Goal: Task Accomplishment & Management: Use online tool/utility

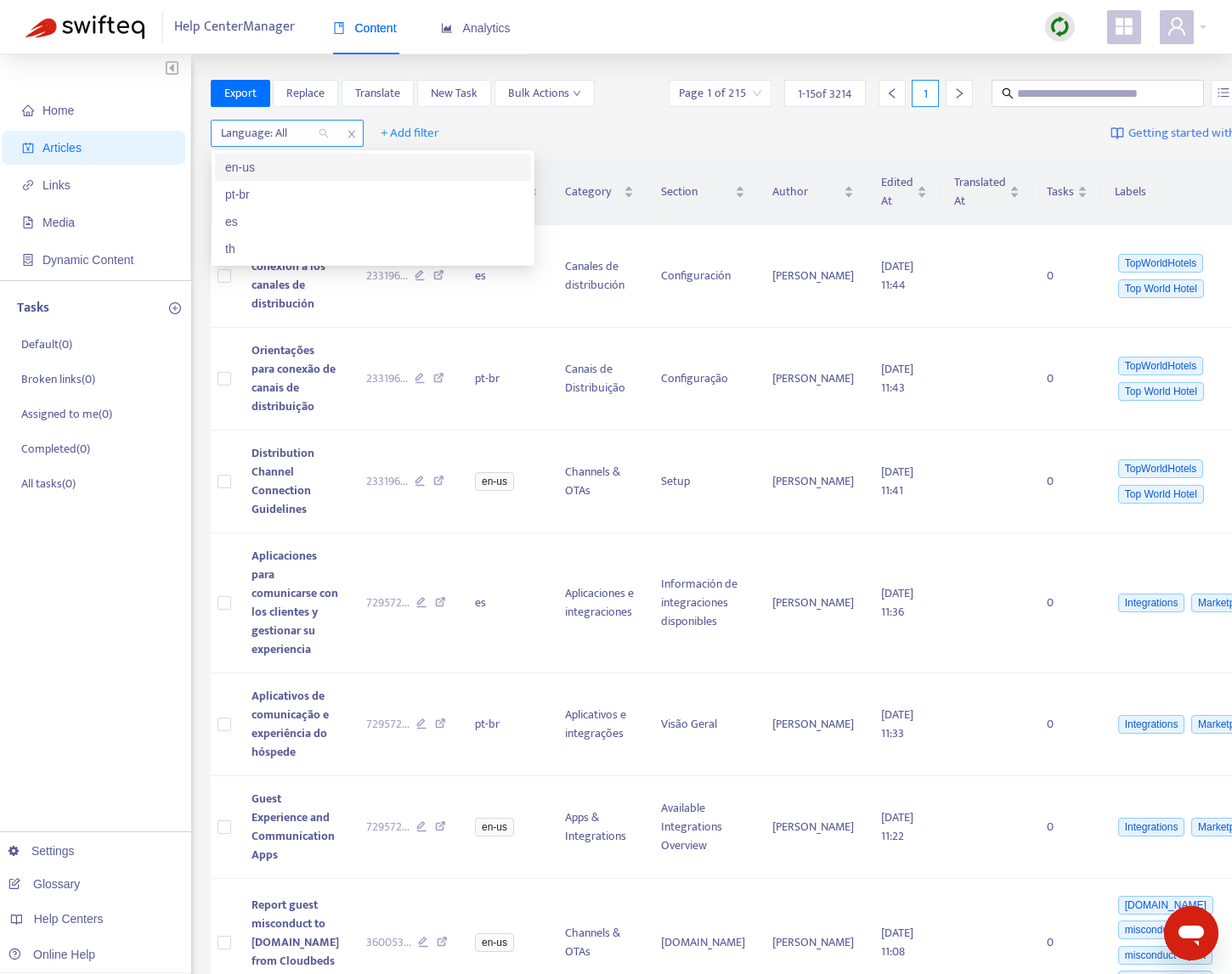
click at [282, 131] on div at bounding box center [266, 134] width 103 height 21
click at [294, 165] on div "en-us" at bounding box center [372, 167] width 296 height 19
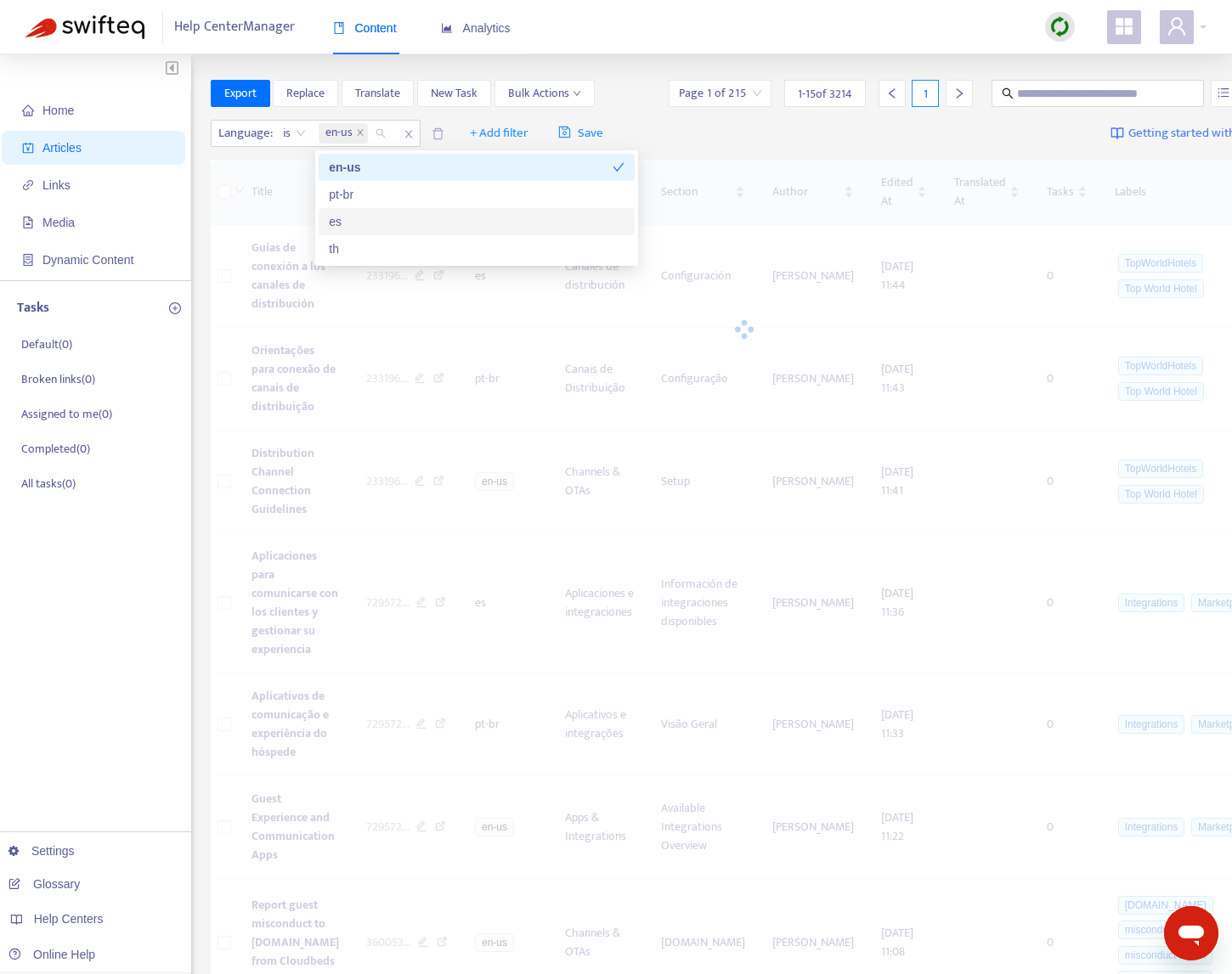
click at [824, 132] on div "Language : is en-us + Add filter Save Getting started with Articles" at bounding box center [744, 134] width 1067 height 40
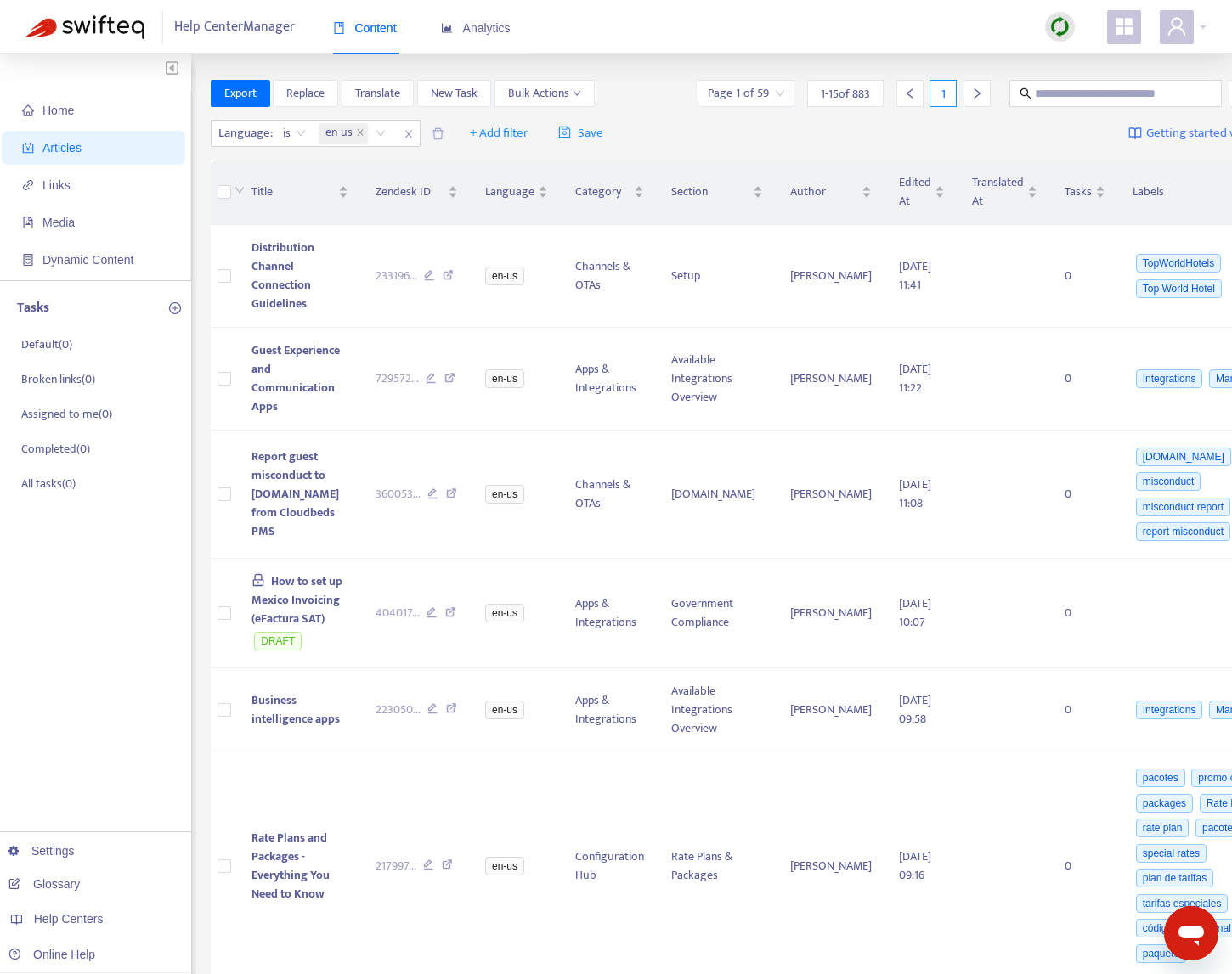
click at [1061, 28] on img at bounding box center [1060, 27] width 22 height 22
click at [1100, 64] on link "Quick Sync" at bounding box center [1095, 61] width 72 height 20
click at [328, 735] on td "Business intelligence apps" at bounding box center [300, 710] width 124 height 84
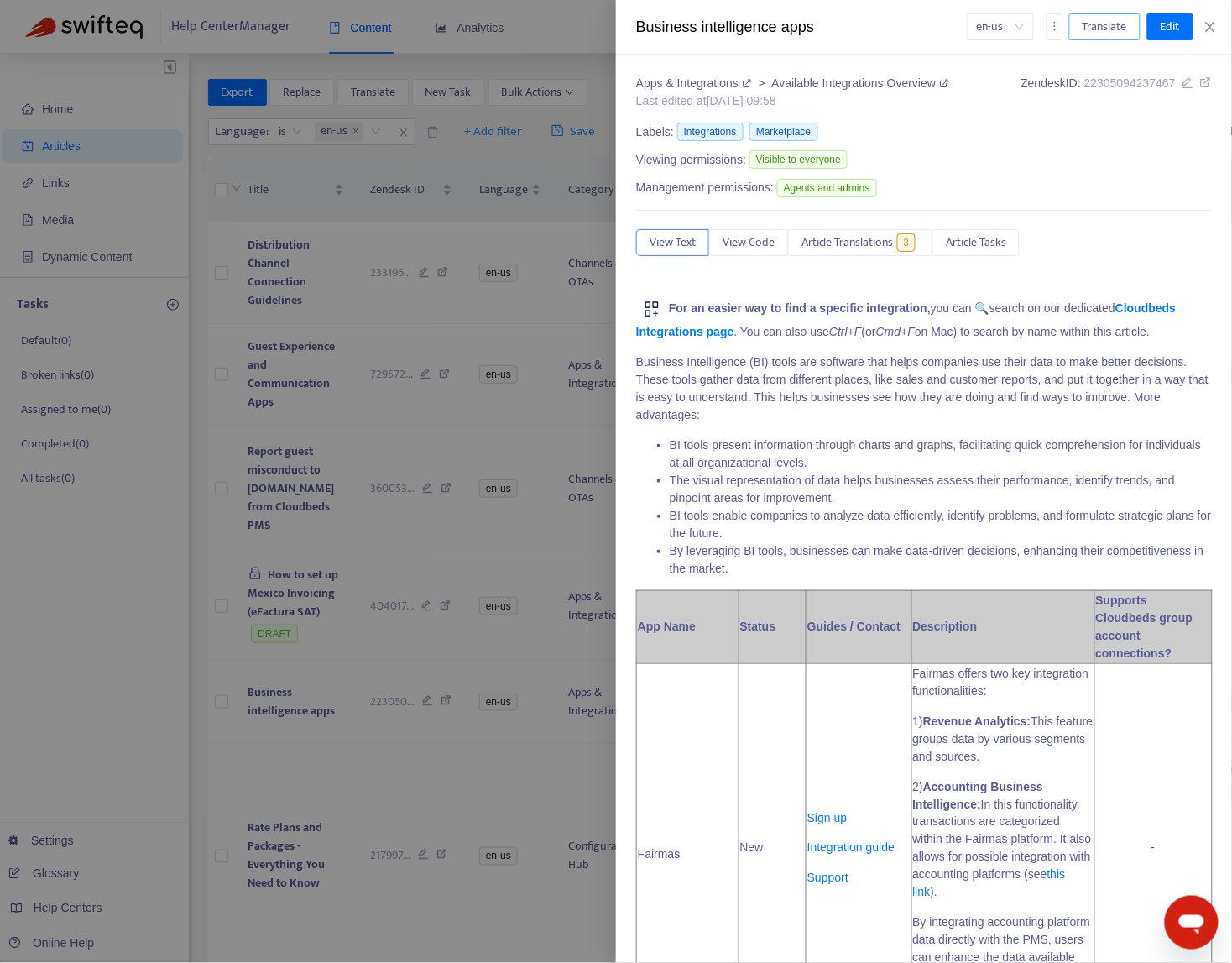
click at [1104, 22] on span "Translate" at bounding box center [1105, 27] width 44 height 19
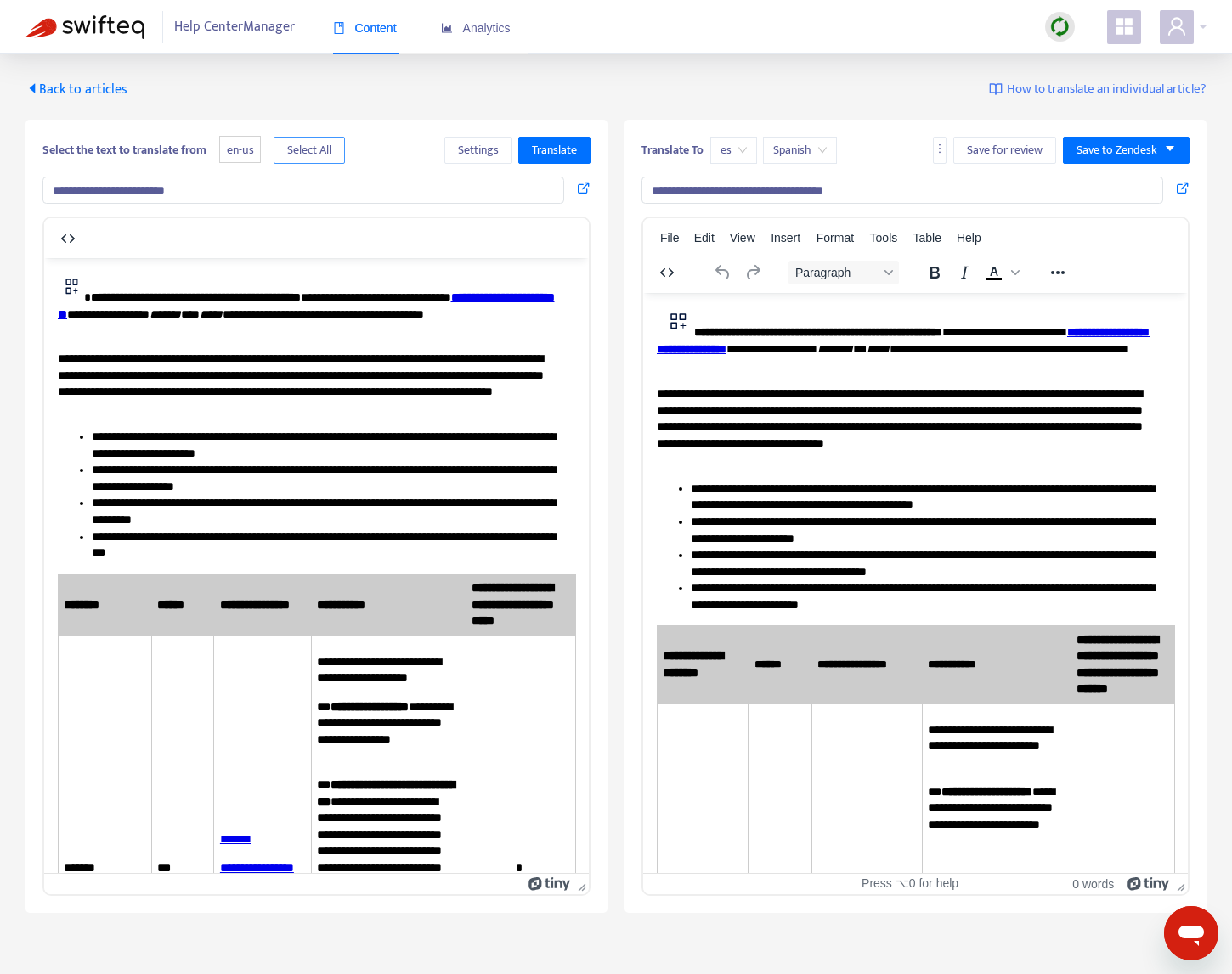
click at [331, 147] on span "Select All" at bounding box center [309, 151] width 44 height 19
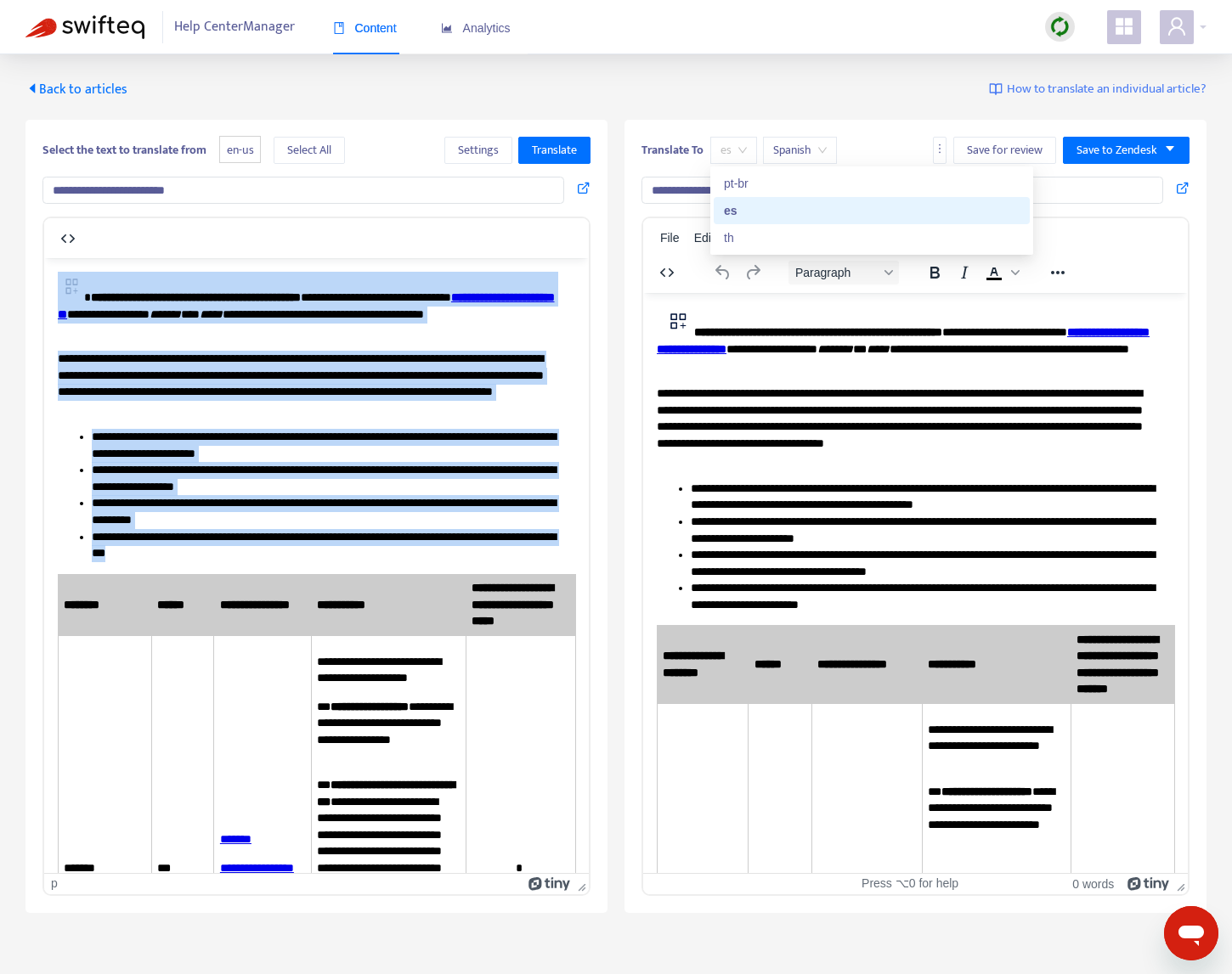
click at [730, 152] on span "es" at bounding box center [733, 151] width 27 height 26
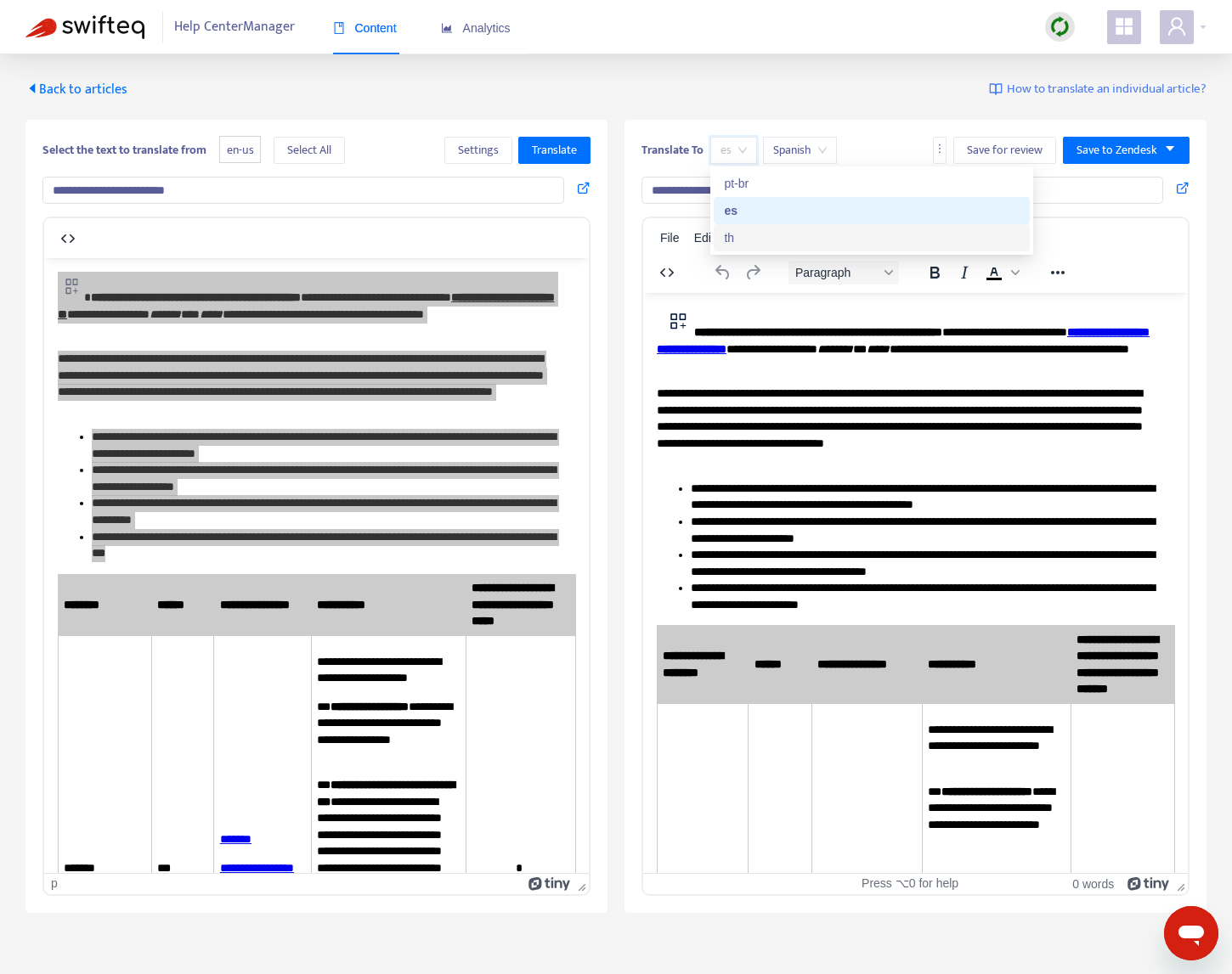
click at [781, 238] on div "th" at bounding box center [871, 238] width 296 height 19
type input "**********"
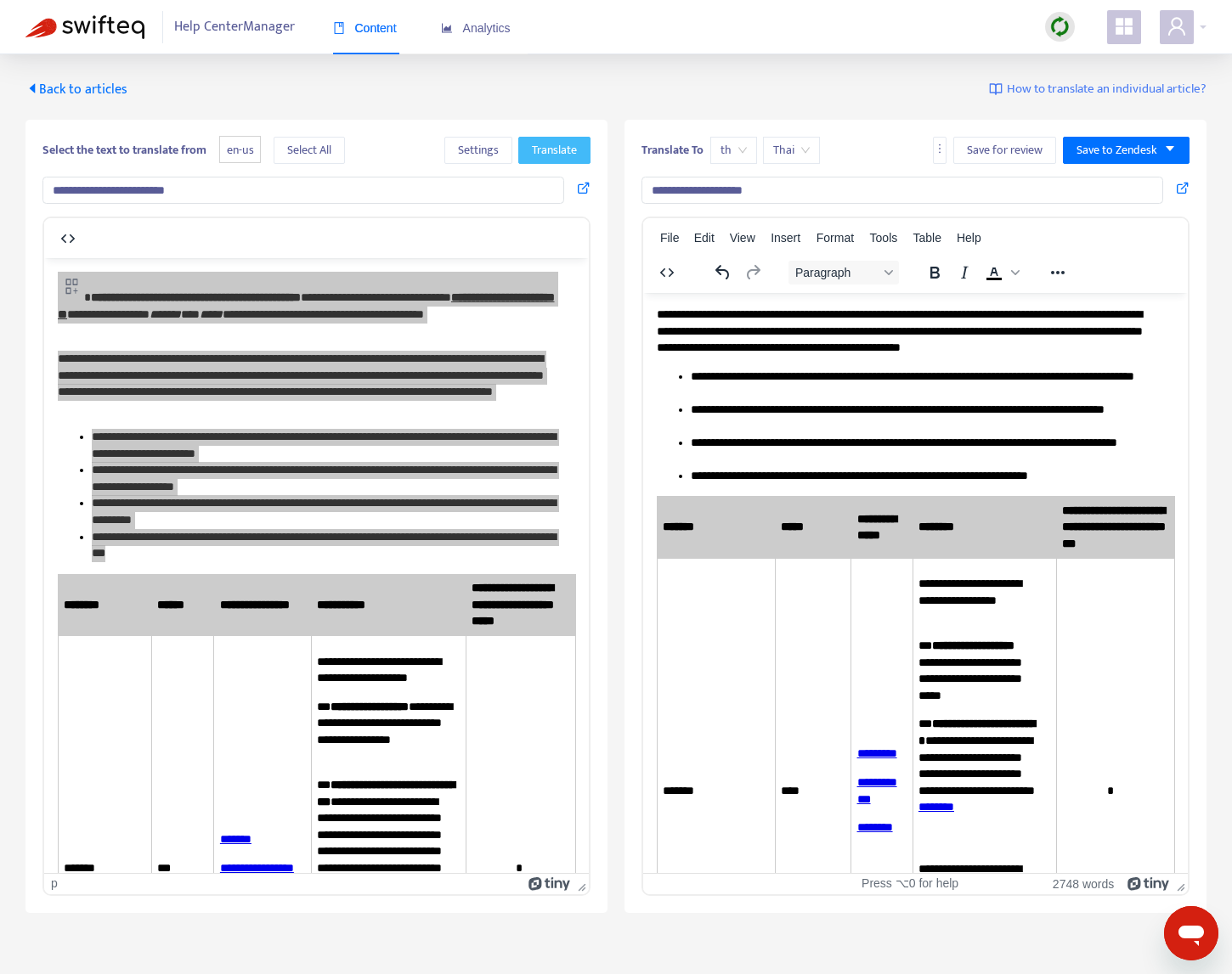
click at [540, 151] on span "Translate" at bounding box center [554, 151] width 45 height 19
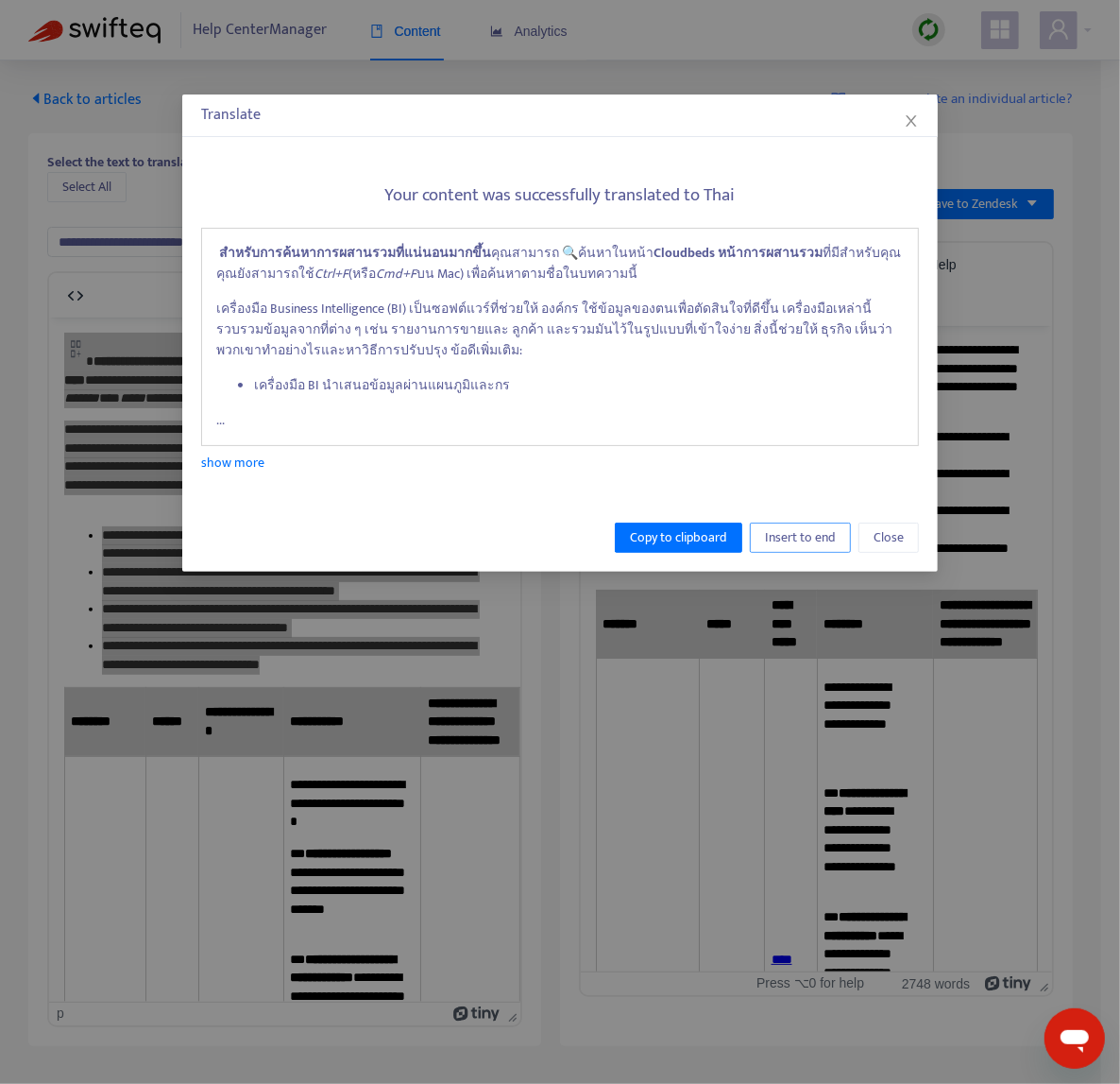
click at [786, 539] on span "Insert to end" at bounding box center [801, 538] width 71 height 21
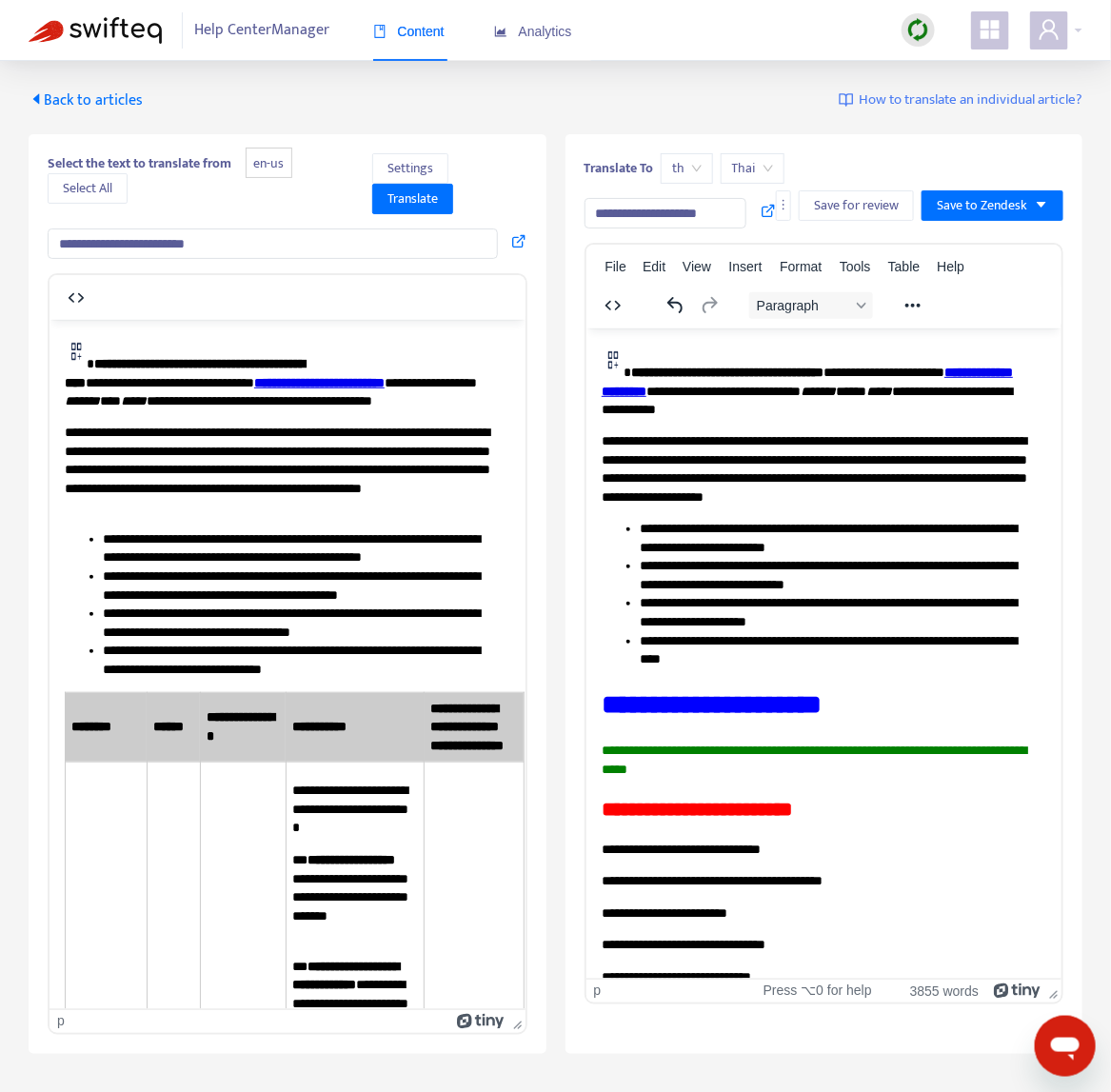
click at [453, 464] on p "**********" at bounding box center [279, 469] width 431 height 94
click at [709, 776] on p "**********" at bounding box center [816, 759] width 431 height 37
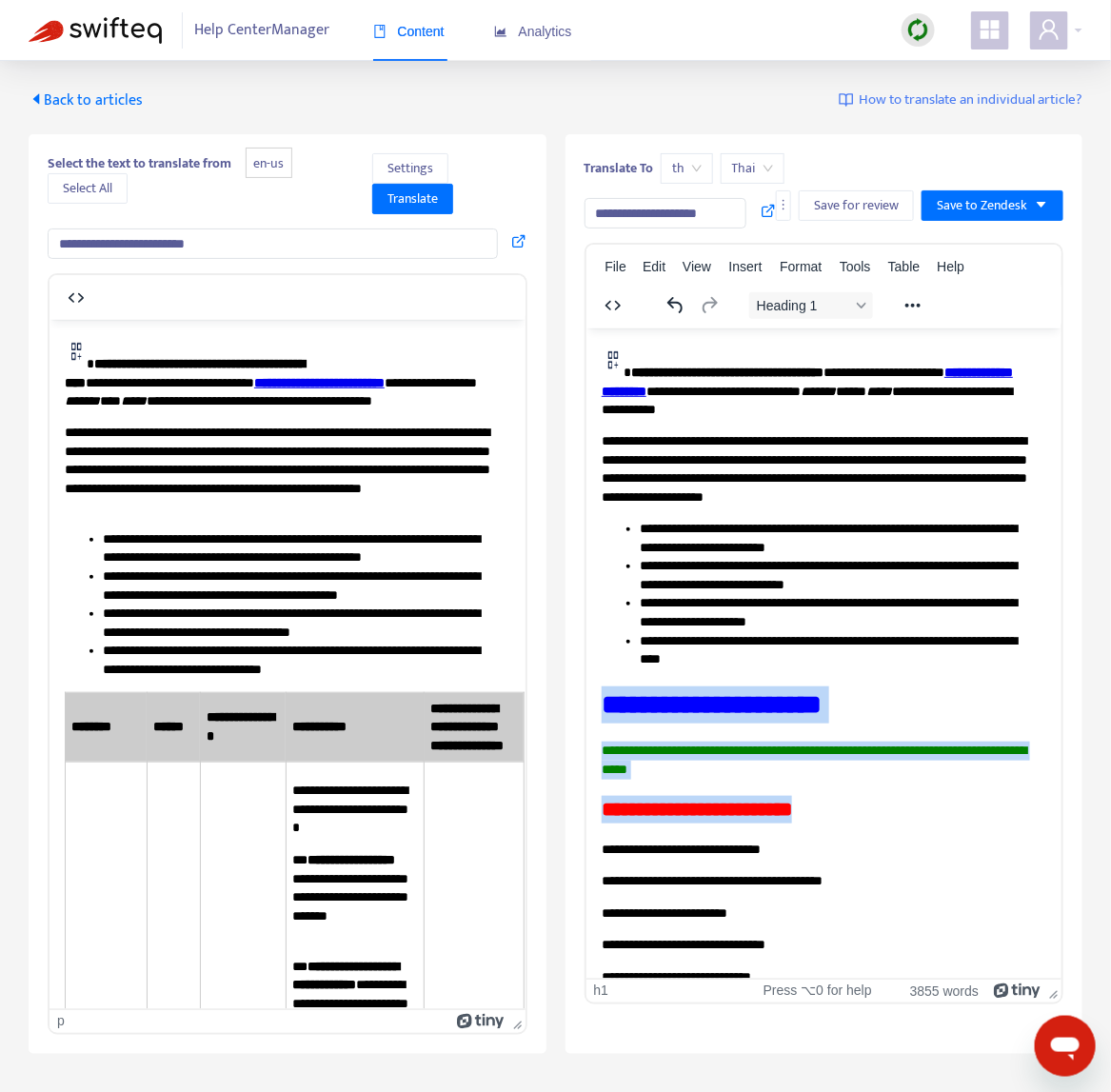
drag, startPoint x: 833, startPoint y: 809, endPoint x: 542, endPoint y: 681, distance: 317.9
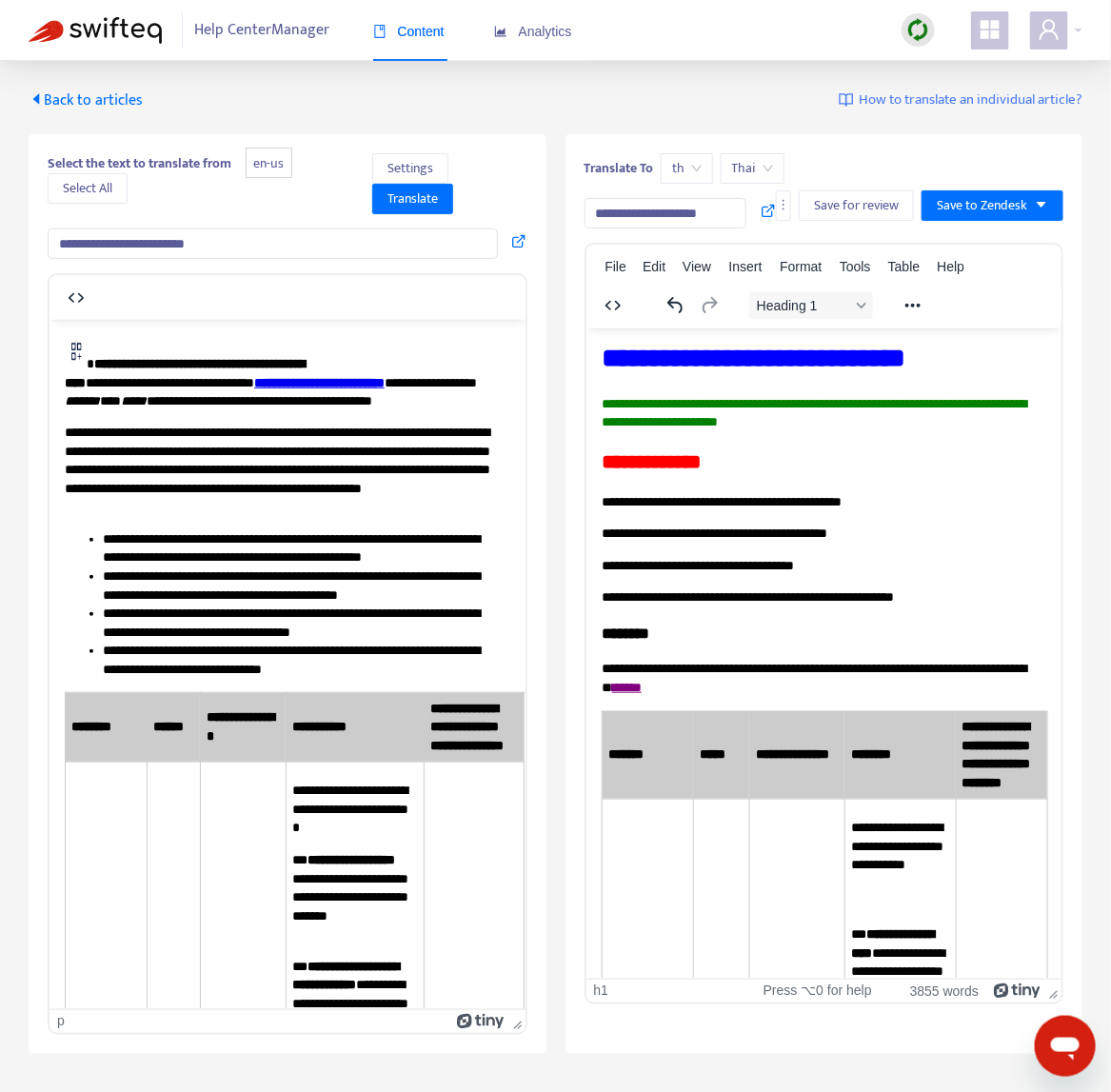
scroll to position [440, 0]
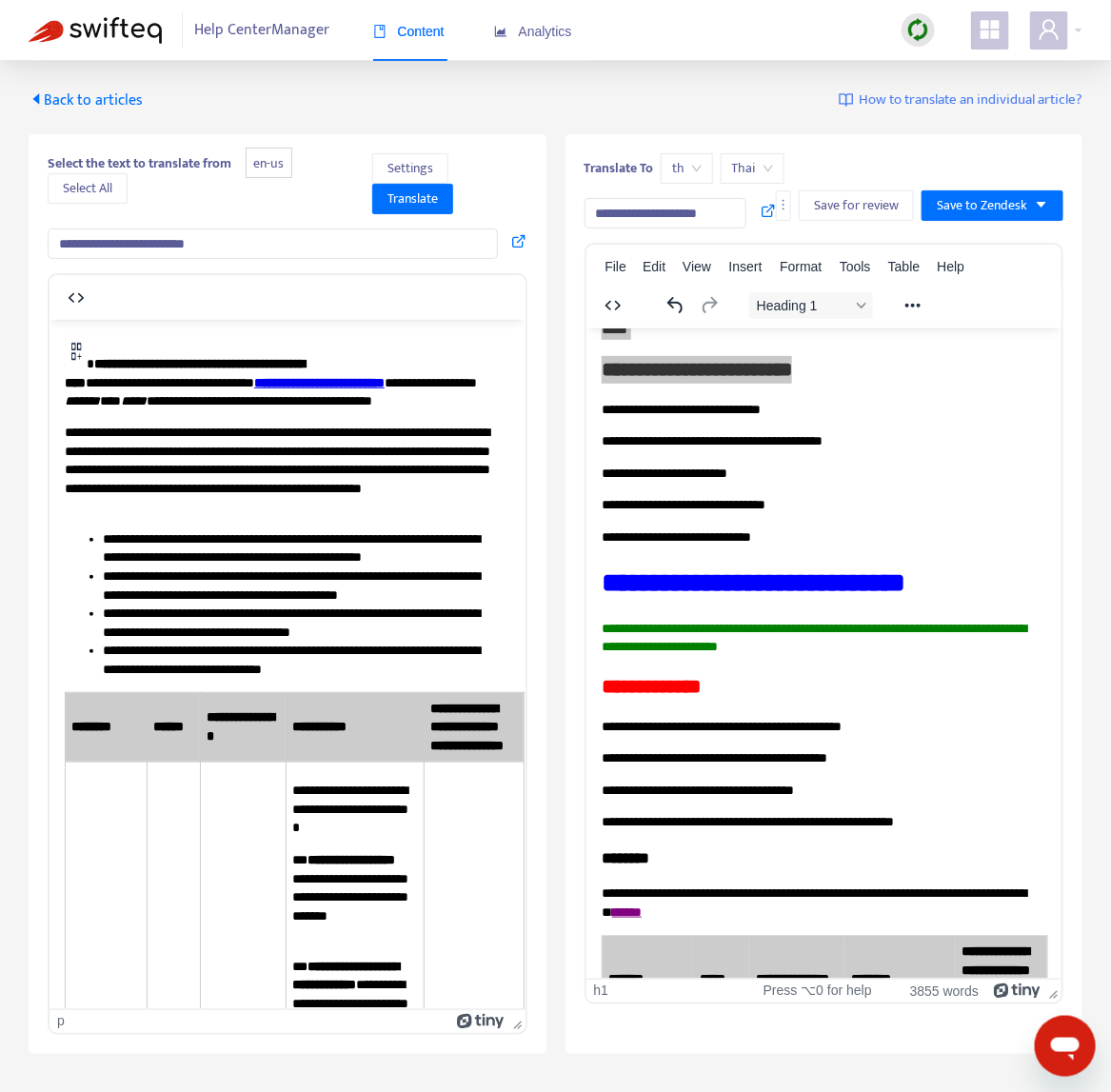
click at [168, 535] on li "**********" at bounding box center [298, 548] width 393 height 37
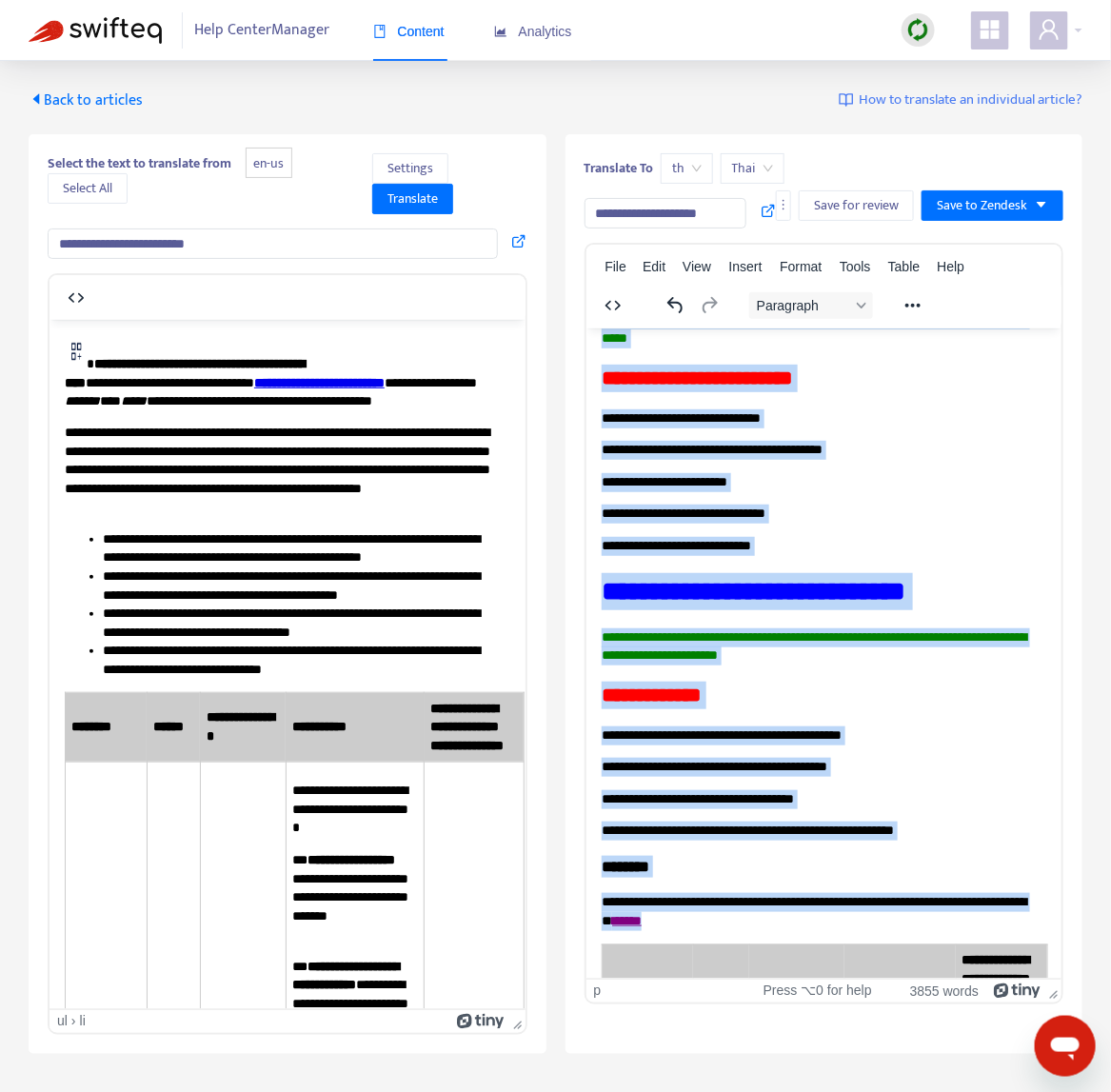
scroll to position [0, 0]
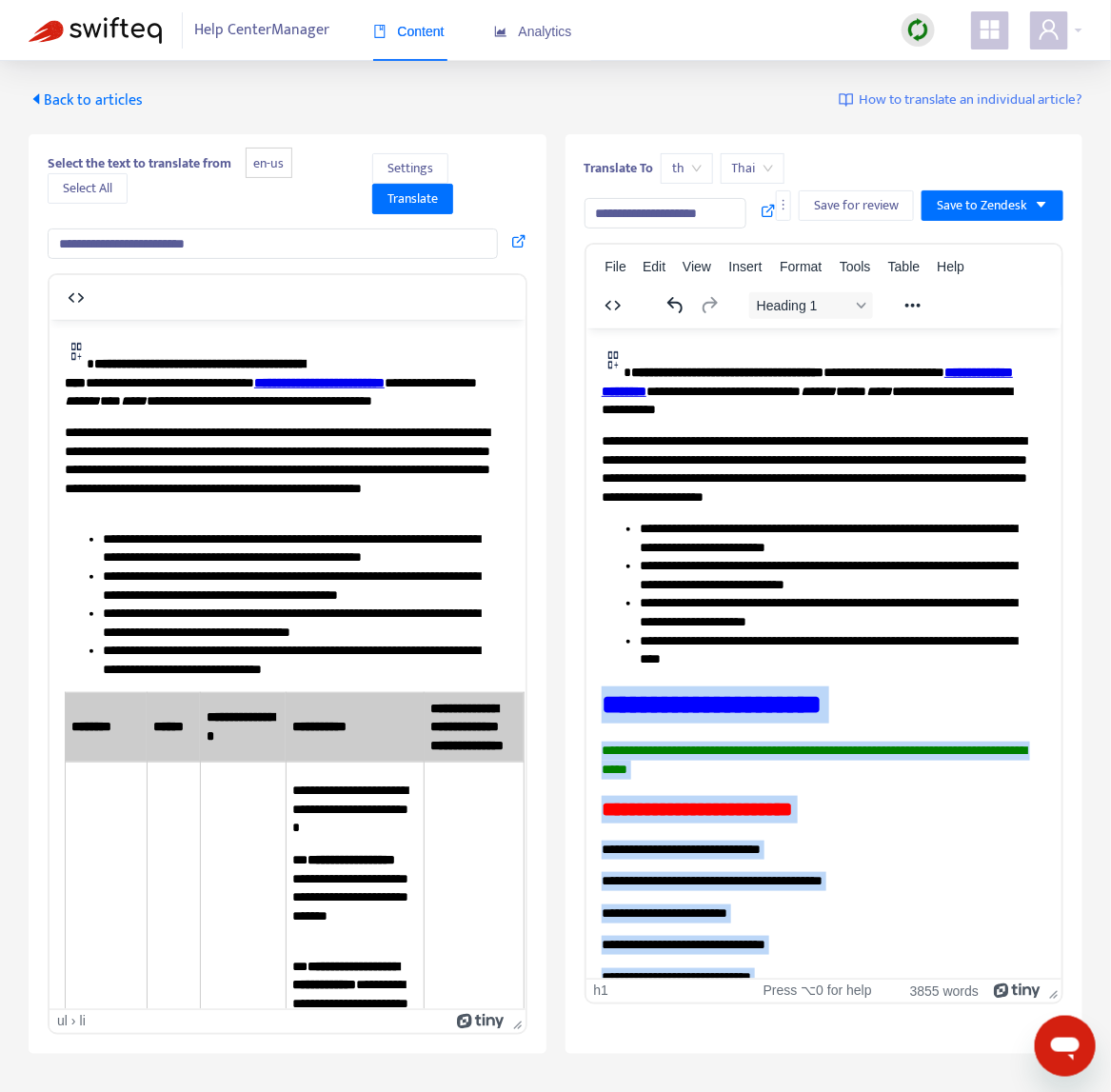
drag, startPoint x: 781, startPoint y: 914, endPoint x: 593, endPoint y: 706, distance: 280.4
click at [738, 714] on h1 "**********" at bounding box center [816, 704] width 431 height 37
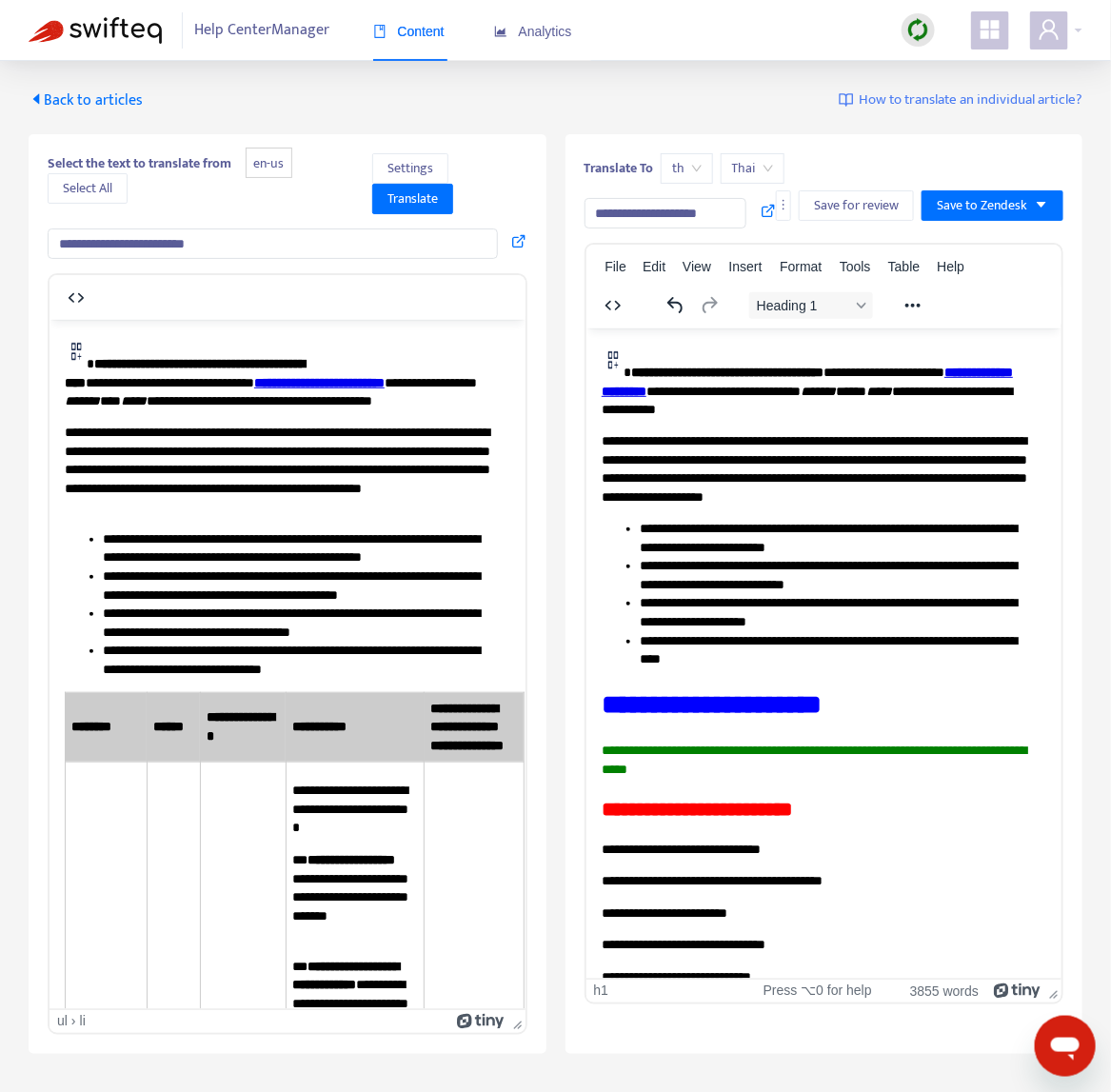
drag, startPoint x: 595, startPoint y: 704, endPoint x: 1420, endPoint y: 1333, distance: 1037.4
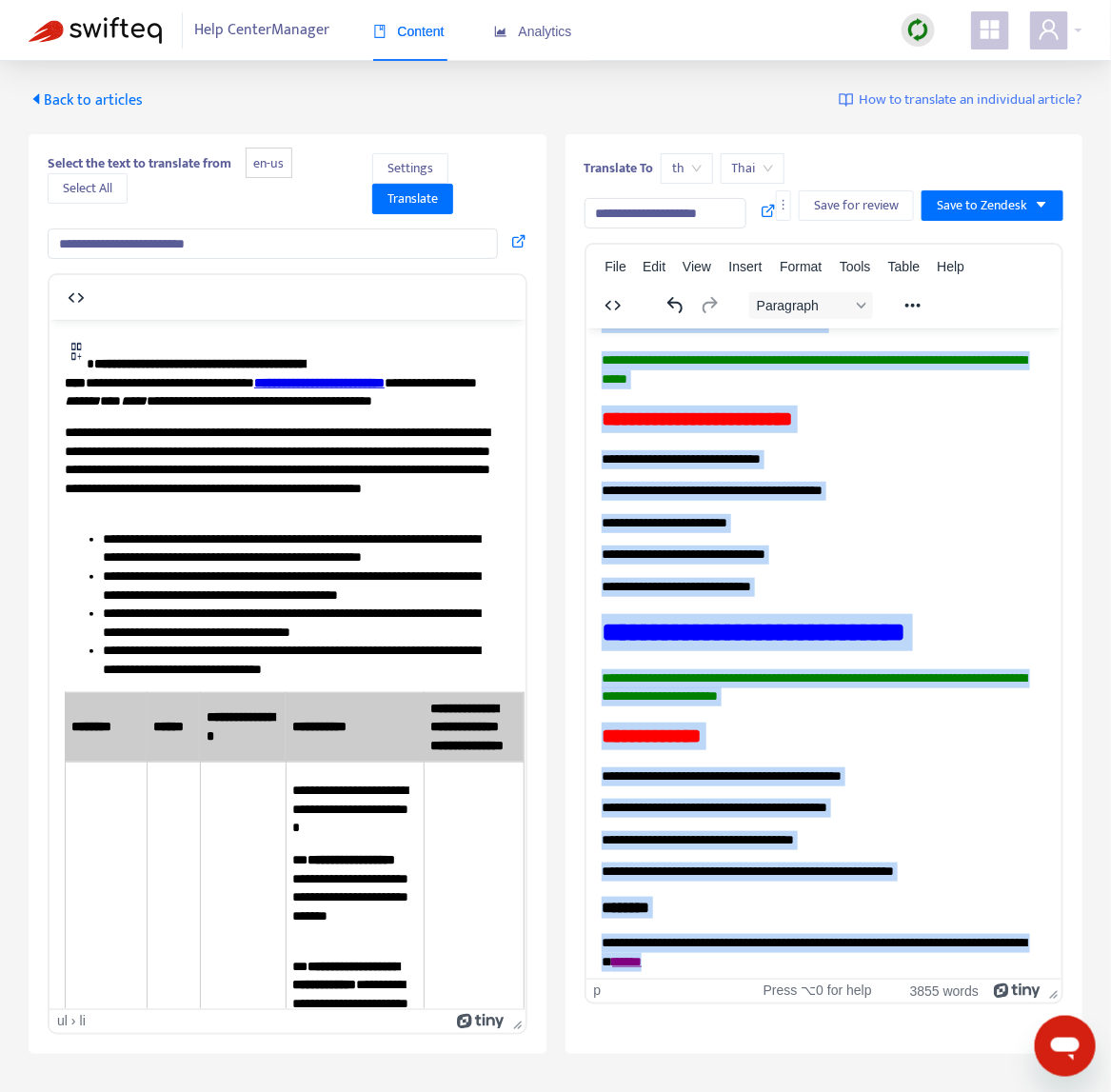
scroll to position [300, 0]
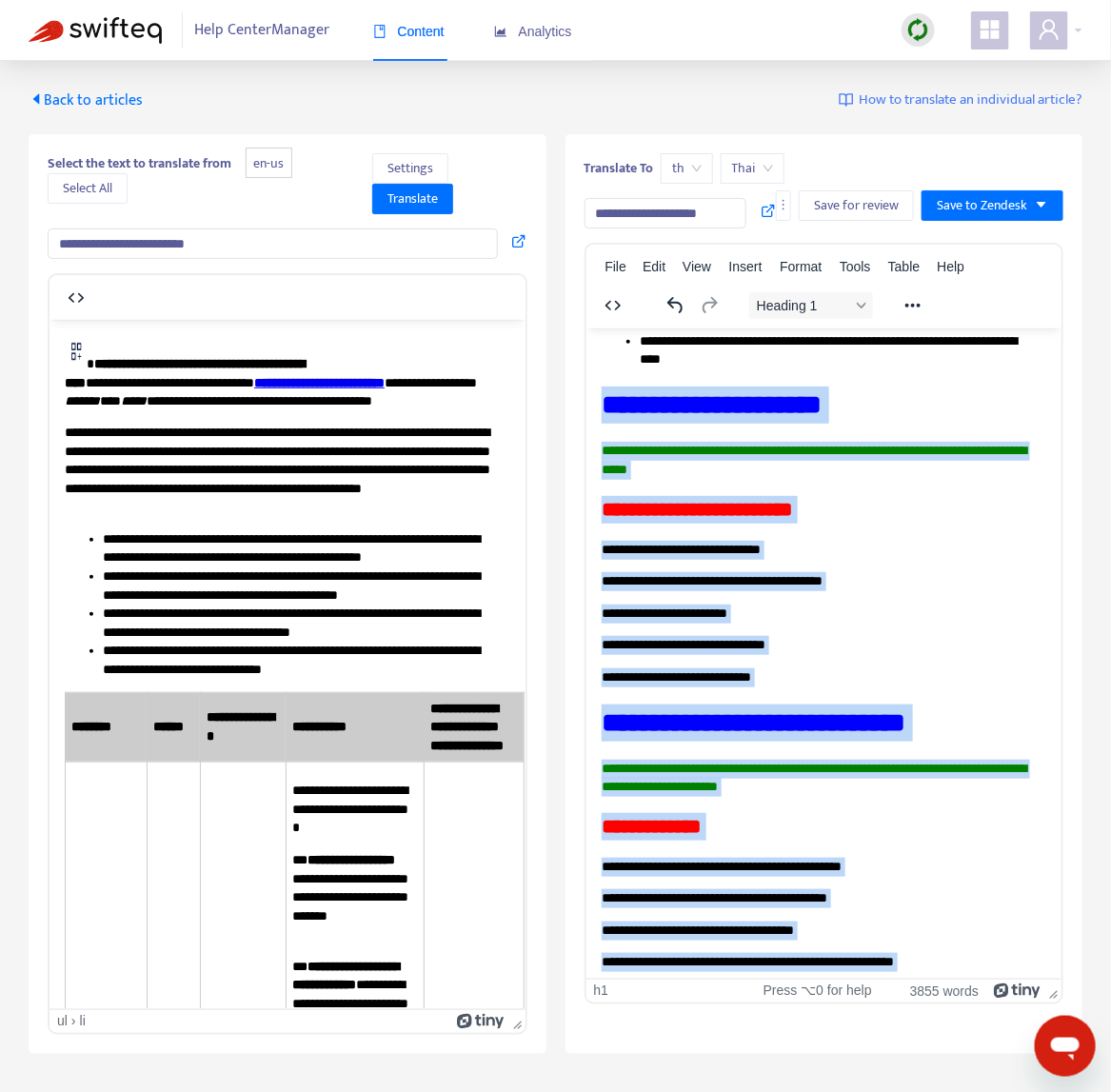
drag, startPoint x: 795, startPoint y: 789, endPoint x: 645, endPoint y: 385, distance: 430.9
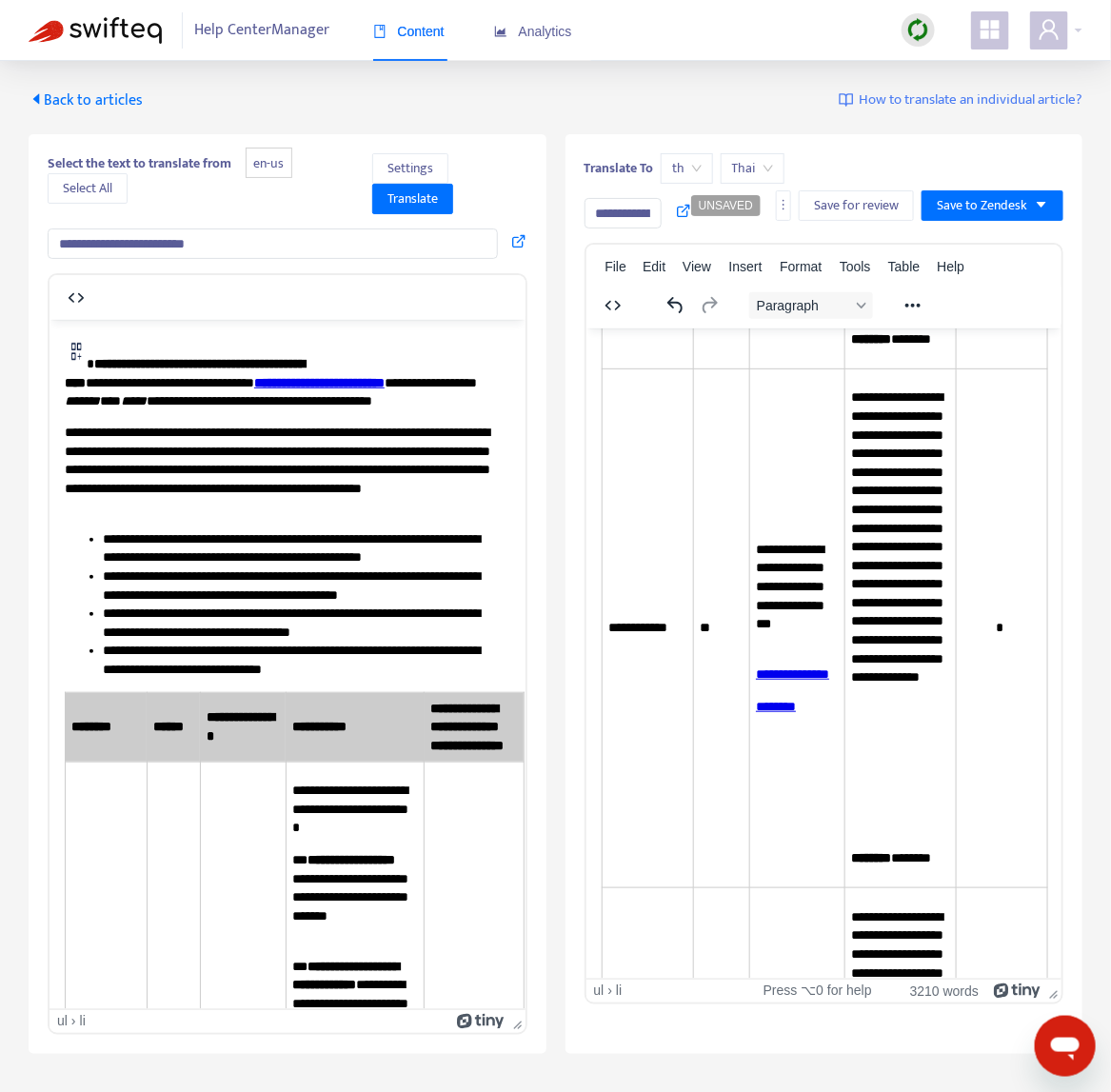
scroll to position [1325, 0]
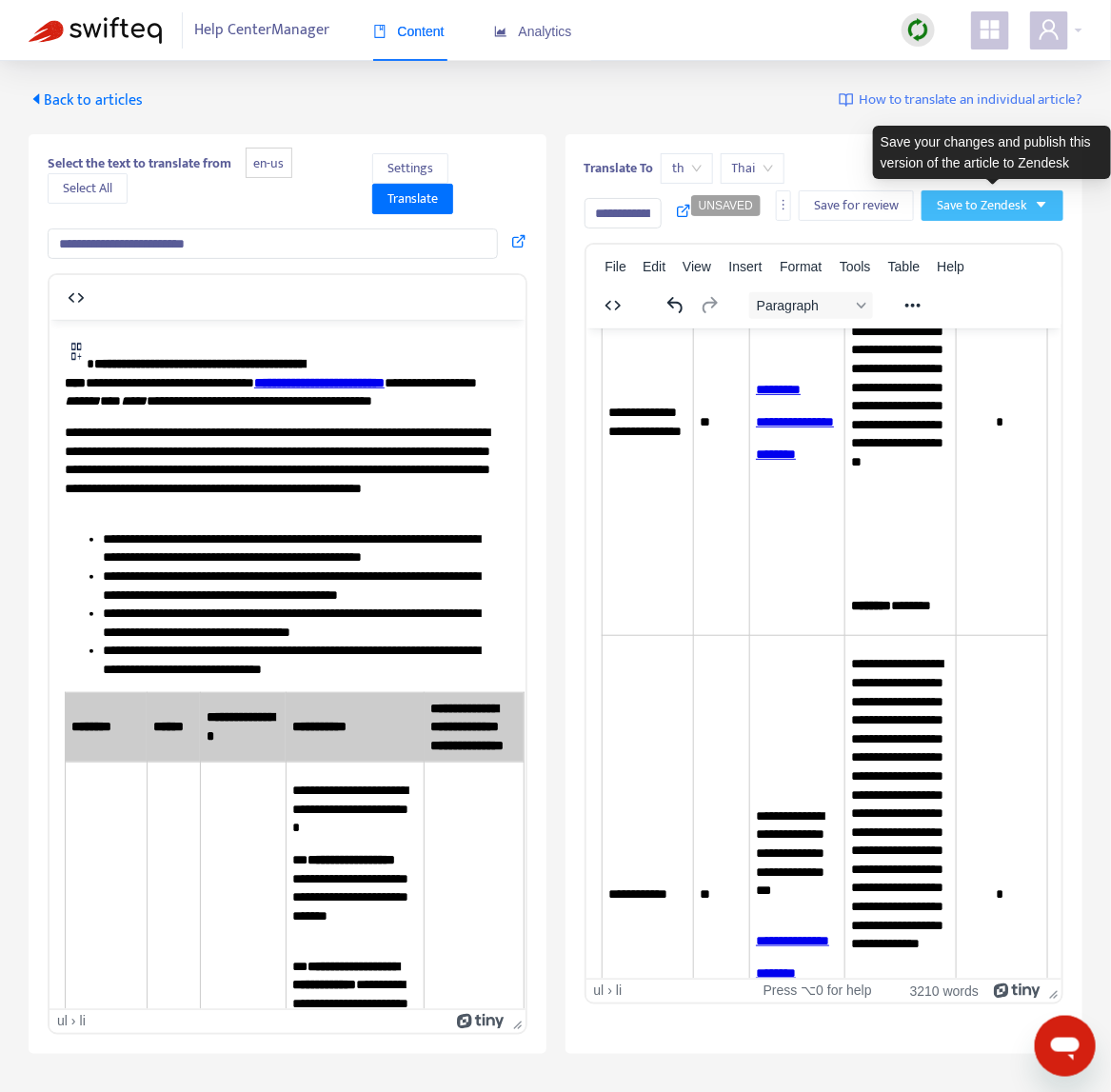
click at [1033, 207] on button "Save to Zendesk" at bounding box center [992, 206] width 142 height 31
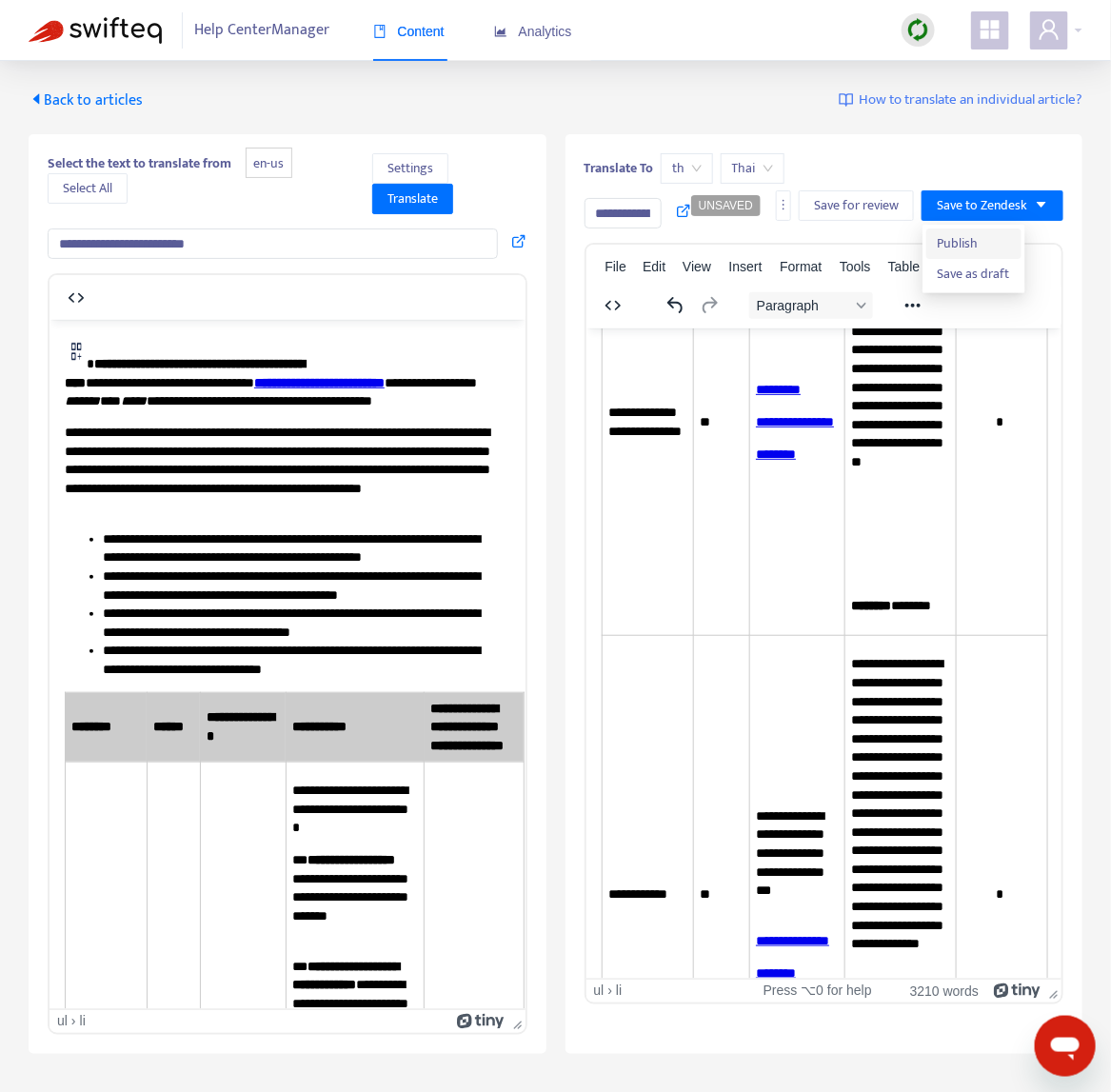
click at [984, 237] on span "Publish" at bounding box center [973, 244] width 72 height 21
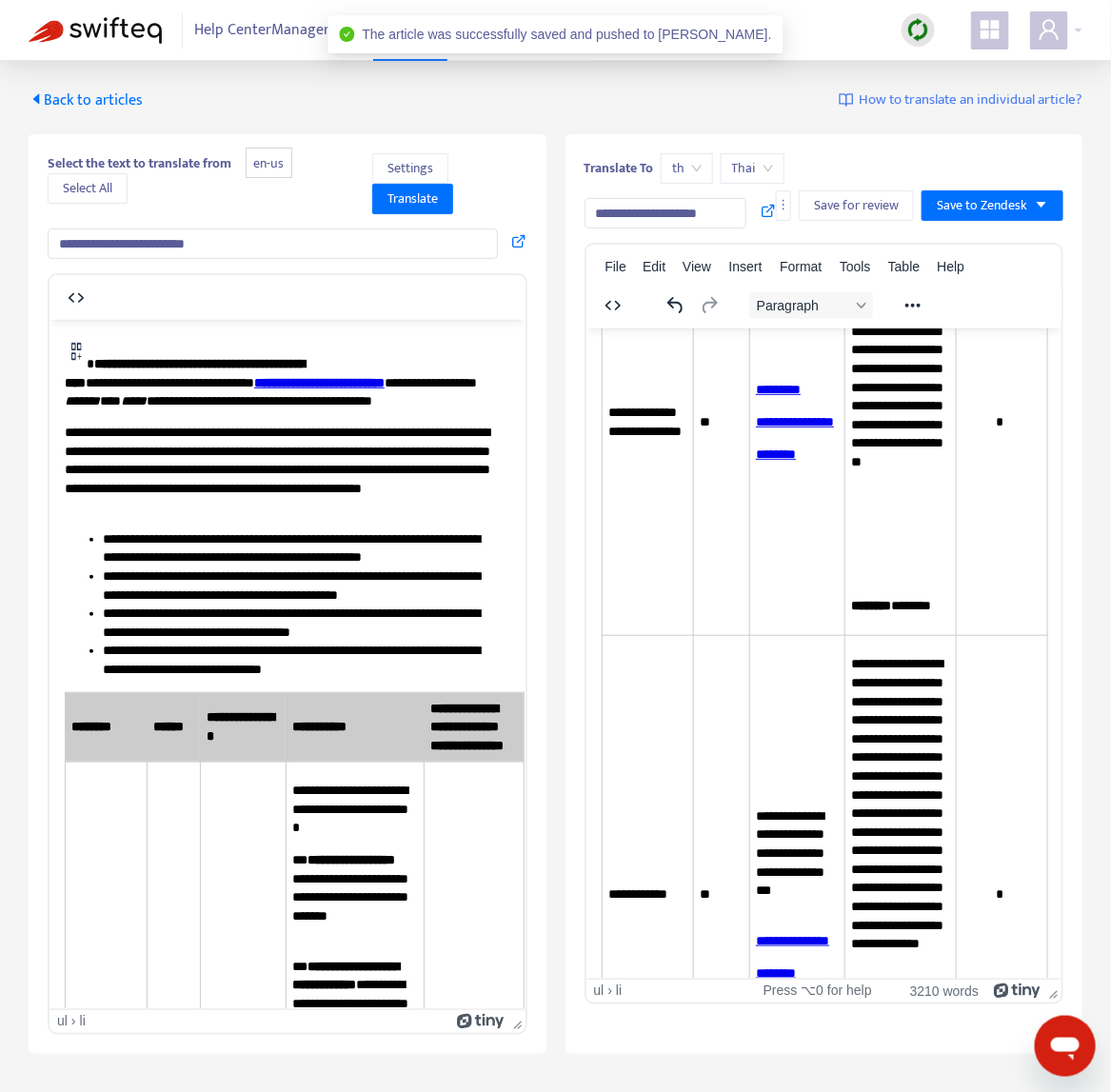
click at [88, 99] on span "Back to articles" at bounding box center [86, 101] width 114 height 26
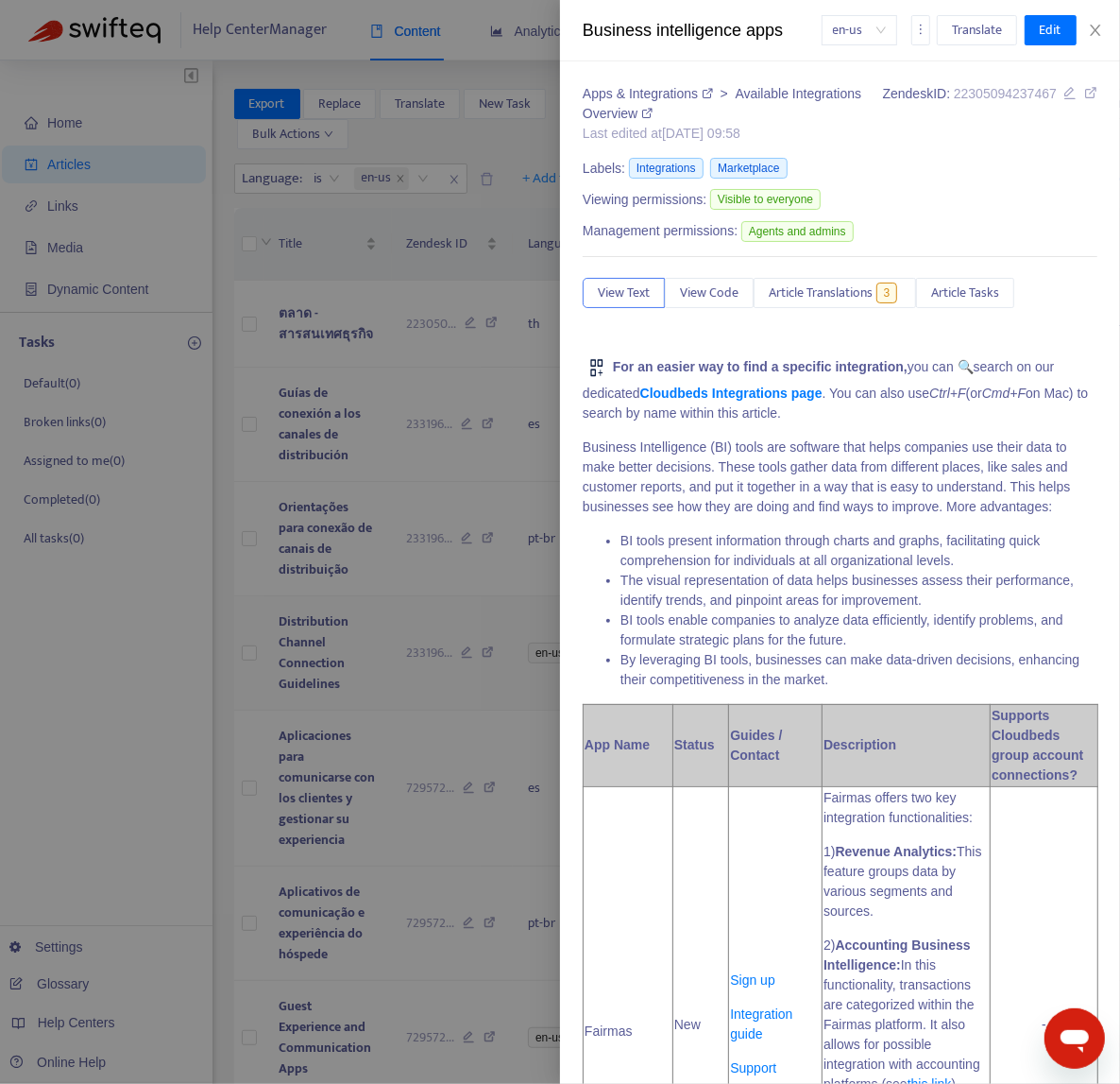
click at [432, 692] on div at bounding box center [560, 542] width 1120 height 1084
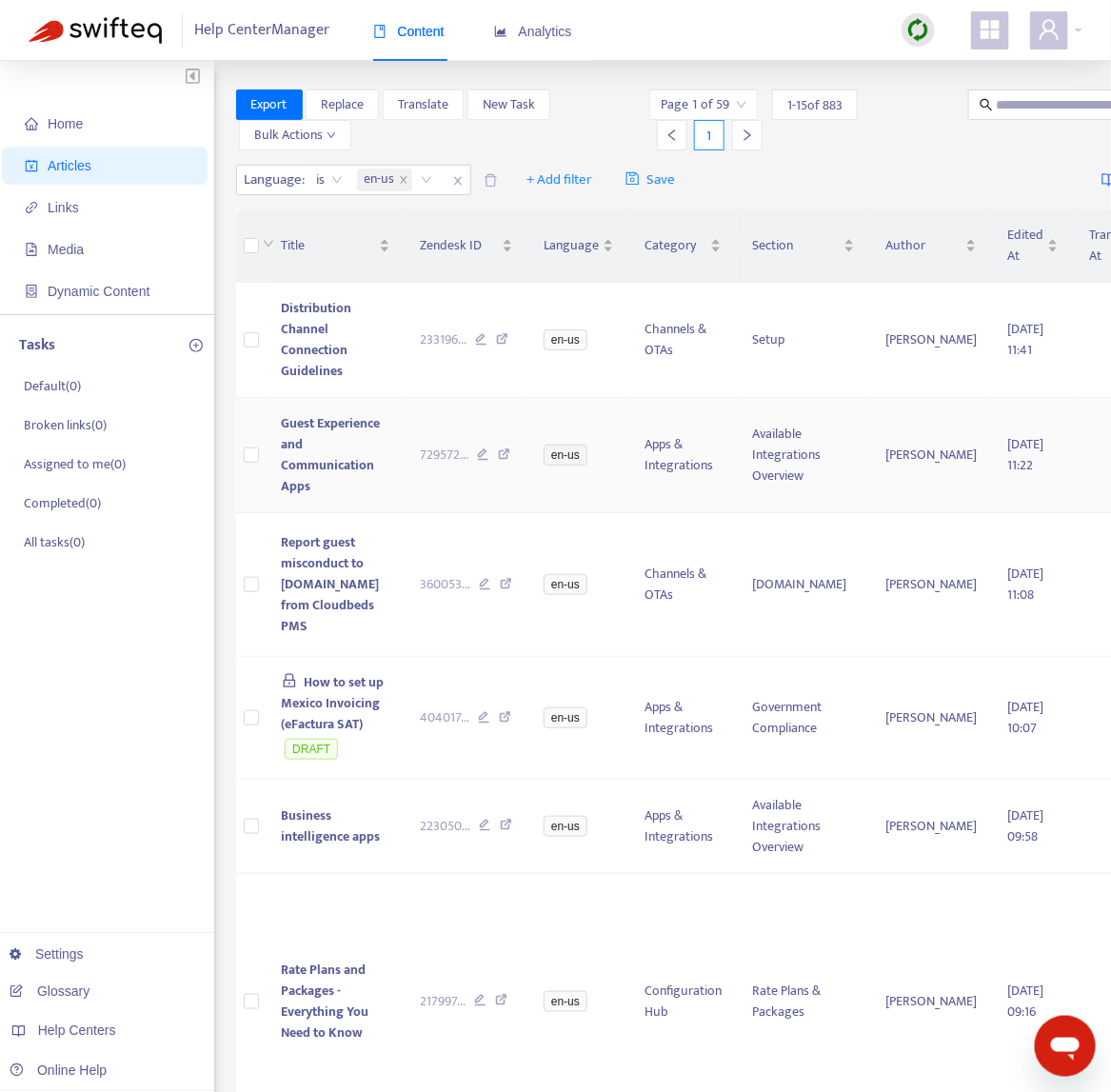
click at [374, 476] on td "Guest Experience and Communication Apps" at bounding box center [336, 455] width 139 height 115
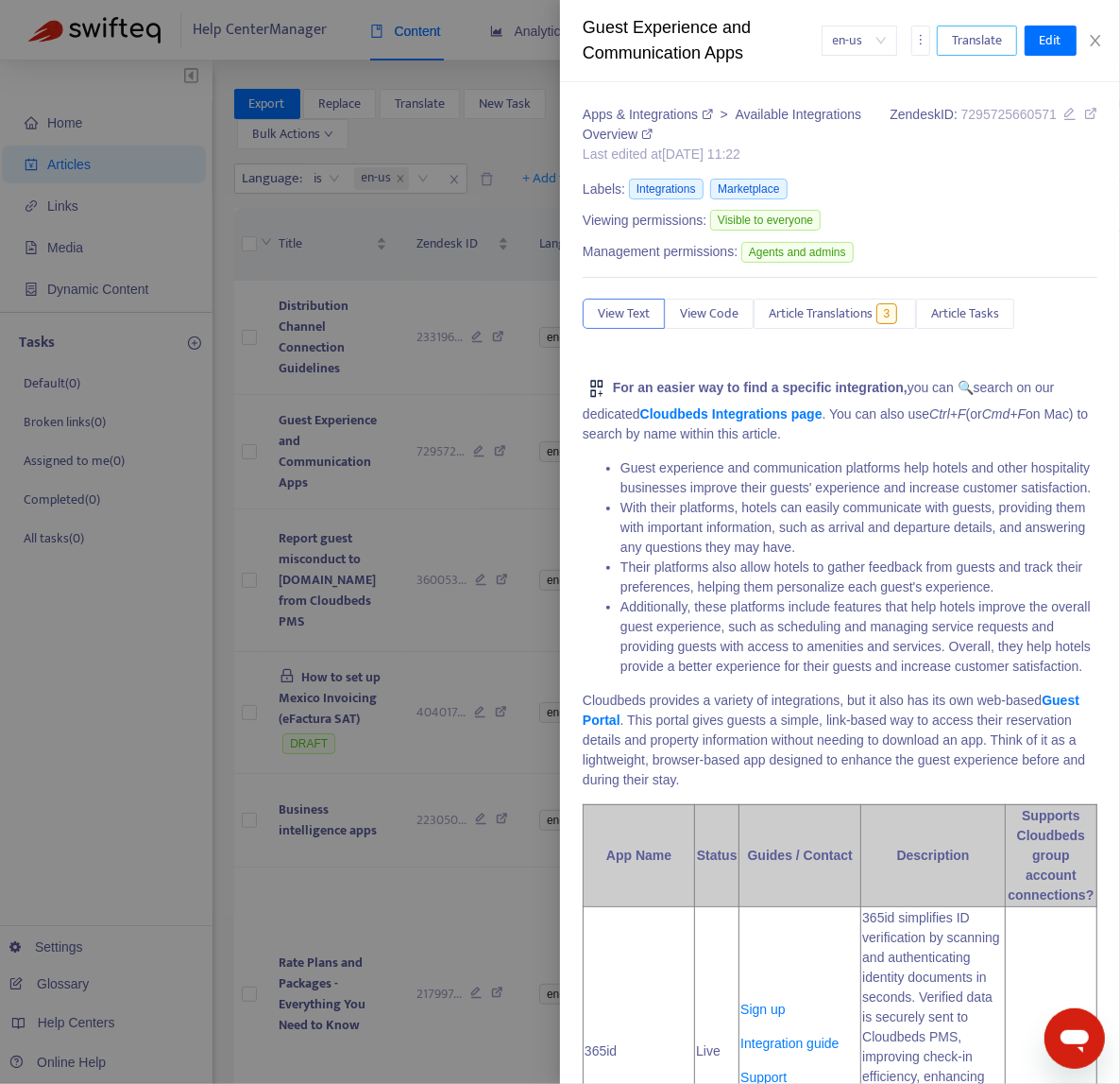
click at [969, 39] on span "Translate" at bounding box center [977, 41] width 50 height 21
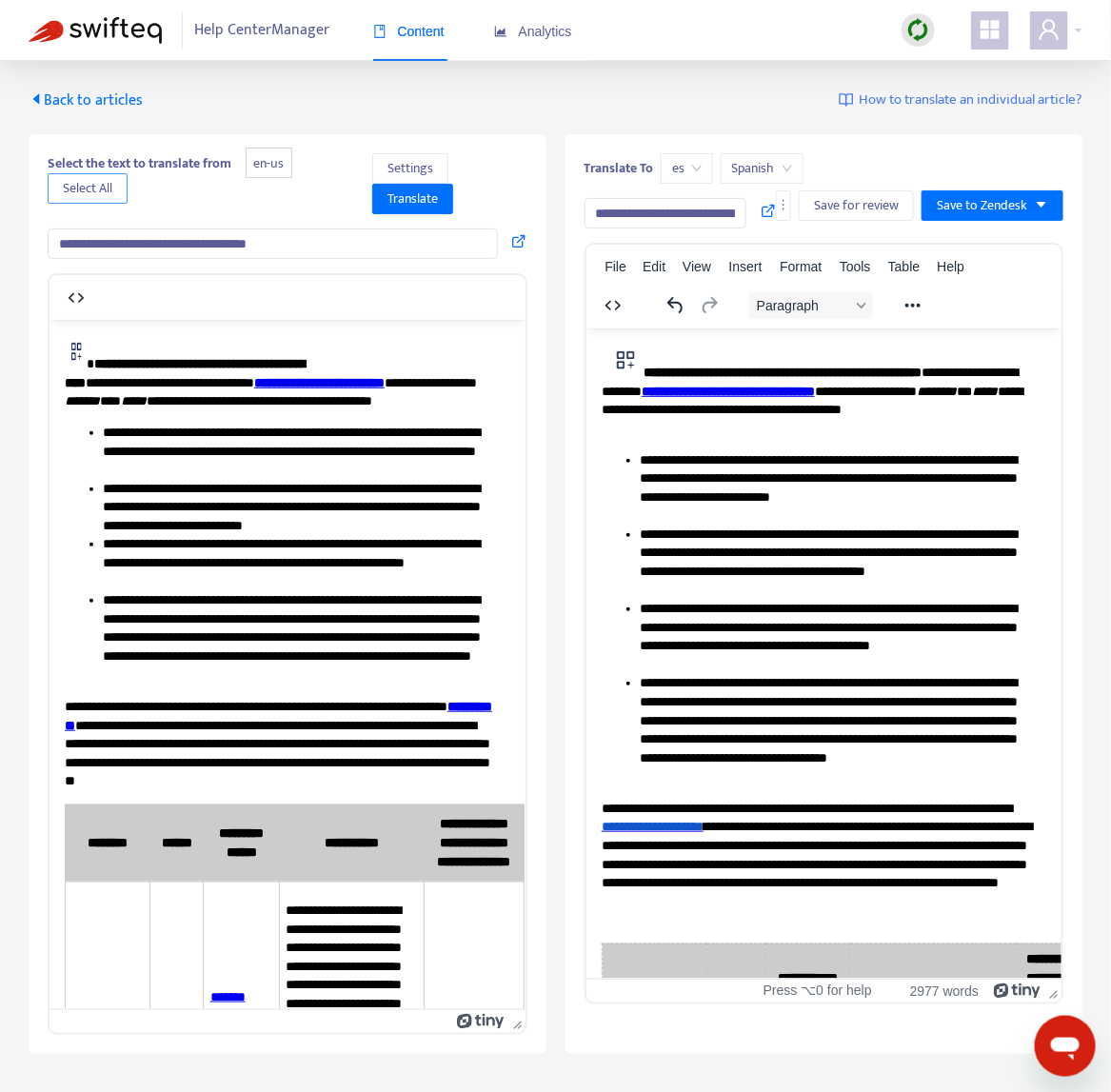
click at [99, 196] on span "Select All" at bounding box center [87, 188] width 49 height 21
click at [680, 181] on span "es" at bounding box center [687, 169] width 30 height 29
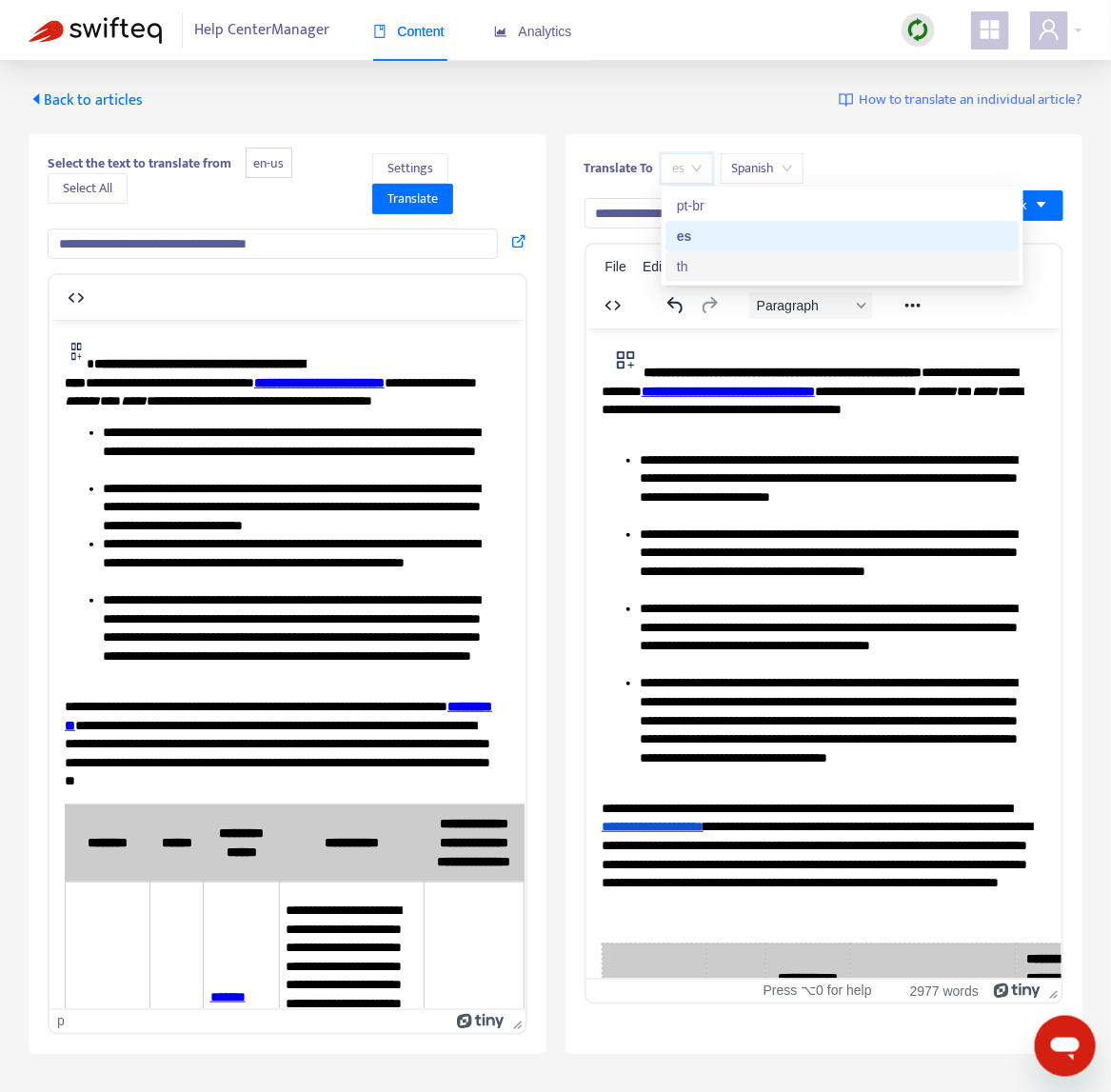
click at [713, 258] on div "th" at bounding box center [841, 267] width 331 height 21
type input "**********"
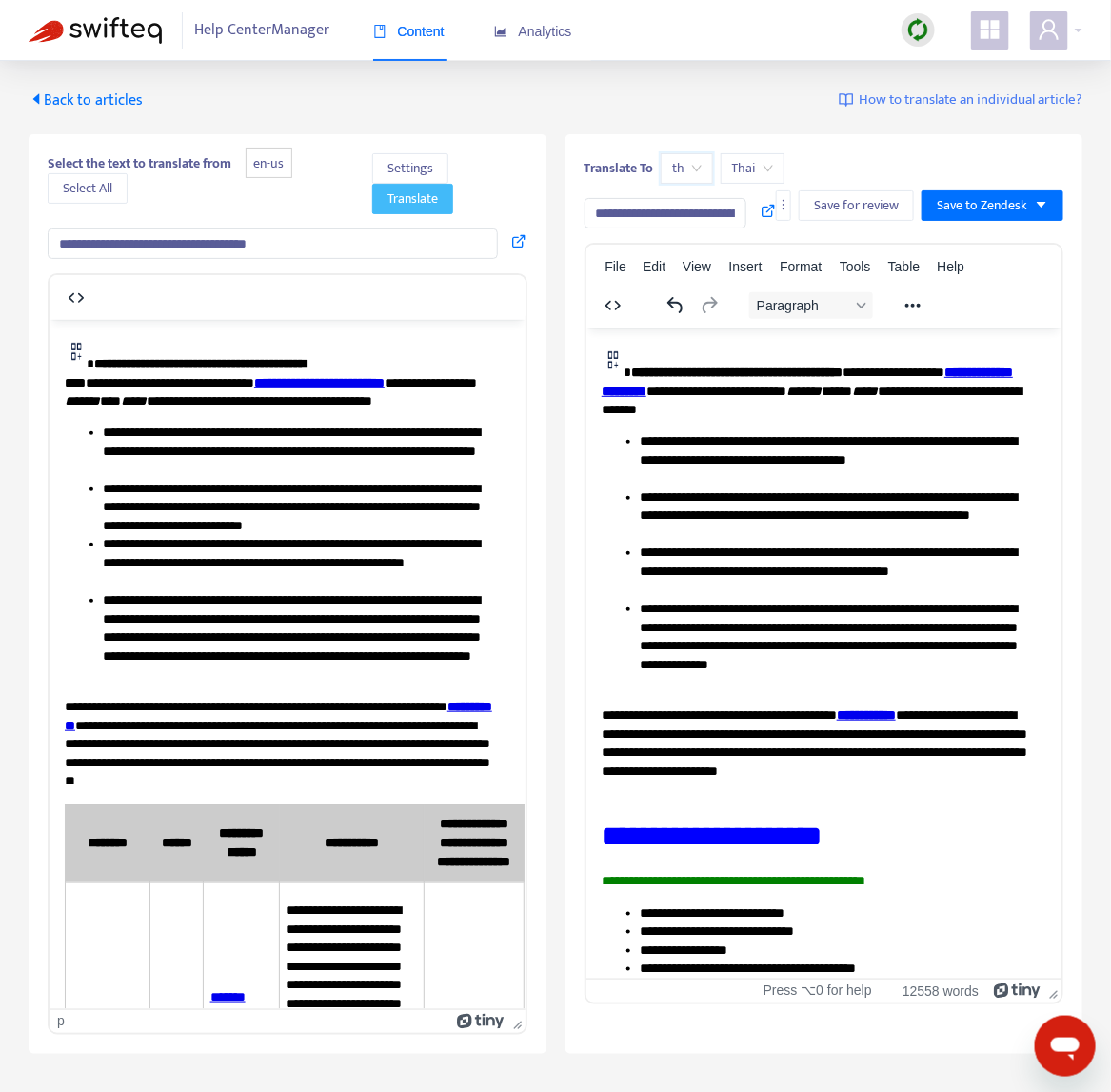
click at [417, 204] on span "Translate" at bounding box center [413, 199] width 50 height 21
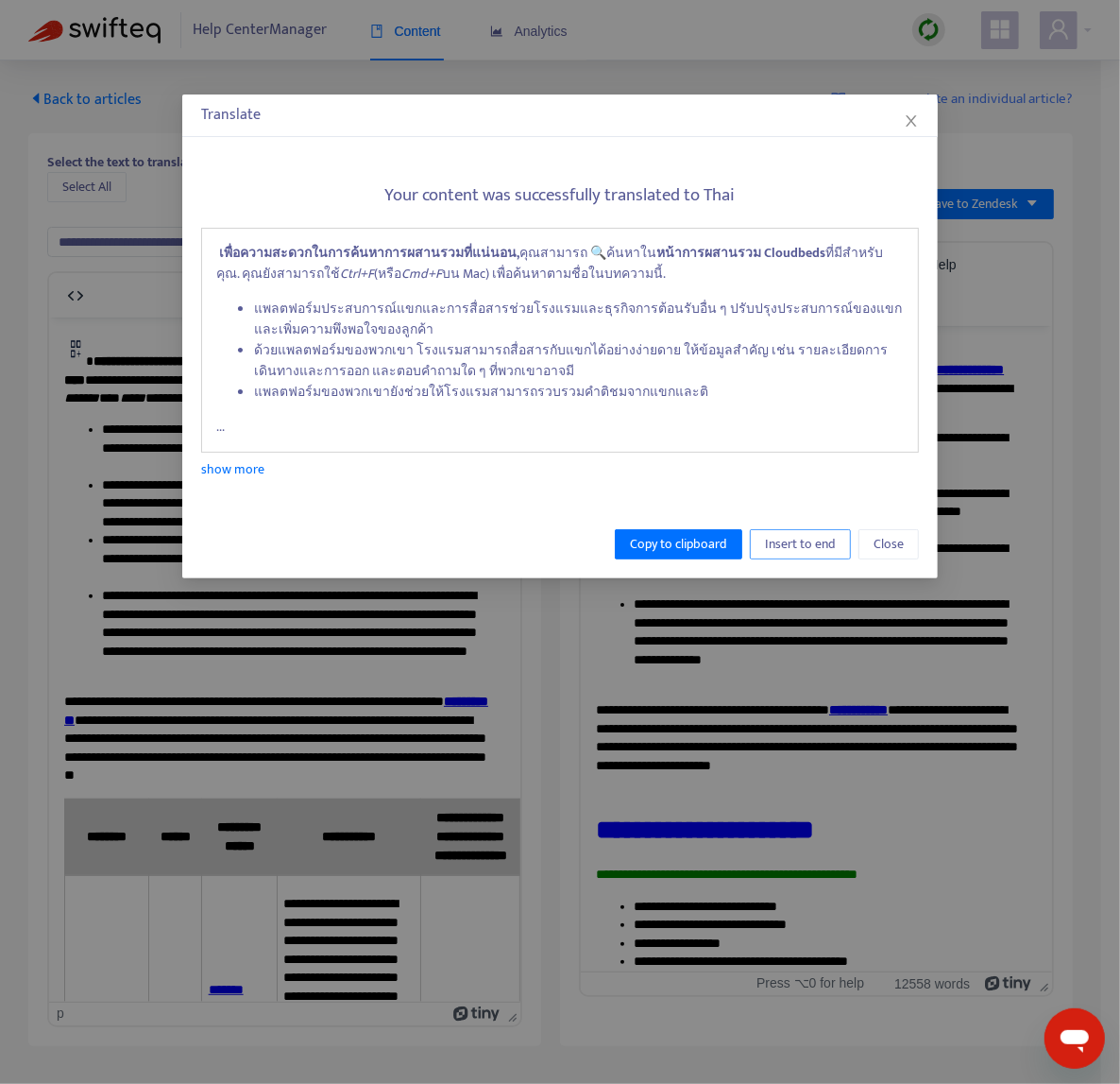
click at [816, 549] on span "Insert to end" at bounding box center [801, 545] width 71 height 21
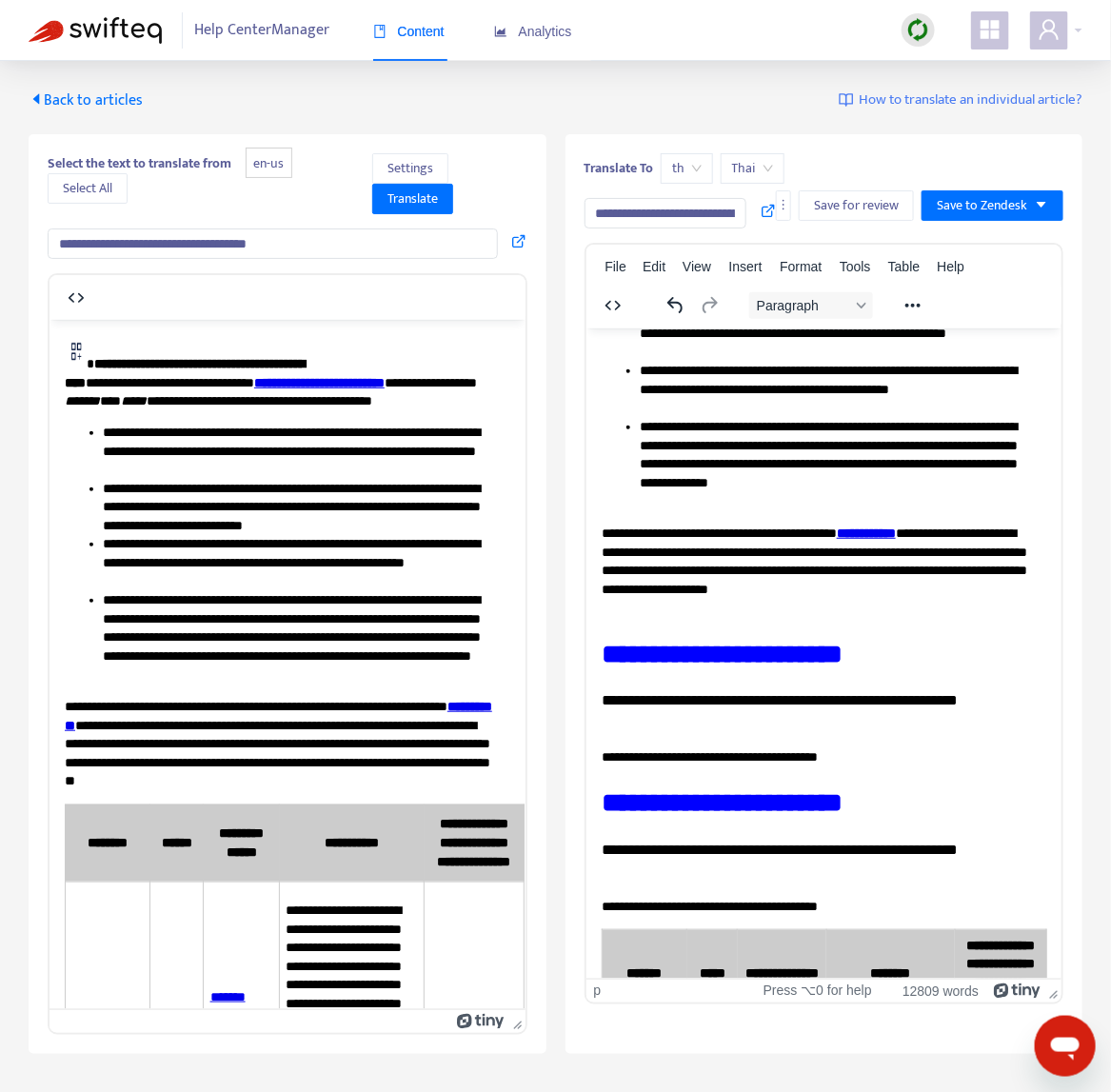
scroll to position [183, 0]
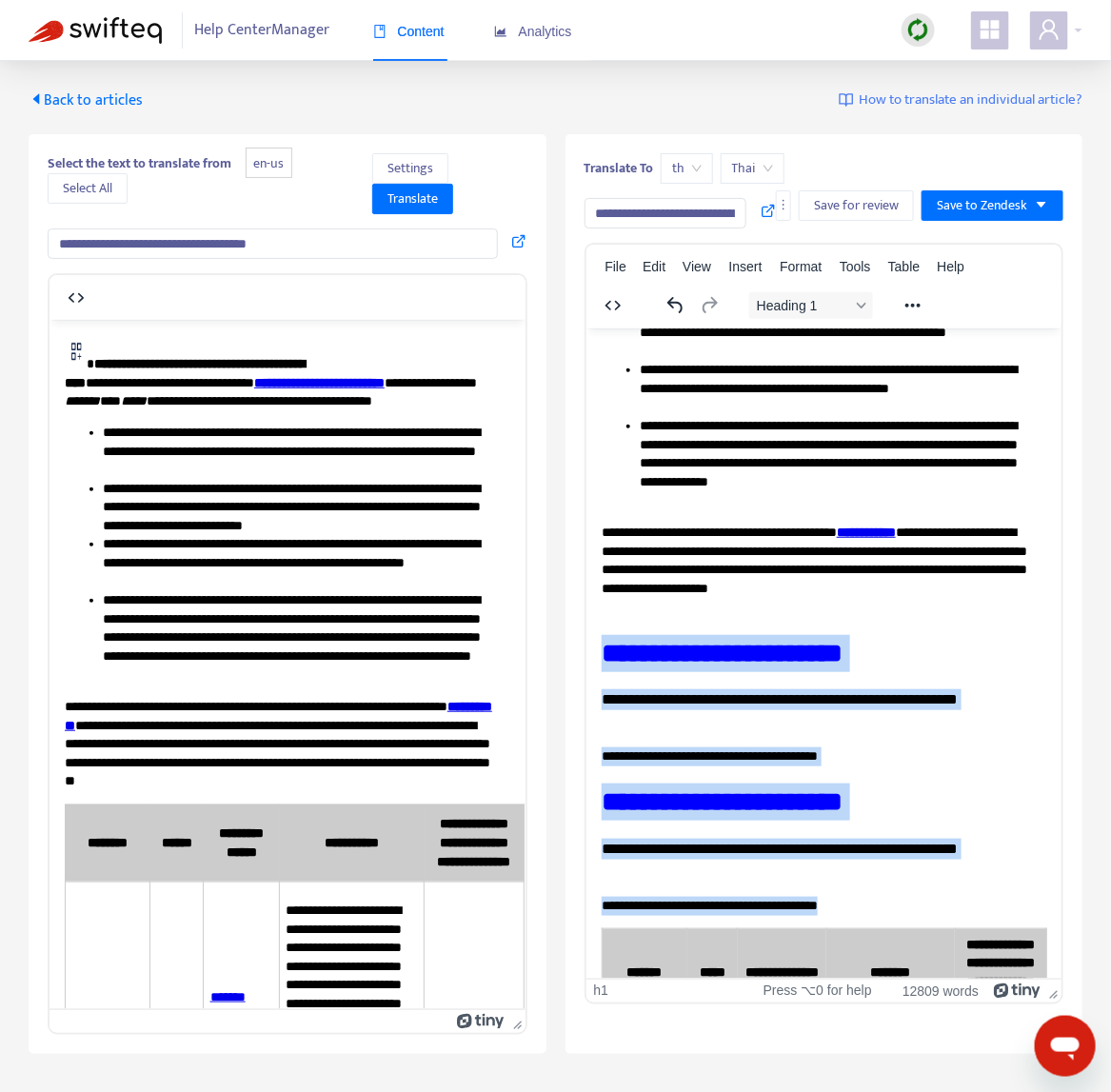
drag, startPoint x: 938, startPoint y: 905, endPoint x: 603, endPoint y: 637, distance: 429.0
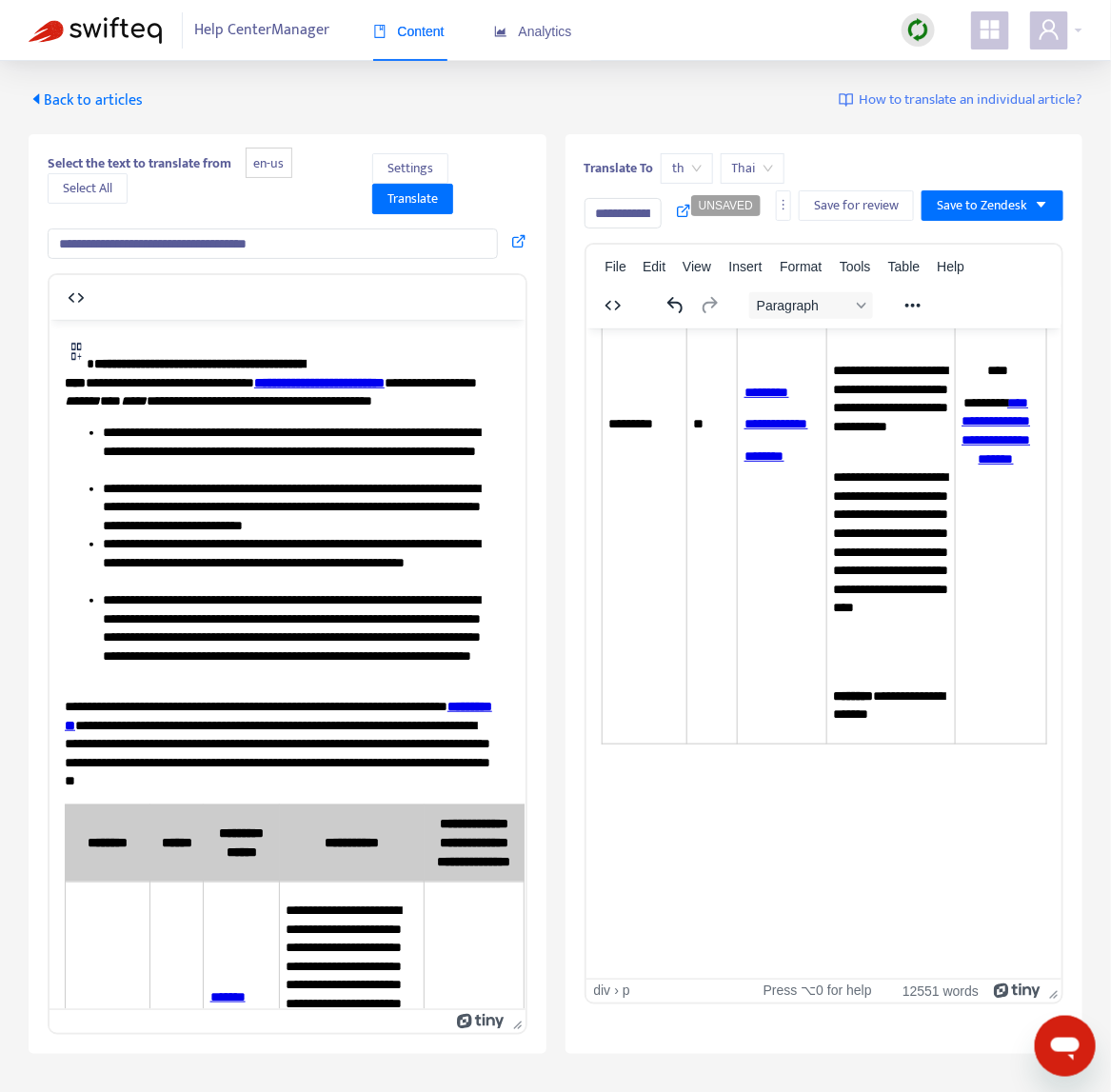
scroll to position [14397, 0]
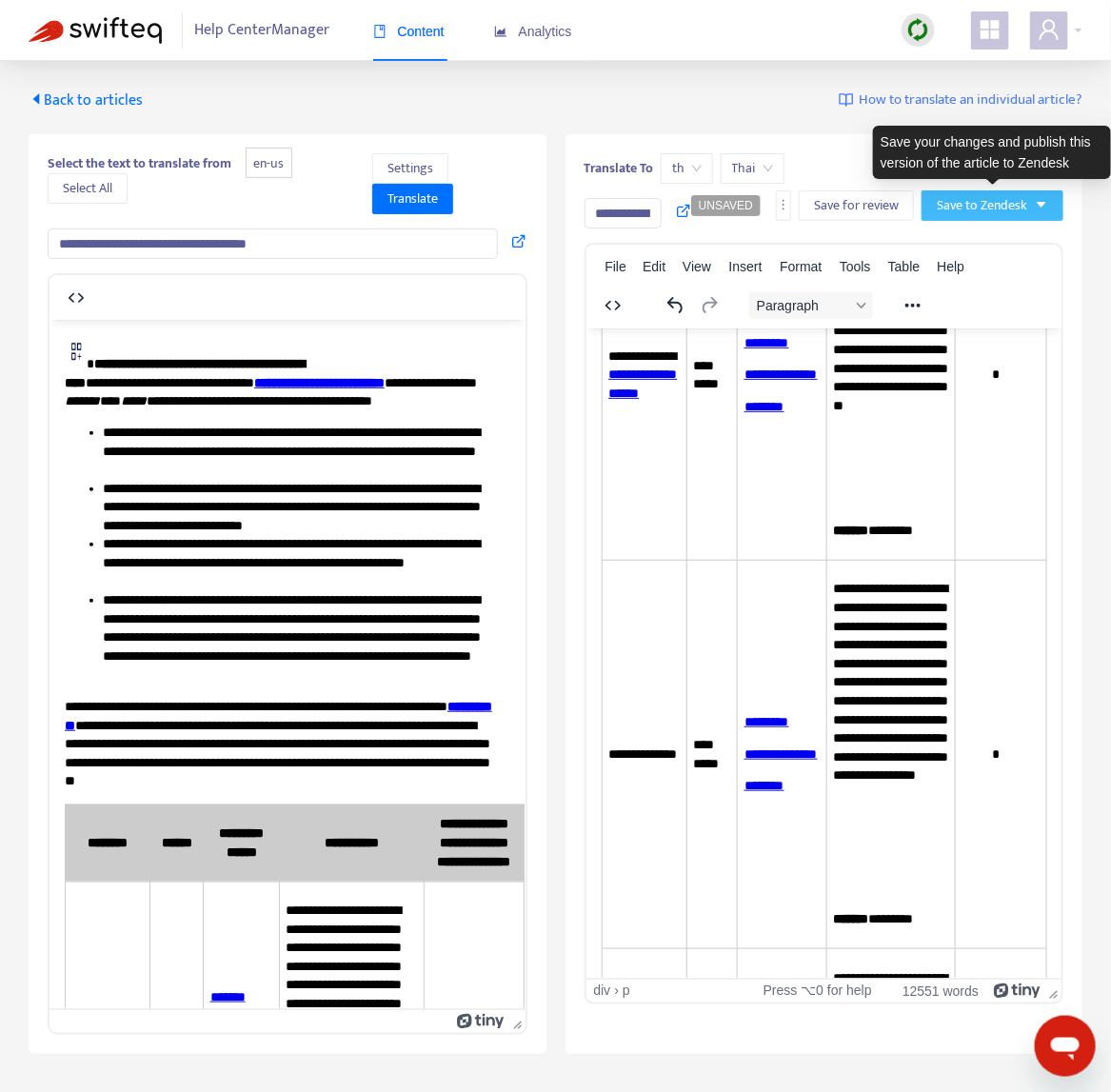
click at [1048, 206] on button "Save to Zendesk" at bounding box center [992, 206] width 142 height 31
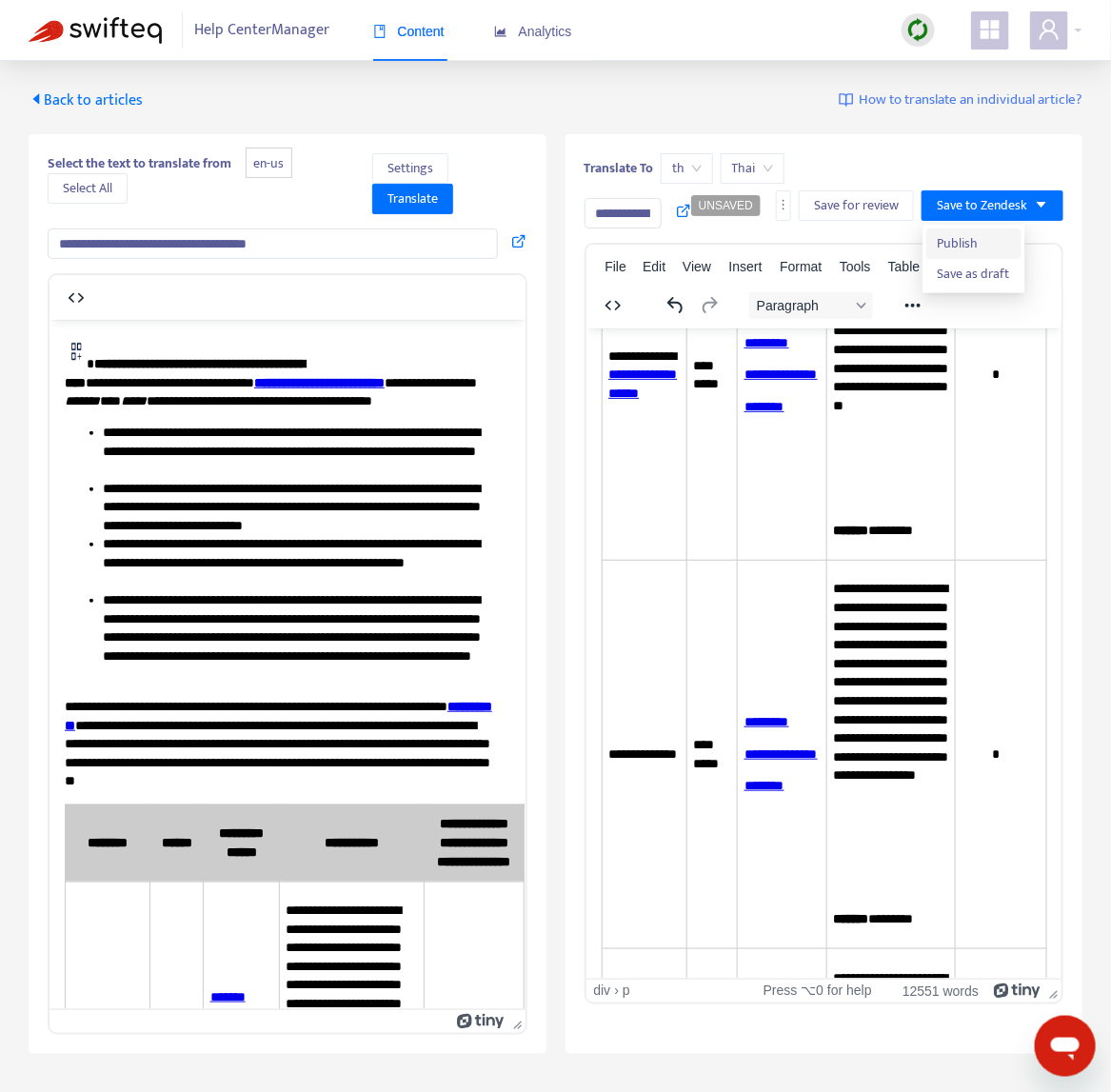
click at [933, 244] on li "Publish" at bounding box center [974, 244] width 96 height 31
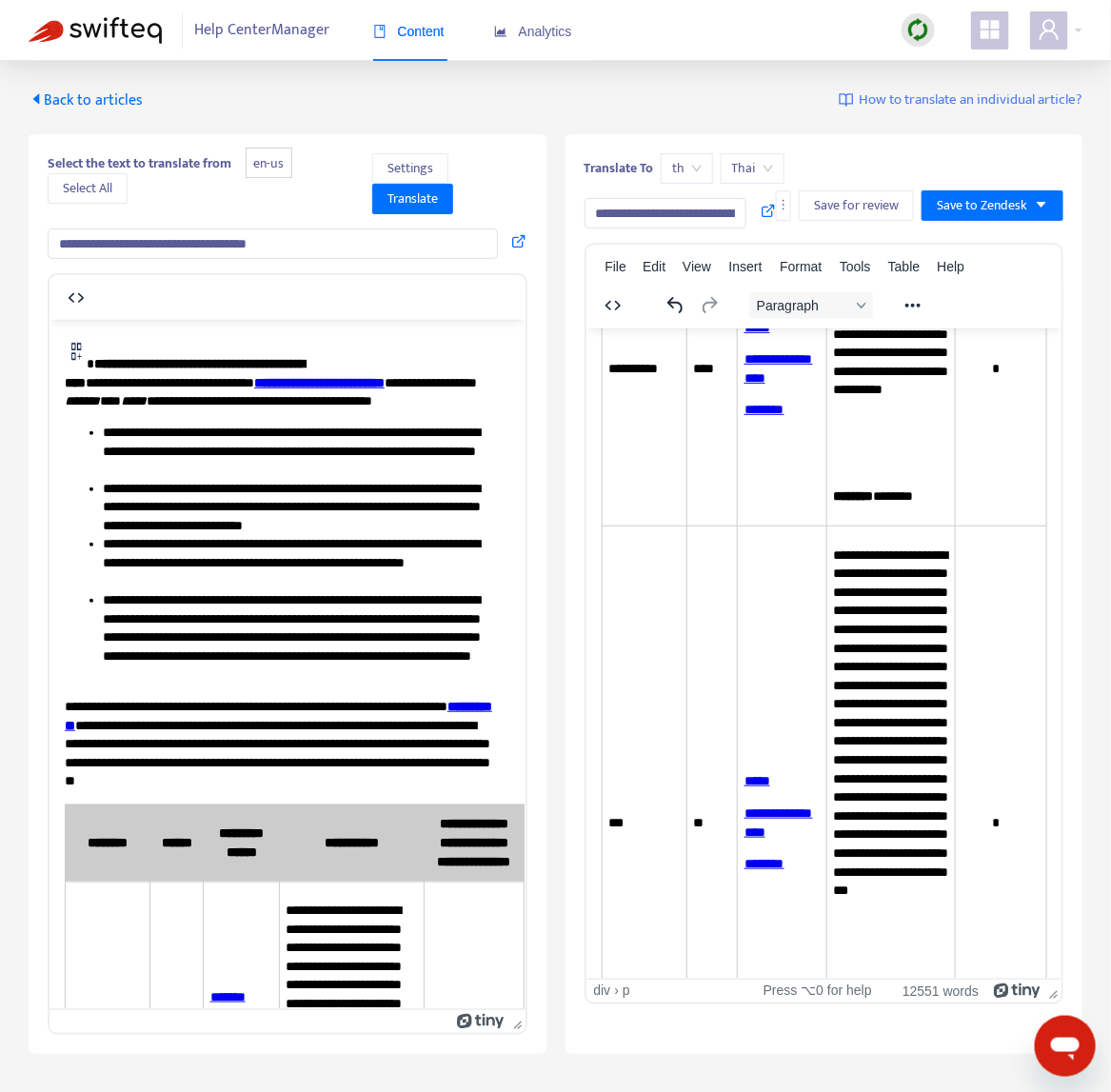
scroll to position [9604, 0]
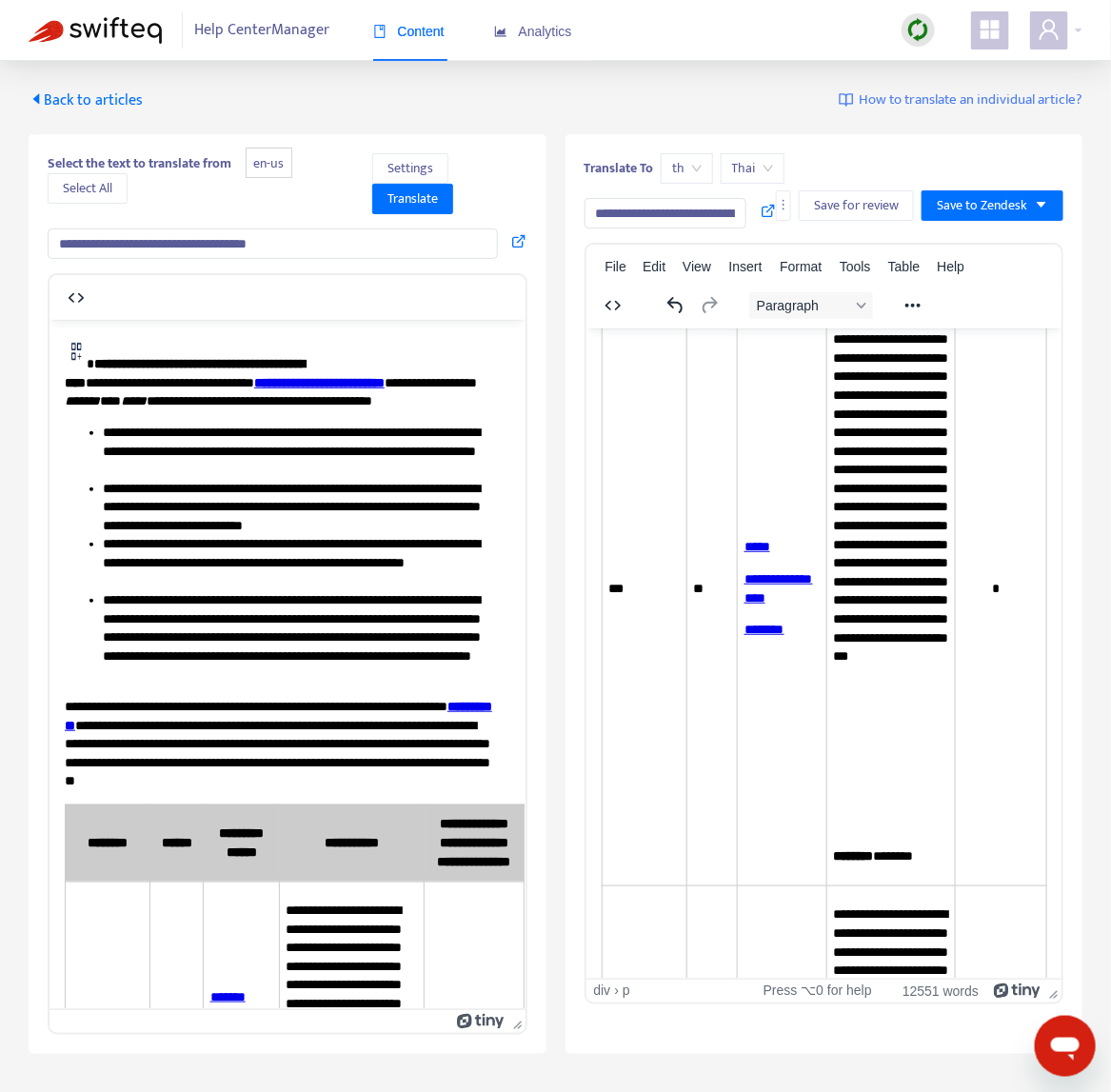
drag, startPoint x: 1054, startPoint y: 711, endPoint x: 1638, endPoint y: 632, distance: 589.3
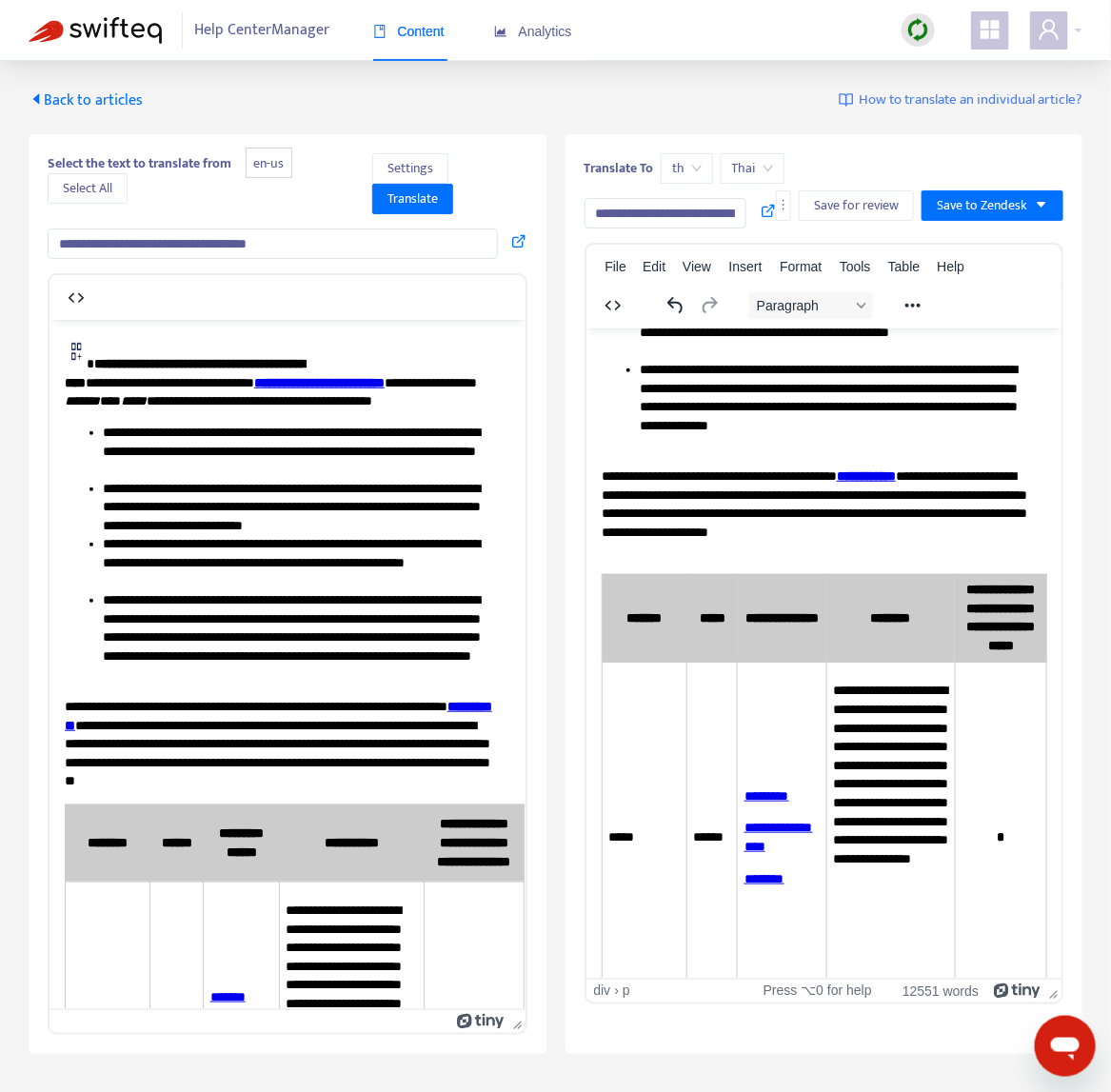
scroll to position [0, 0]
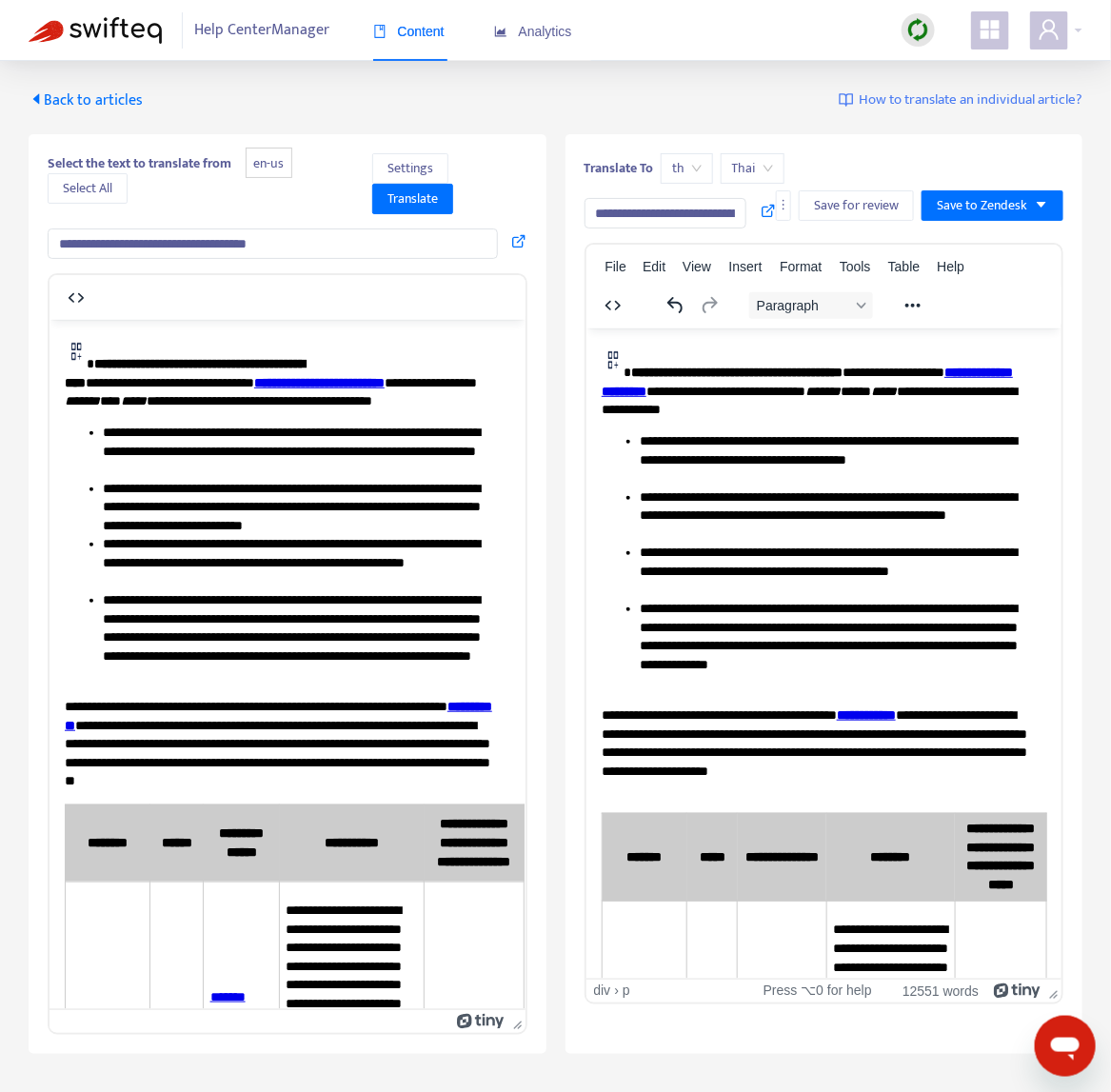
drag, startPoint x: 1054, startPoint y: 664, endPoint x: 1603, endPoint y: 495, distance: 574.4
click at [767, 211] on icon at bounding box center [768, 211] width 15 height 15
click at [114, 105] on span "Back to articles" at bounding box center [86, 101] width 114 height 26
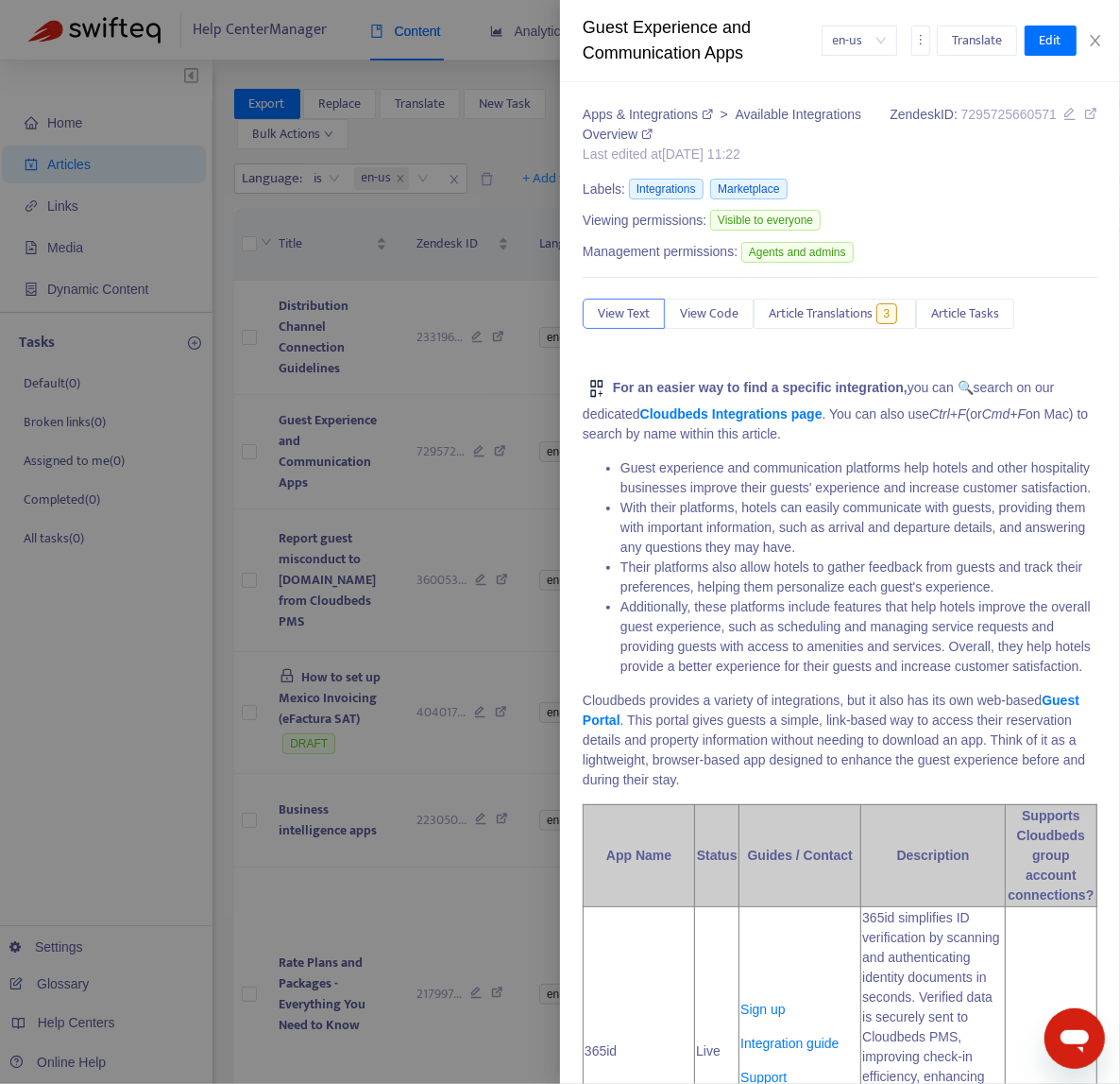
click at [438, 576] on div at bounding box center [560, 542] width 1120 height 1084
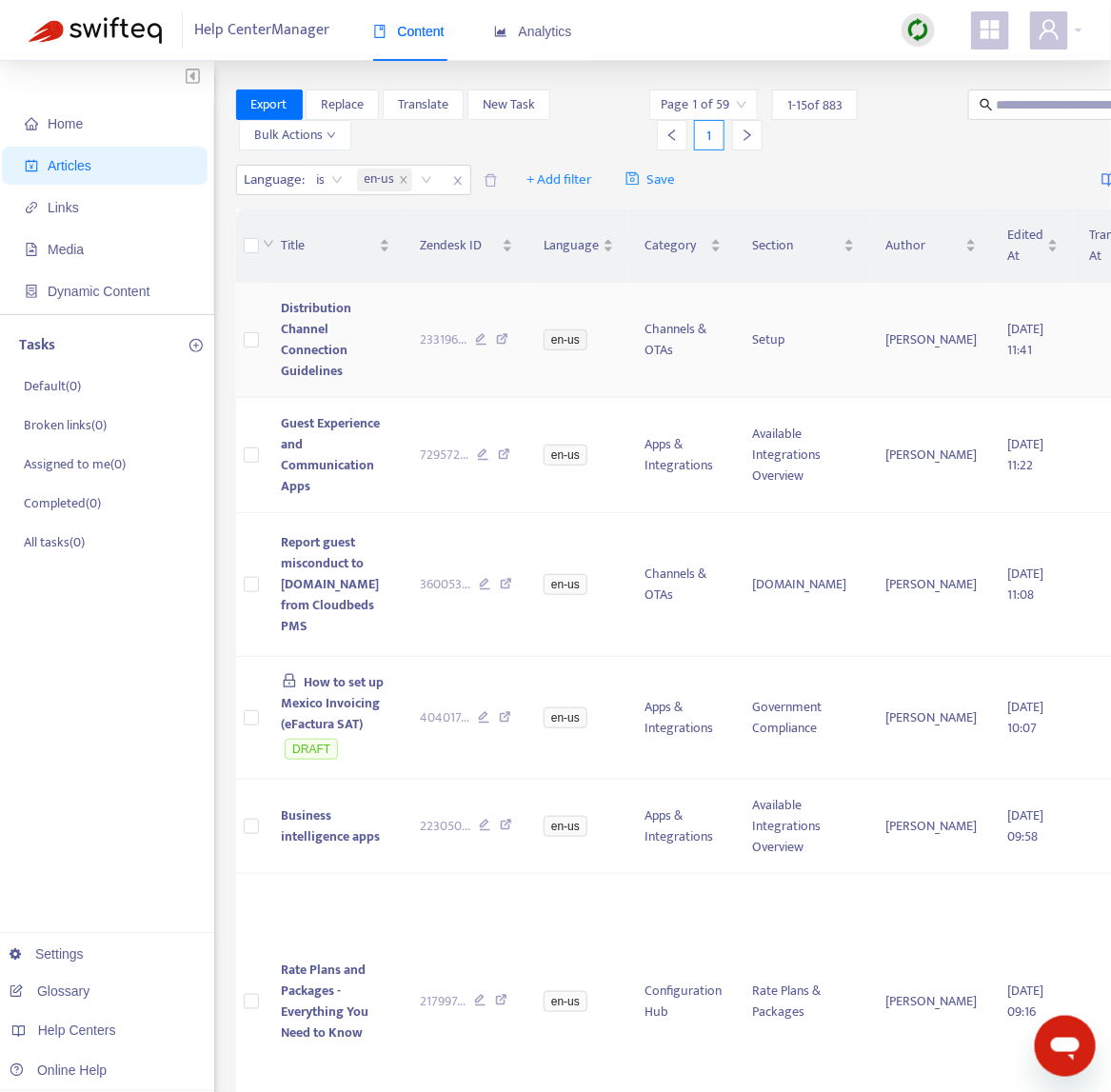
click at [337, 330] on td "Distribution Channel Connection Guidelines" at bounding box center [336, 340] width 139 height 115
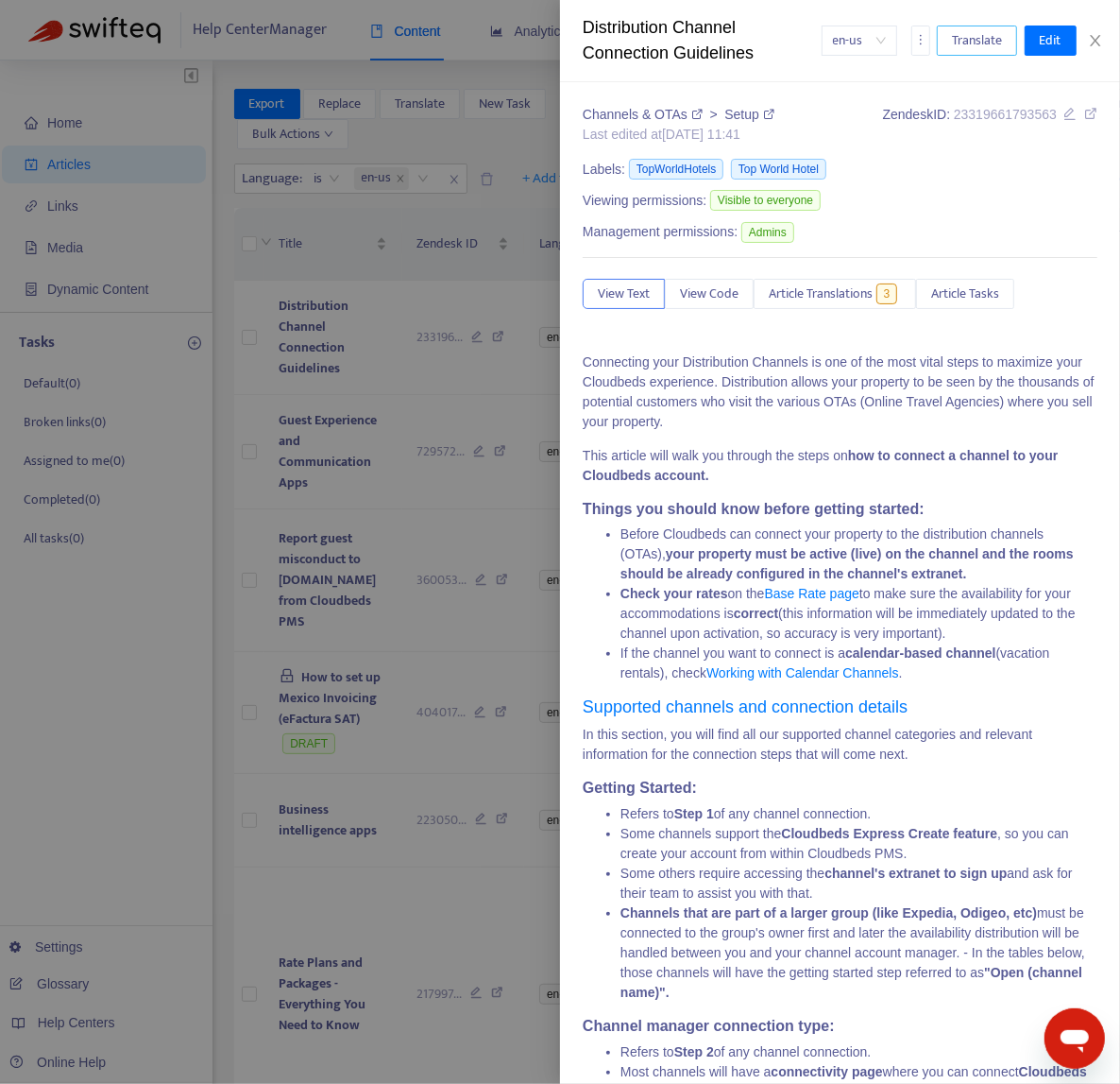
click at [996, 34] on span "Translate" at bounding box center [977, 41] width 50 height 21
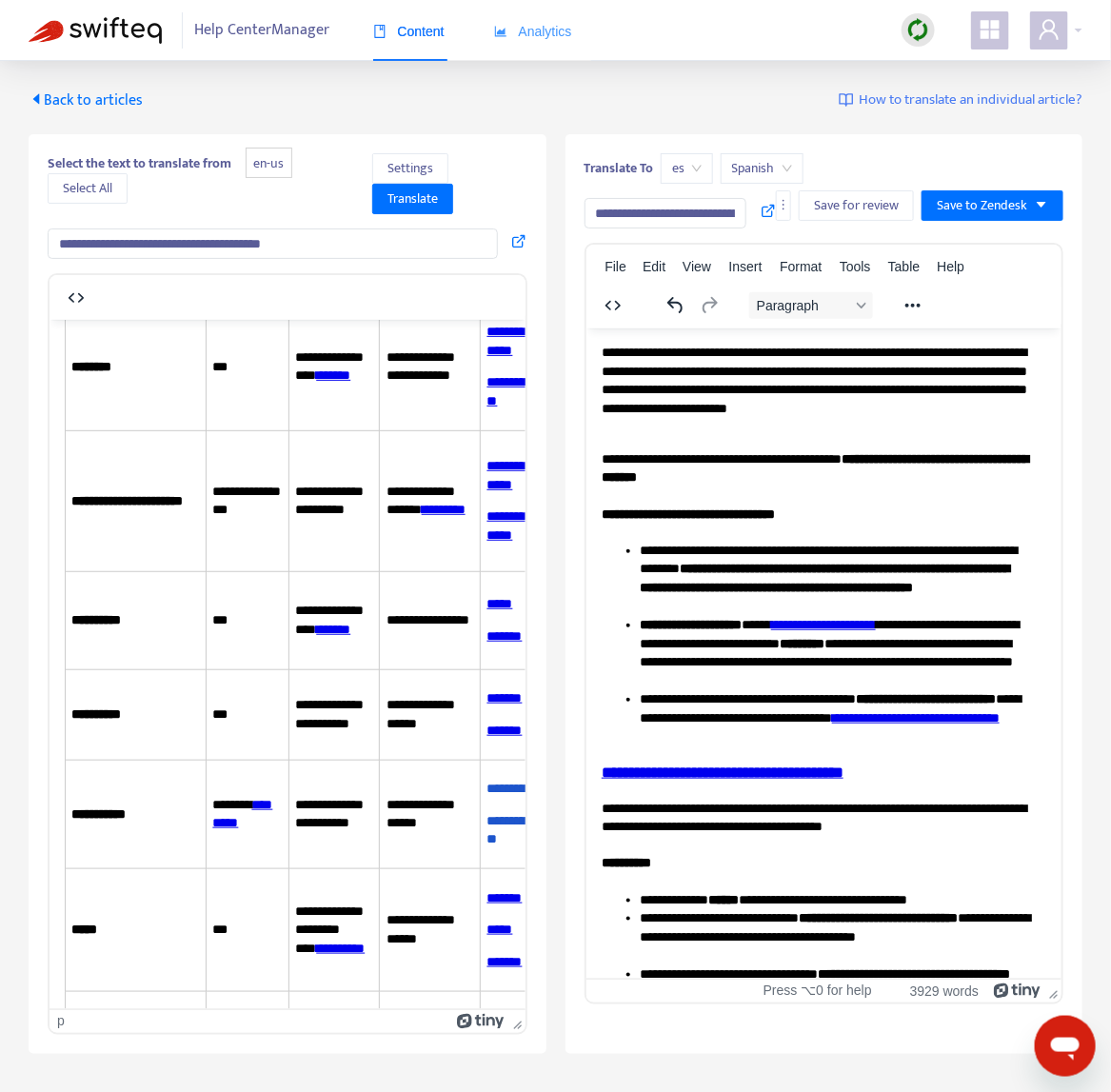
scroll to position [14676, 0]
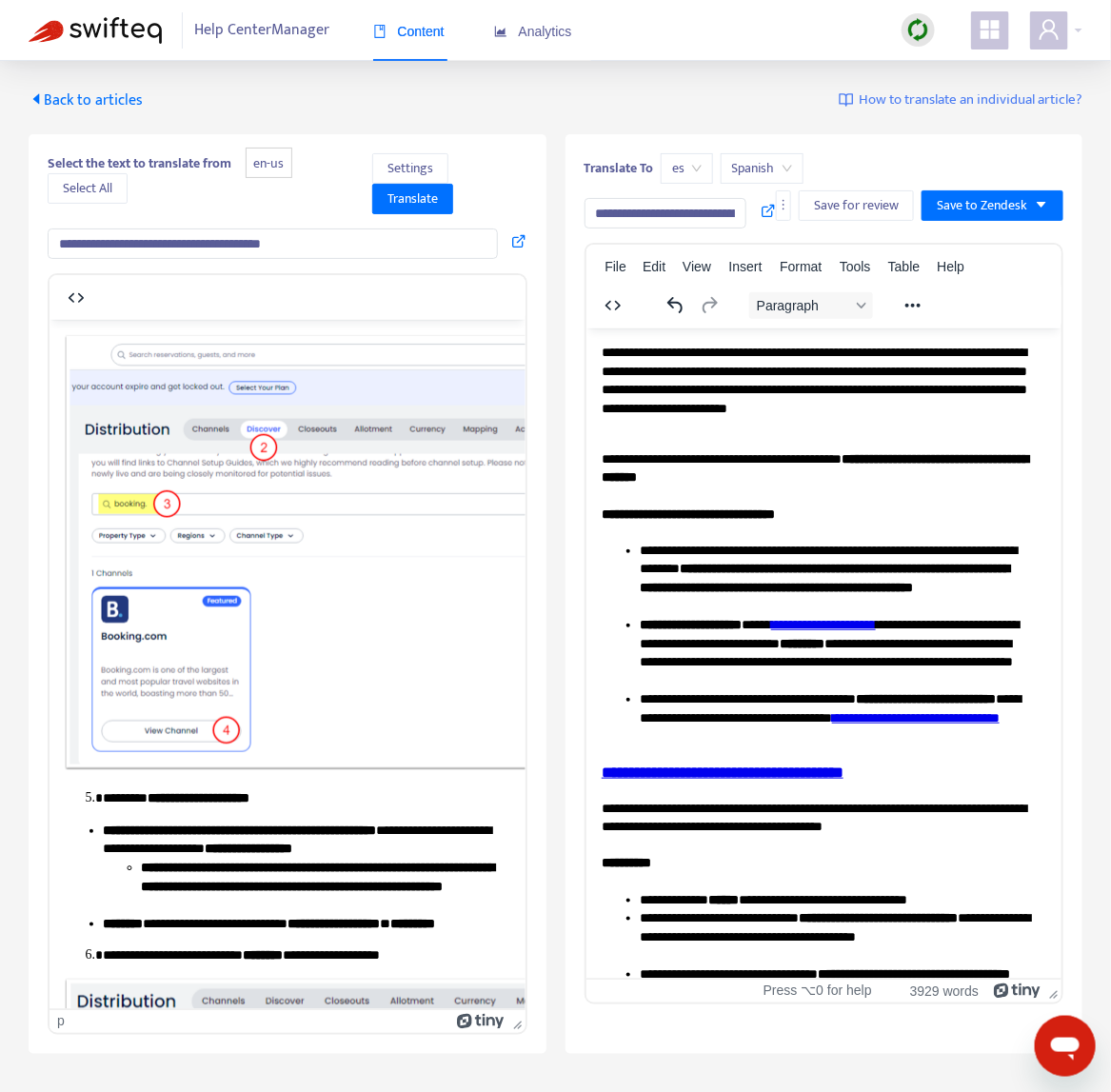
drag, startPoint x: 435, startPoint y: 747, endPoint x: 80, endPoint y: 740, distance: 355.1
click at [403, 198] on span "Translate" at bounding box center [413, 199] width 50 height 21
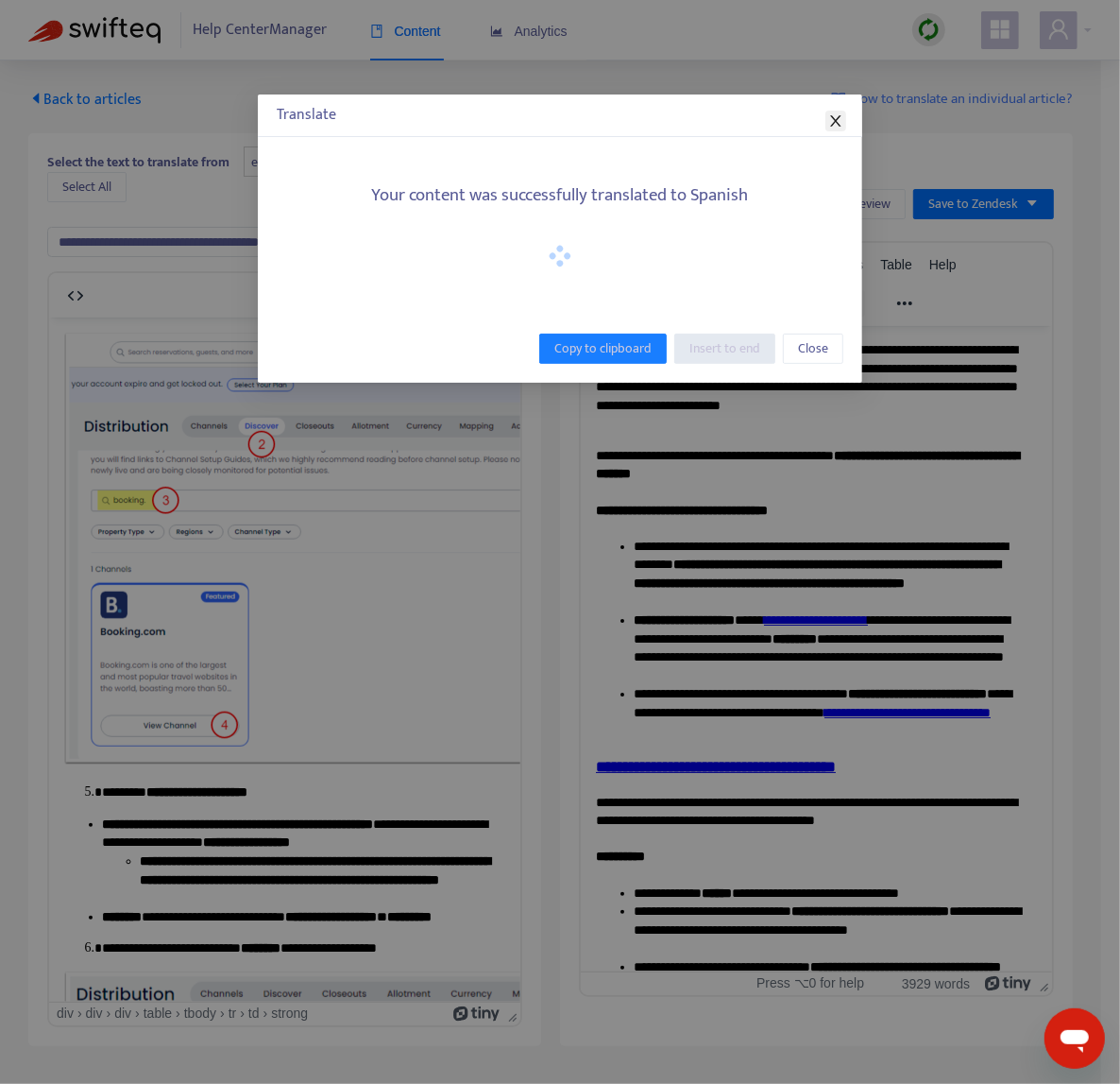
click at [843, 115] on icon "close" at bounding box center [836, 121] width 15 height 15
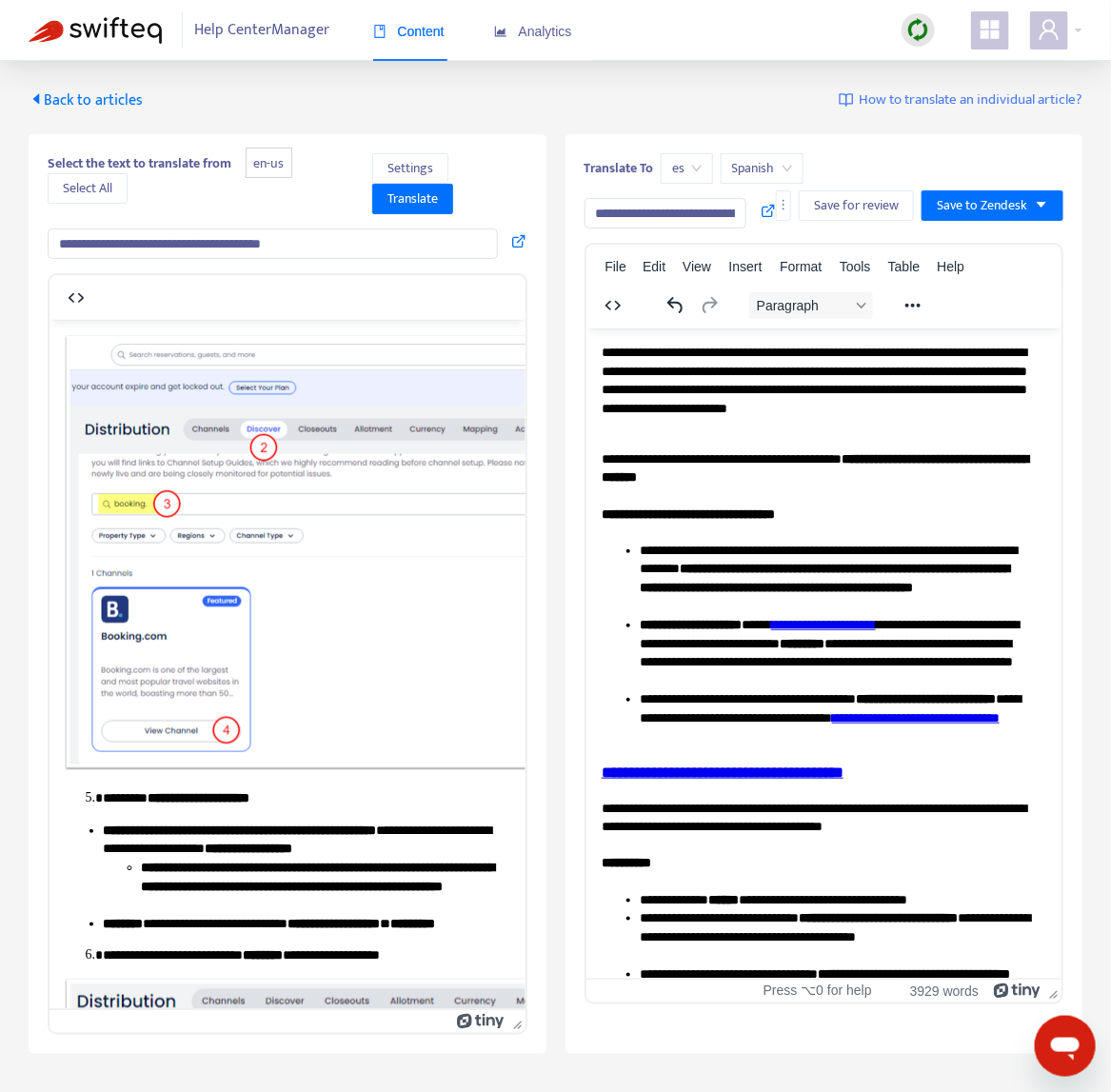
click at [682, 166] on span "es" at bounding box center [687, 169] width 30 height 29
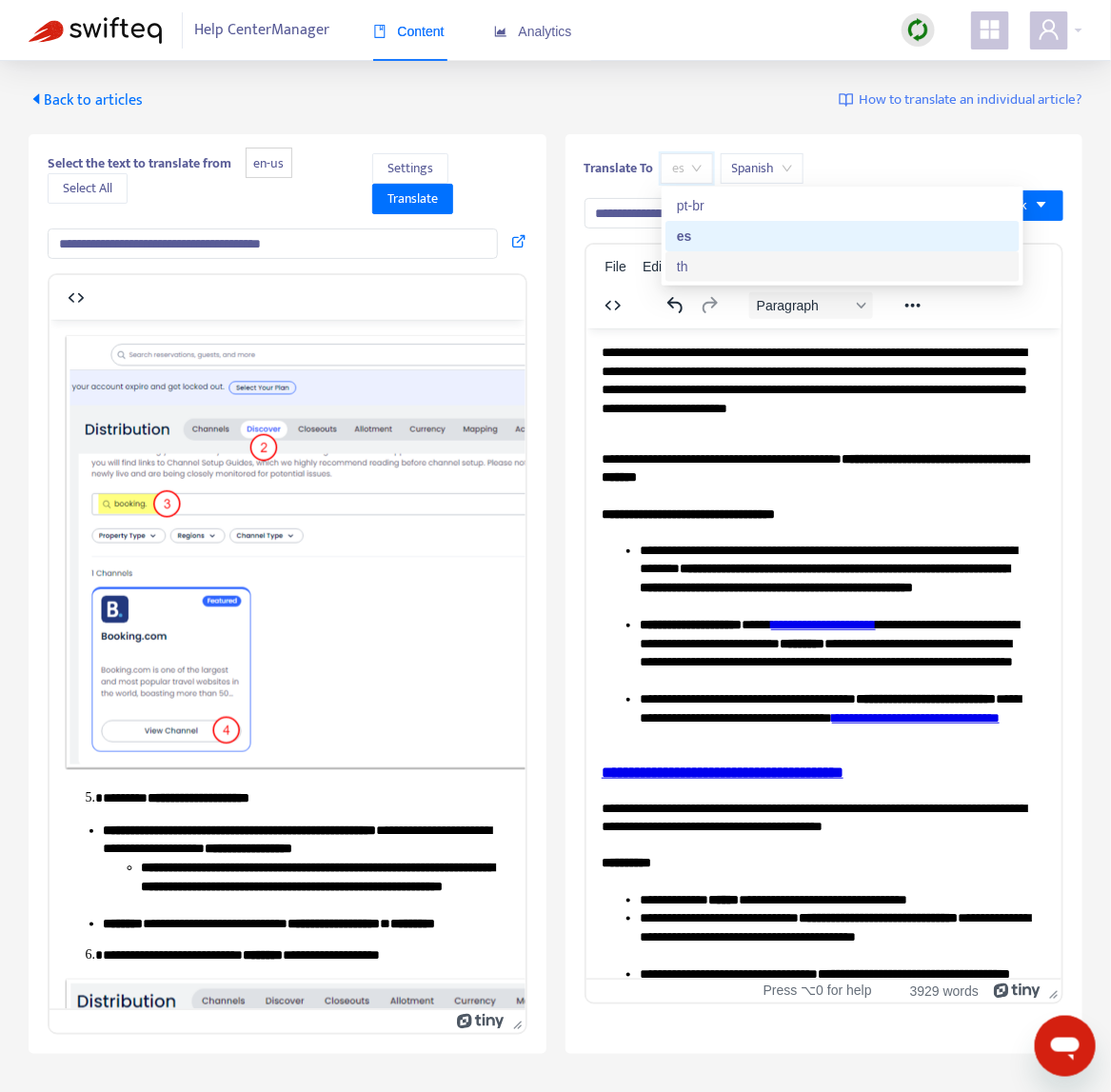
drag, startPoint x: 716, startPoint y: 258, endPoint x: 468, endPoint y: 113, distance: 287.3
click at [716, 258] on div "th" at bounding box center [841, 267] width 331 height 21
type input "**********"
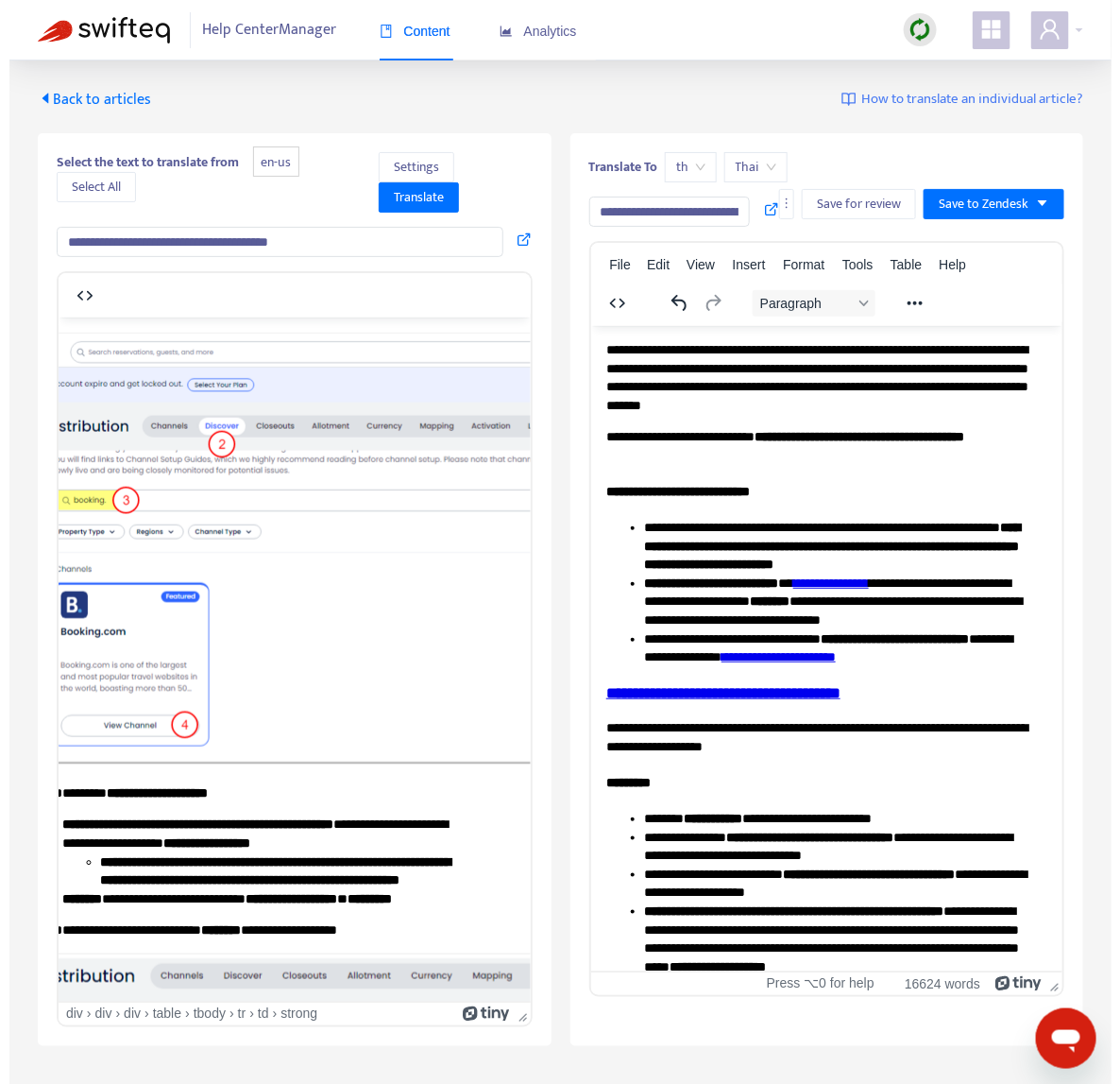
scroll to position [14569, 160]
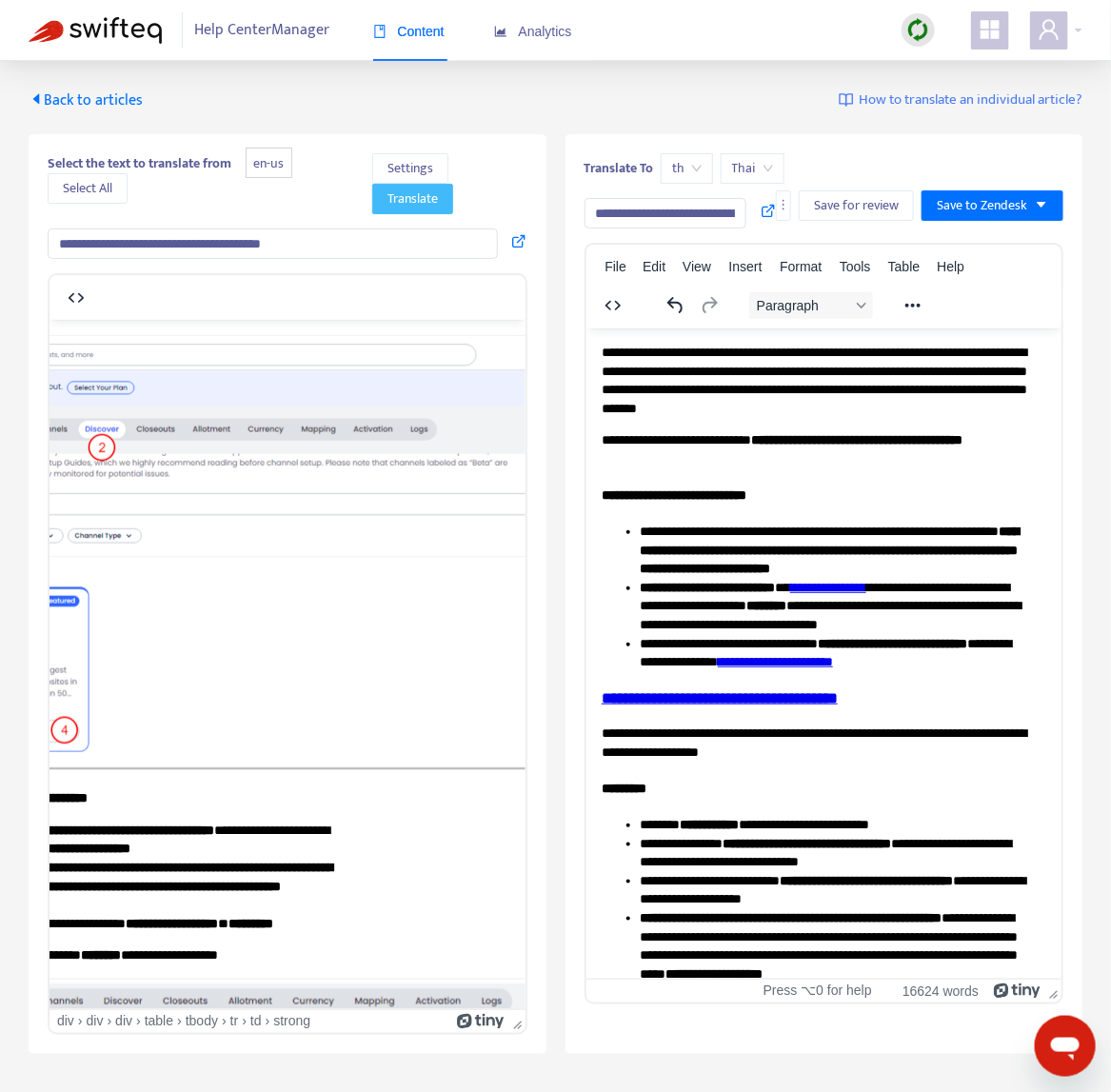
click at [434, 188] on span "Translate" at bounding box center [413, 199] width 50 height 21
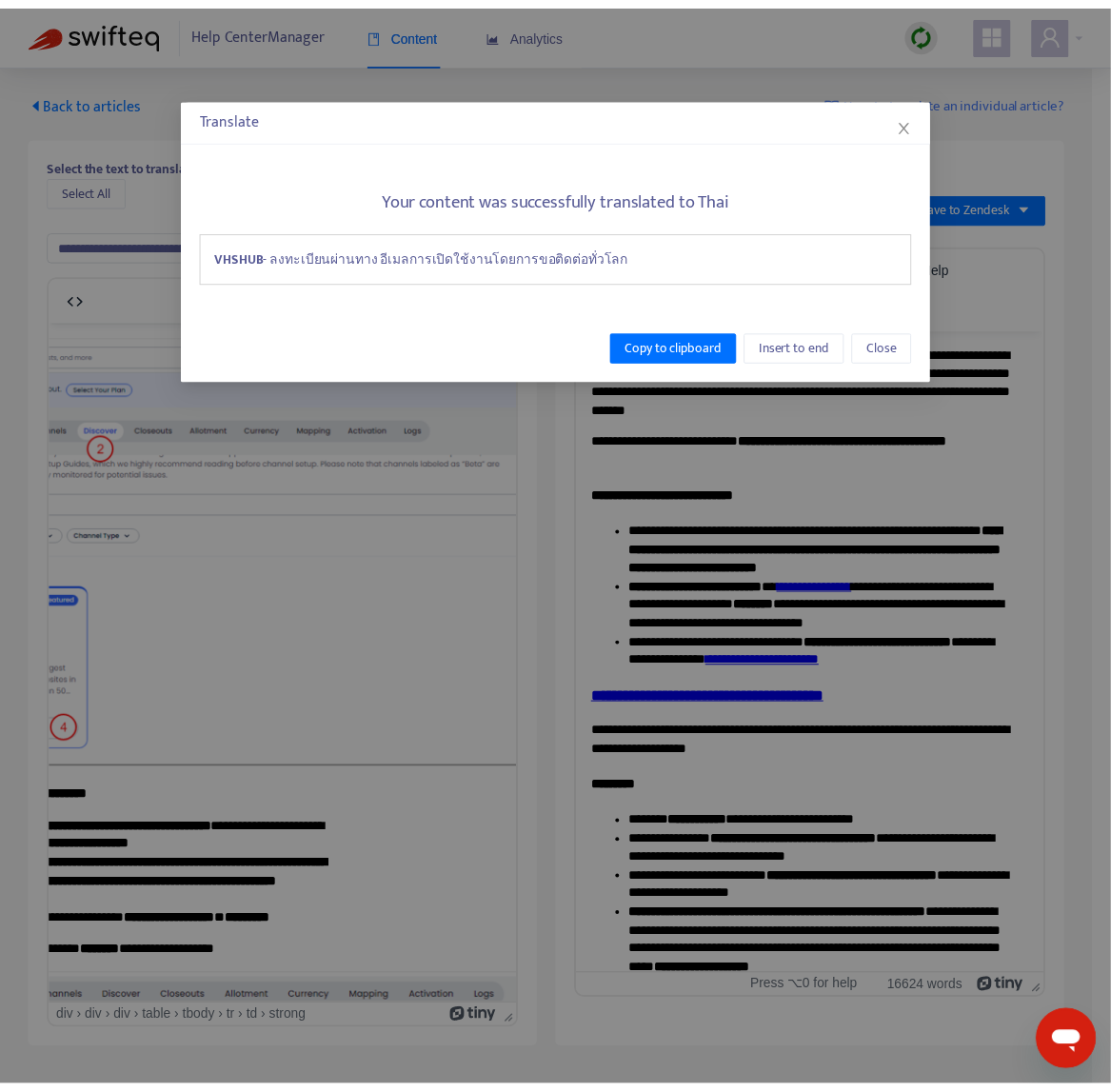
scroll to position [14676, 161]
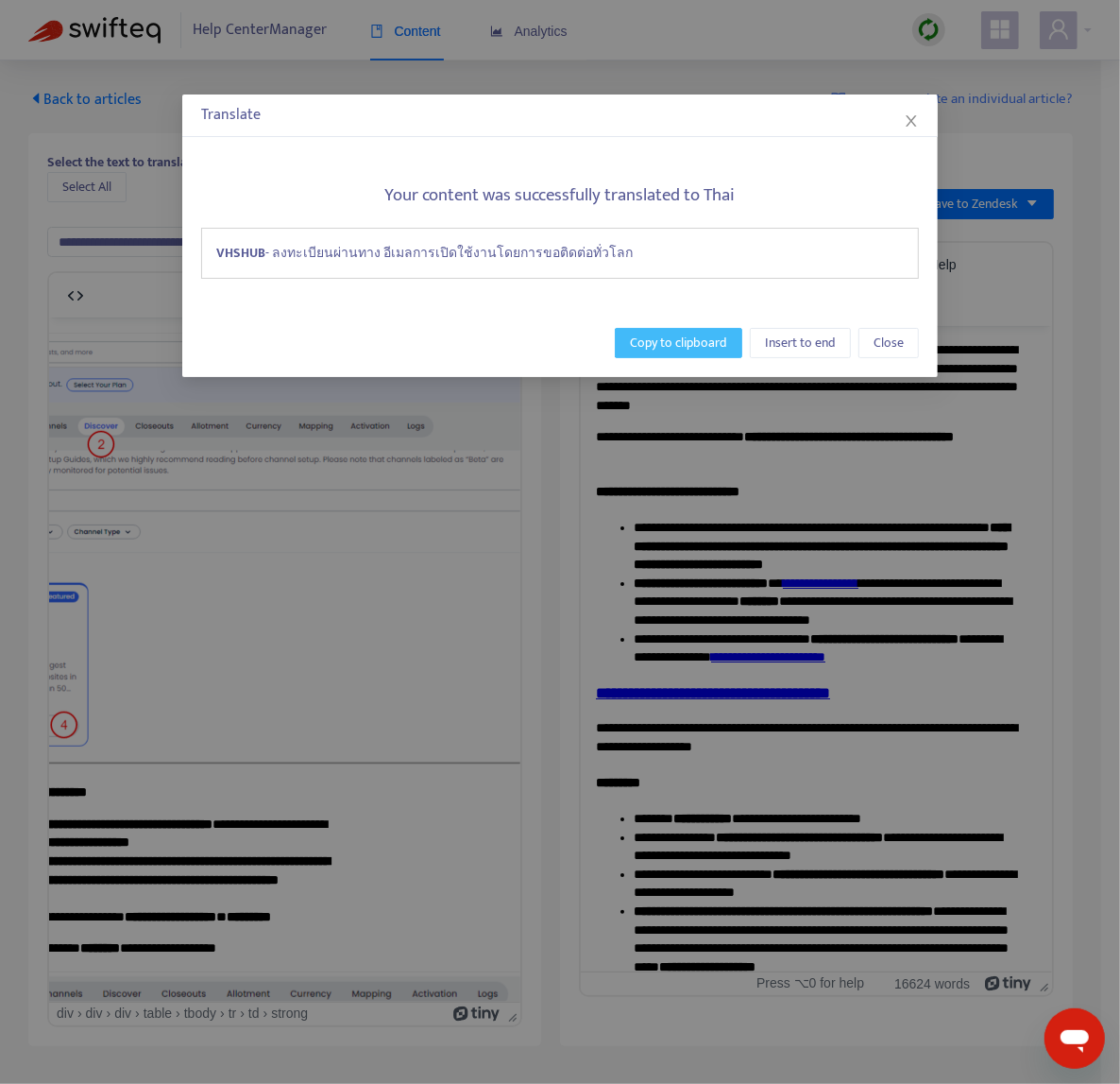
drag, startPoint x: 732, startPoint y: 343, endPoint x: 171, endPoint y: 32, distance: 641.4
click at [732, 343] on button "Copy to clipboard" at bounding box center [678, 343] width 128 height 31
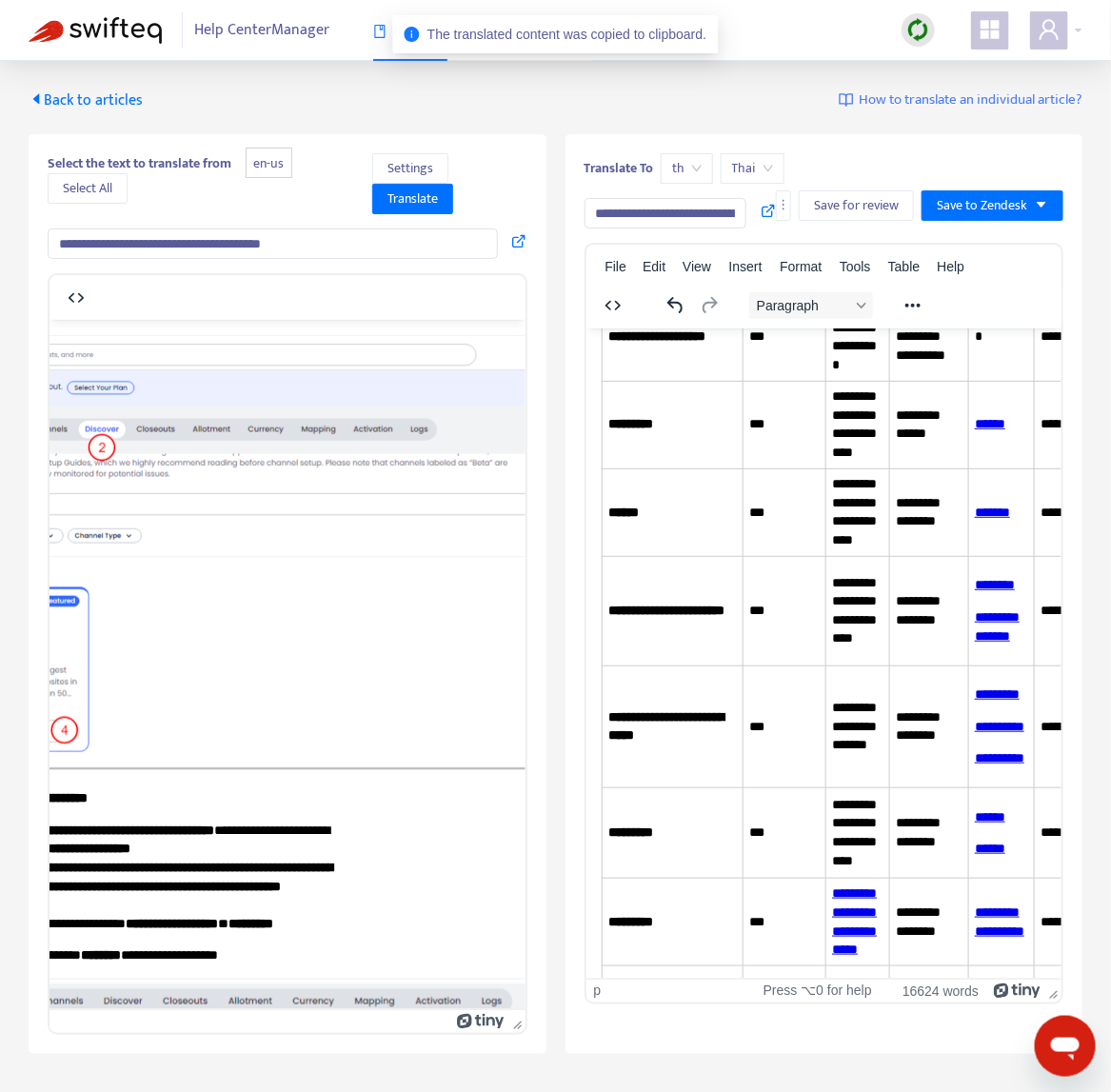
scroll to position [13406, 0]
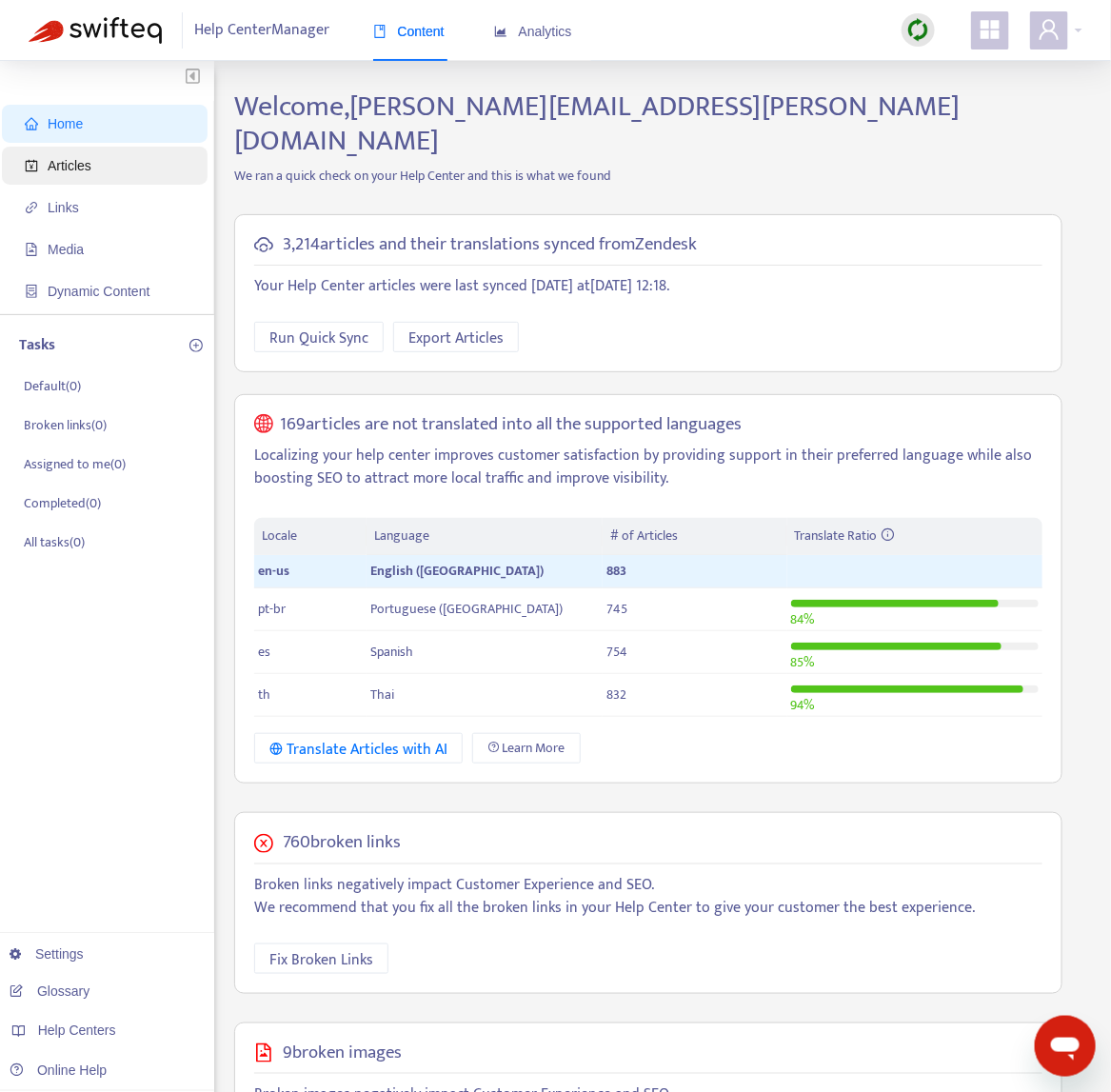
click at [88, 163] on span "Articles" at bounding box center [69, 166] width 43 height 15
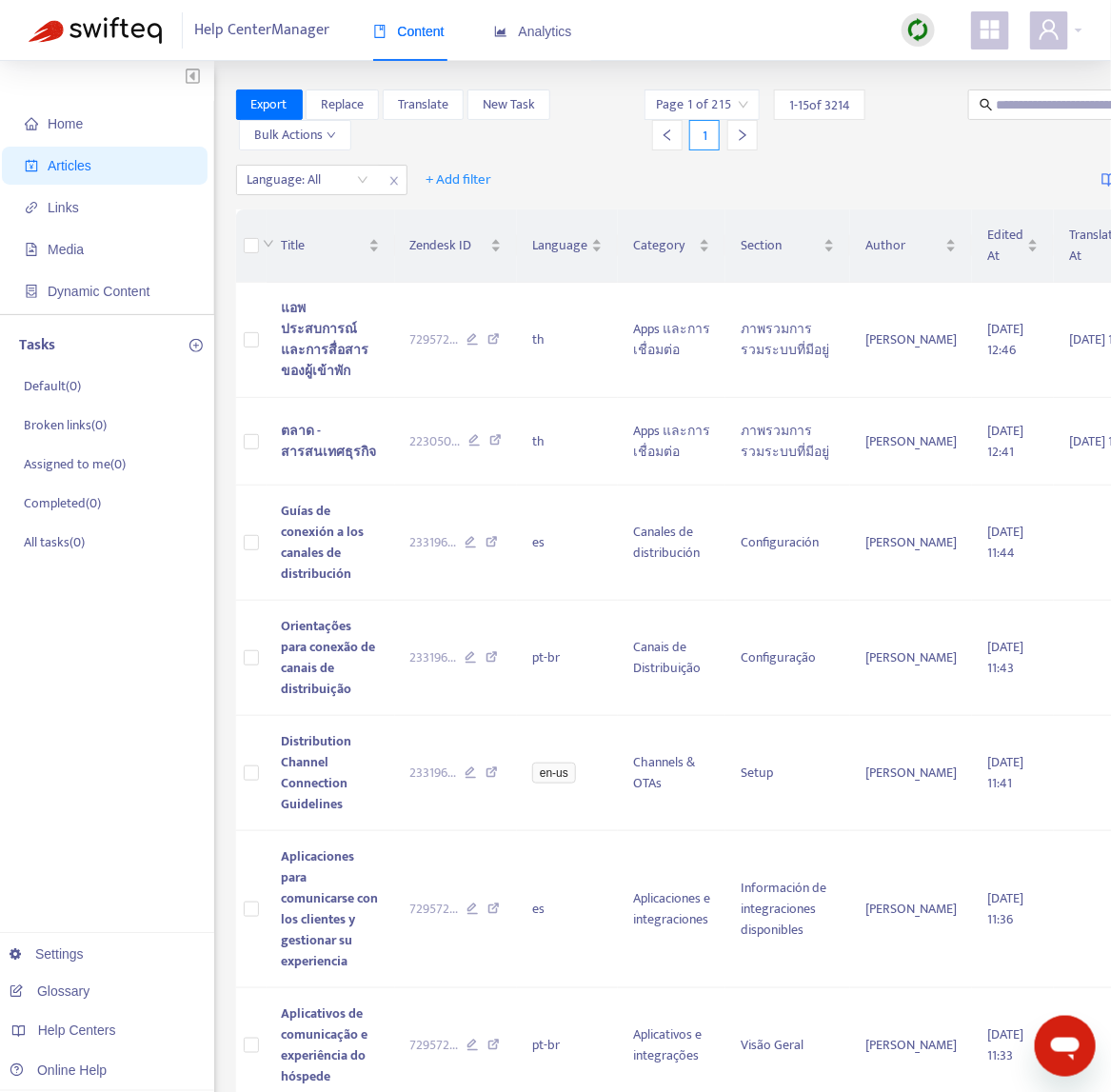
click at [921, 28] on img at bounding box center [918, 30] width 24 height 24
click at [934, 71] on link "Quick Sync" at bounding box center [958, 69] width 81 height 22
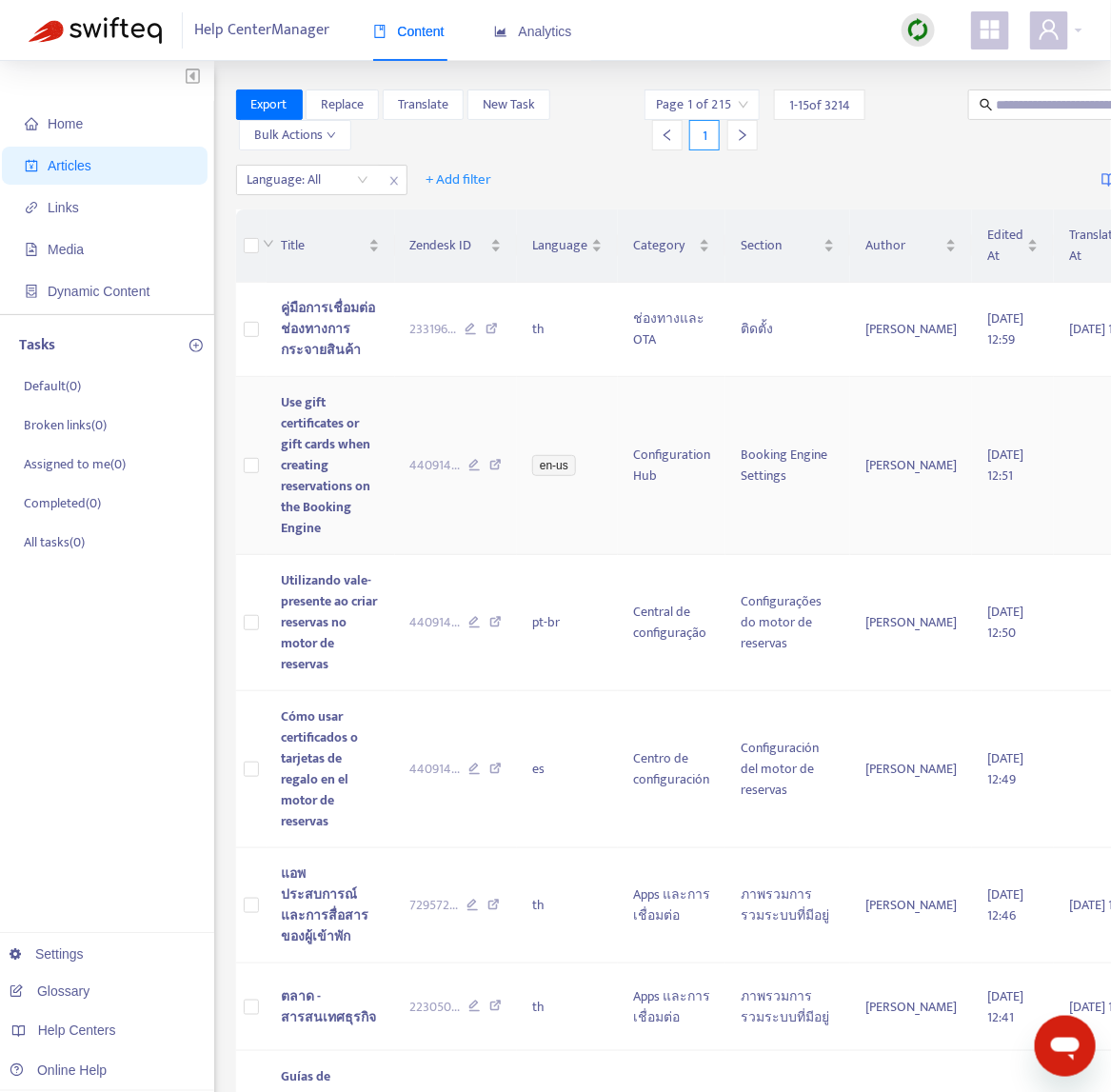
click at [372, 534] on td "Use gift certificates or gift cards when creating reservations on the Booking E…" at bounding box center [330, 466] width 128 height 178
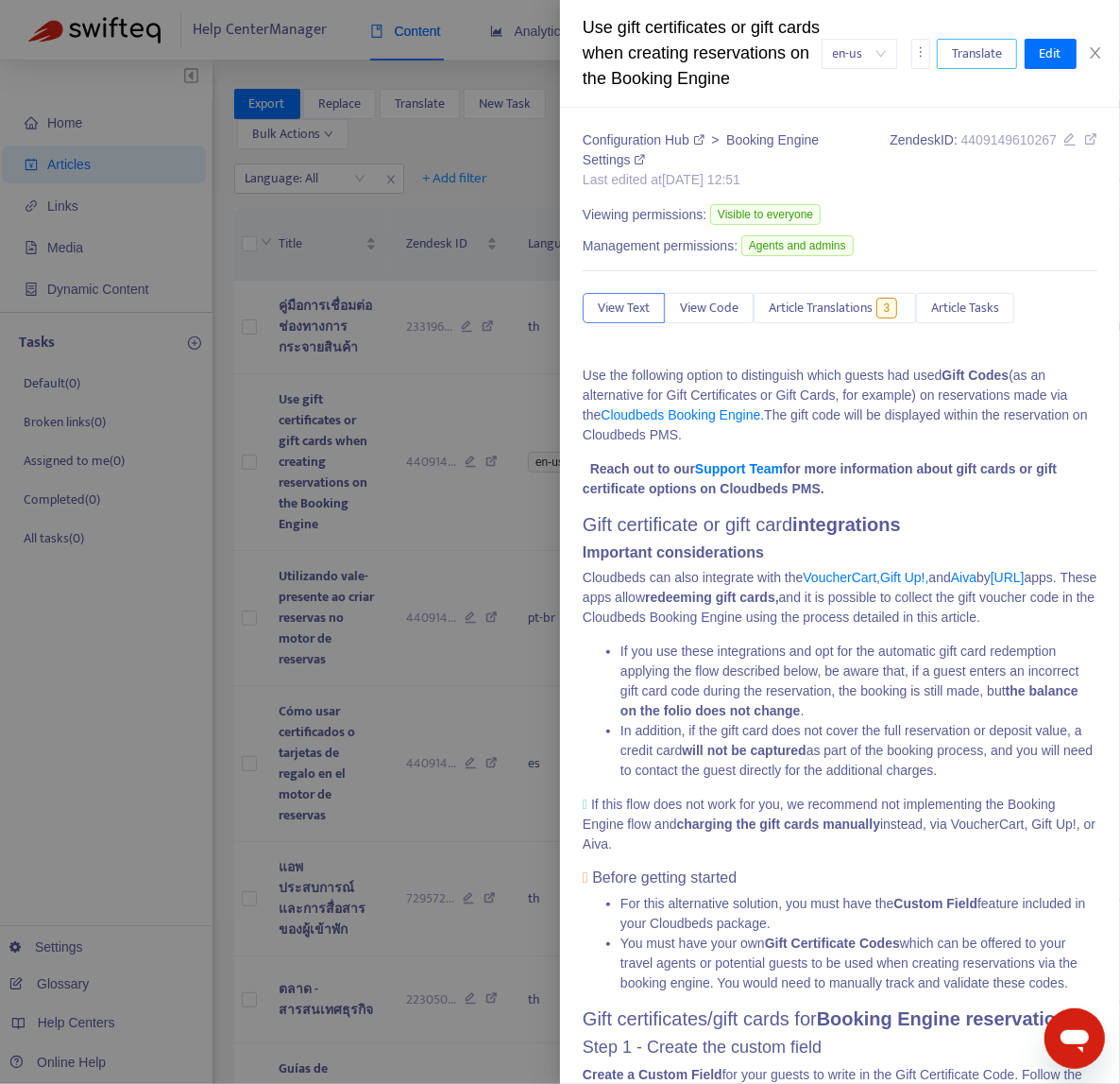
click at [970, 63] on span "Translate" at bounding box center [977, 54] width 50 height 21
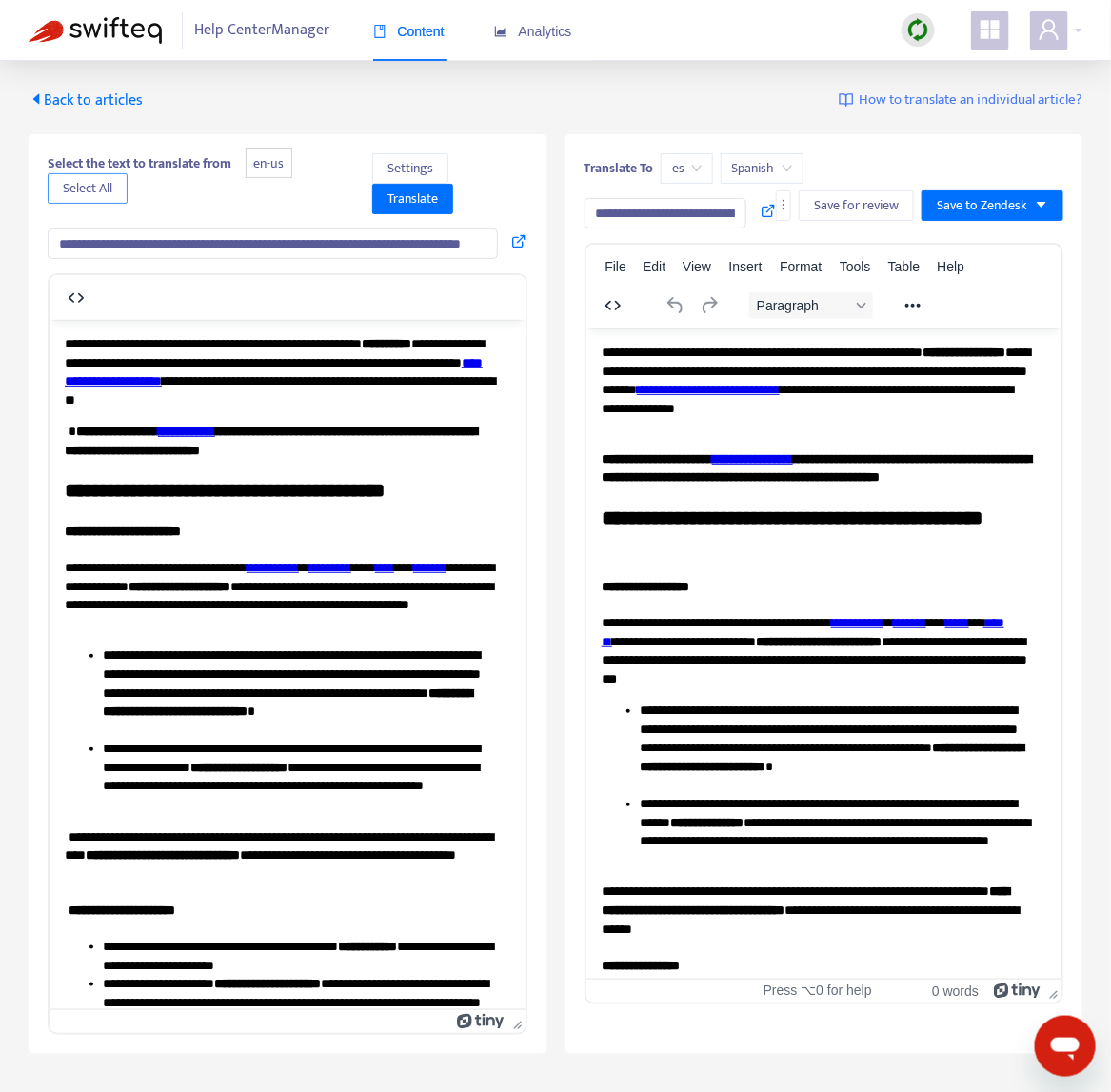
click at [74, 192] on span "Select All" at bounding box center [87, 188] width 49 height 21
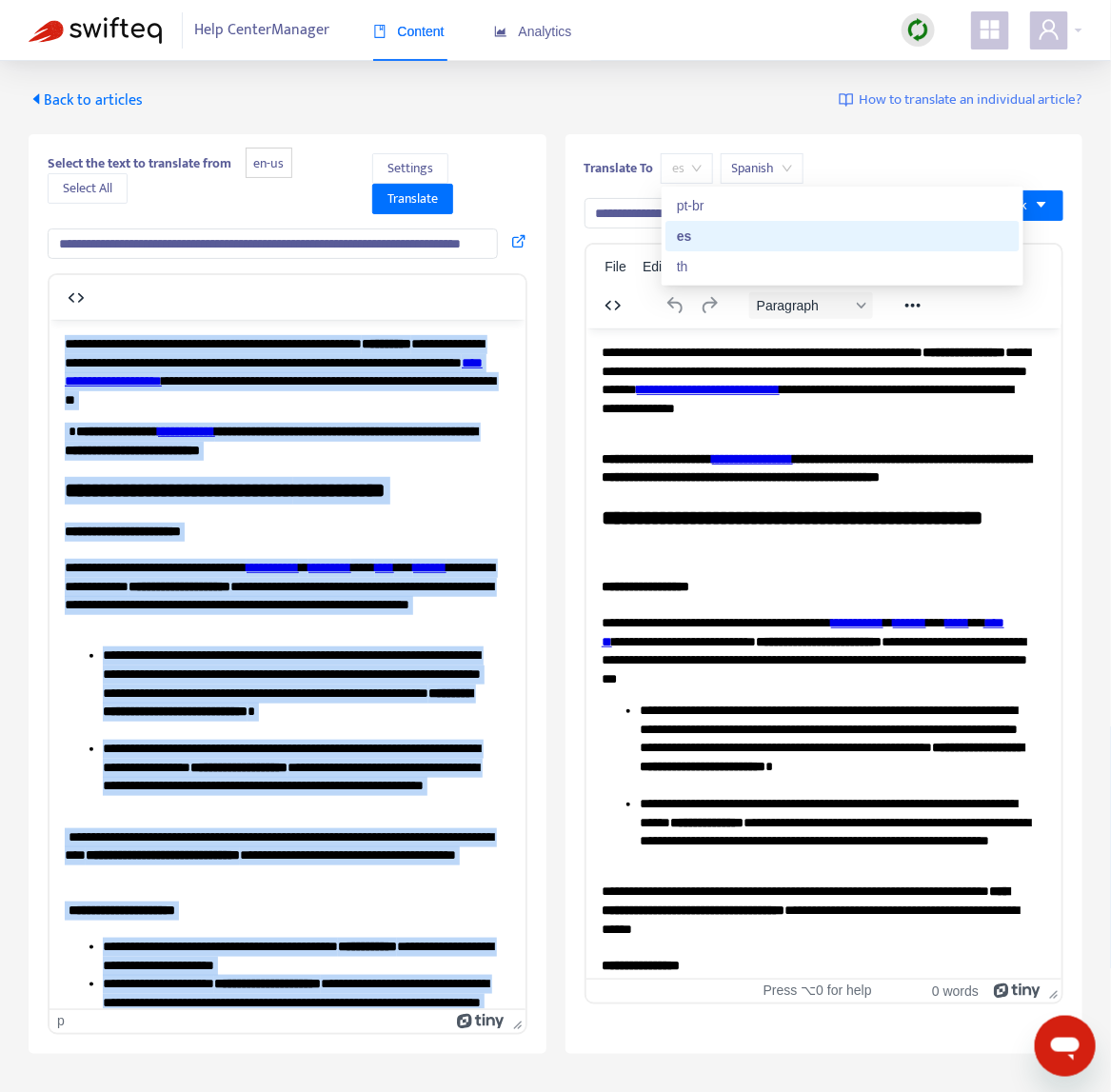
click at [685, 165] on span "es" at bounding box center [687, 169] width 30 height 29
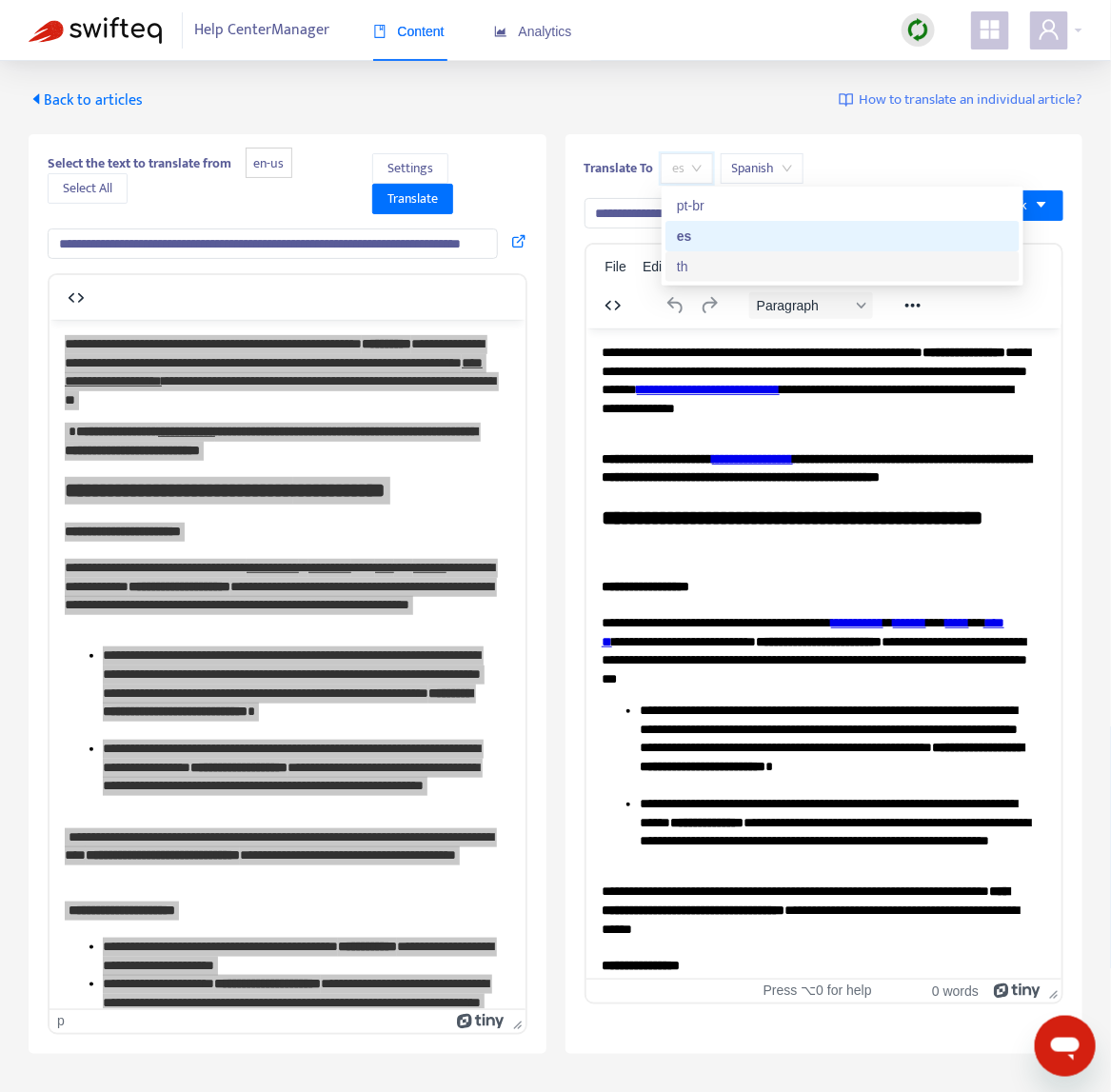
click at [706, 265] on div "th" at bounding box center [841, 267] width 331 height 21
type input "**********"
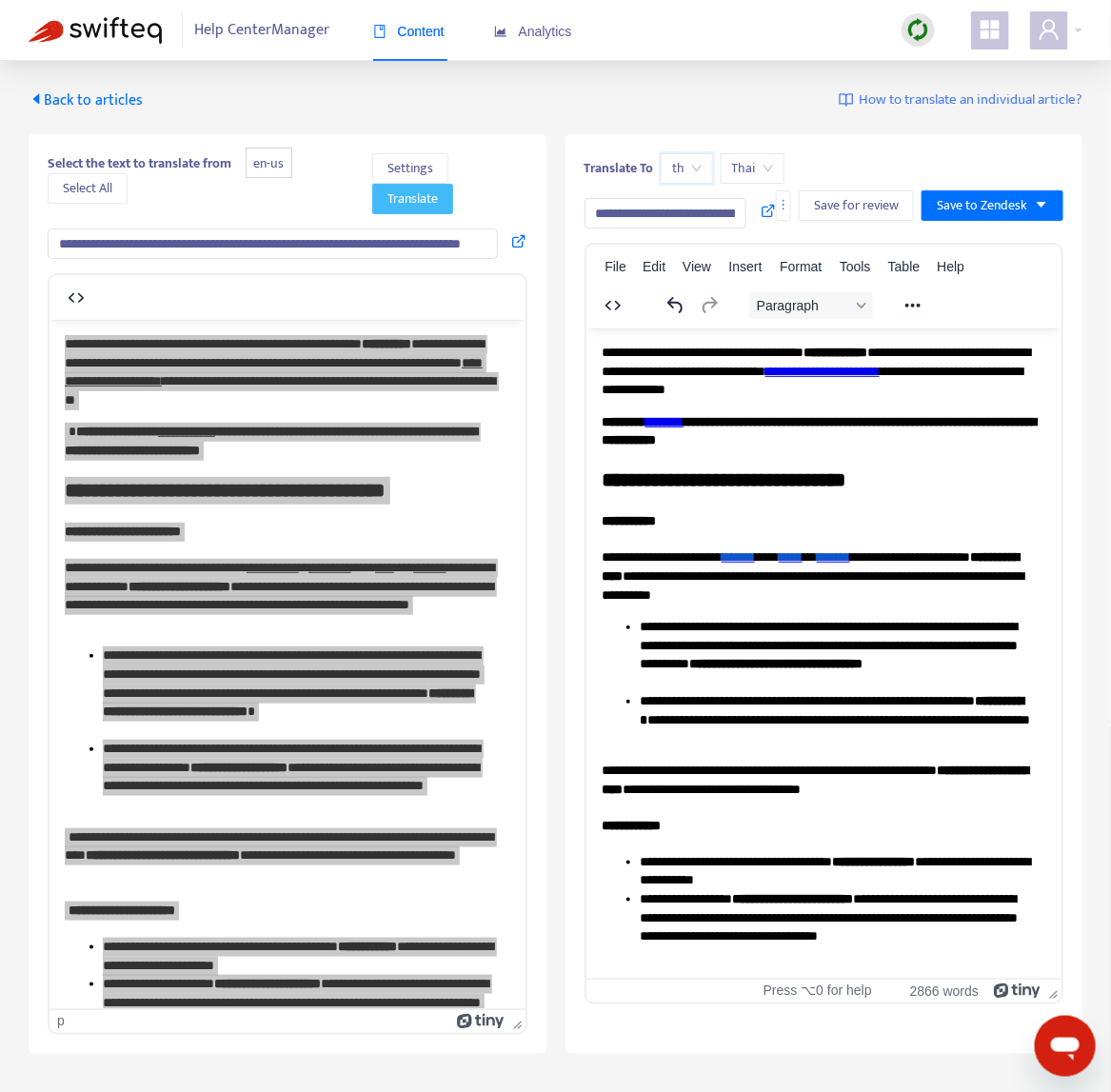
click at [397, 185] on button "Translate" at bounding box center [413, 199] width 81 height 31
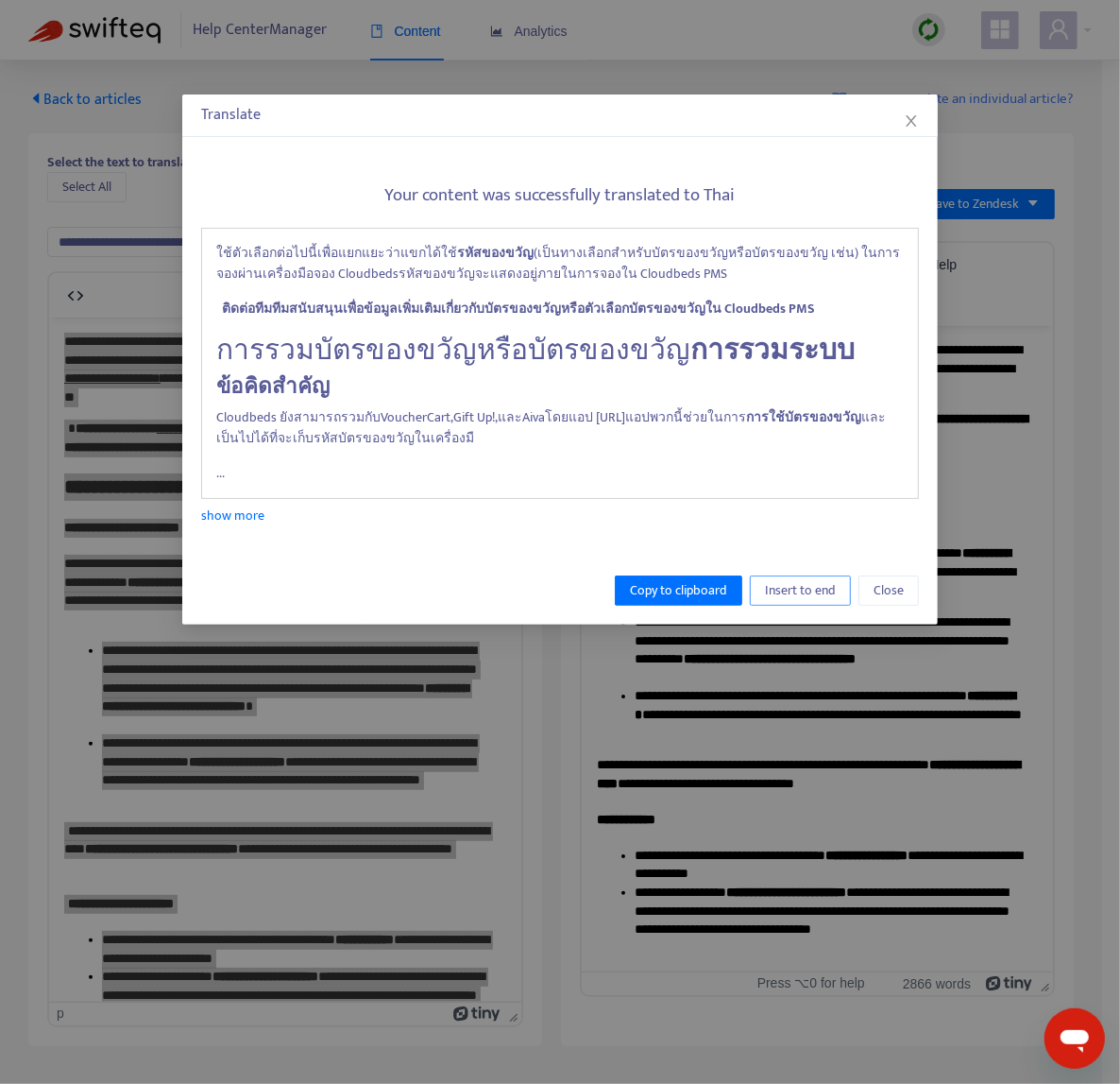
click at [797, 596] on span "Insert to end" at bounding box center [801, 591] width 71 height 21
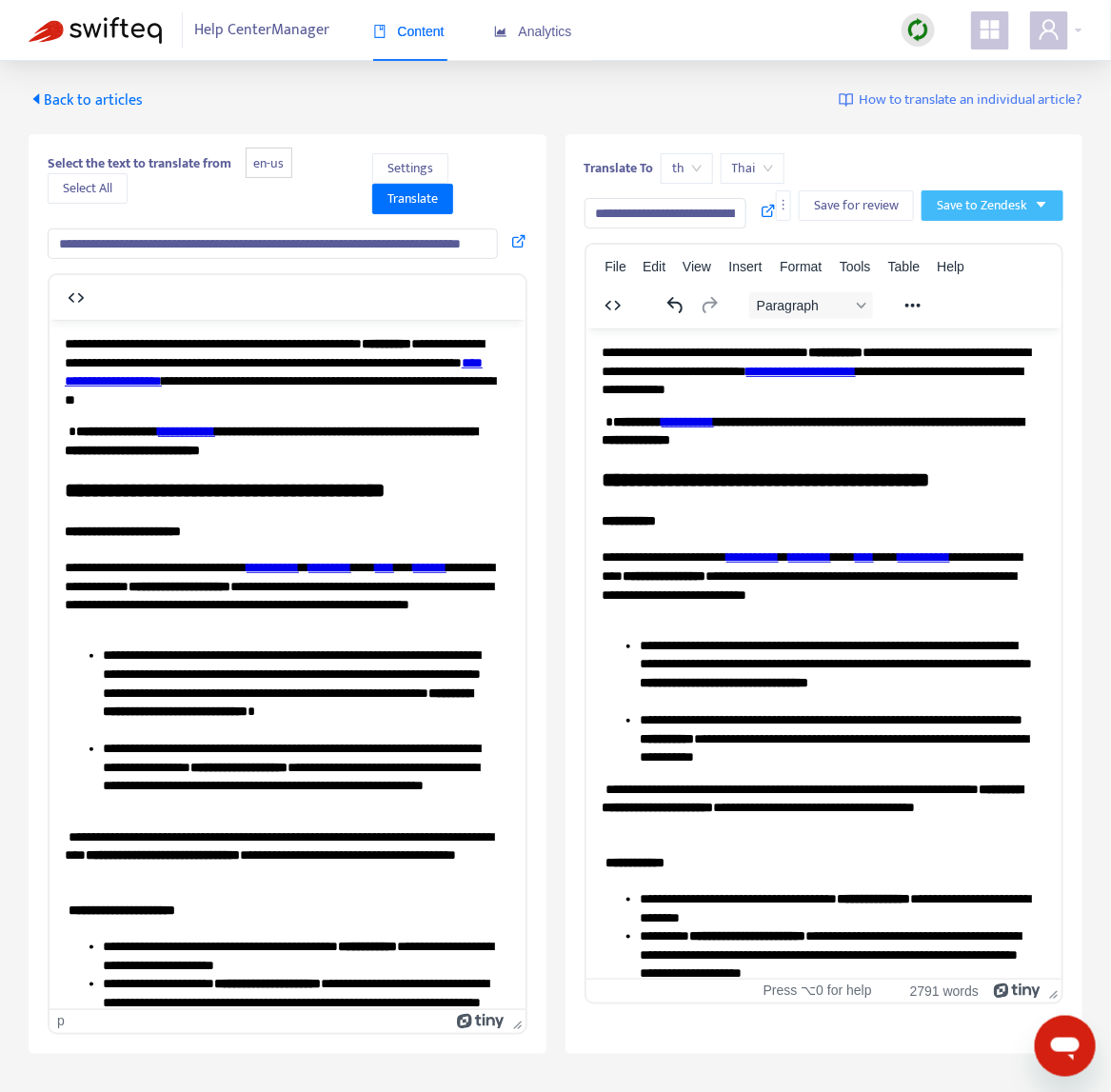
click at [1006, 200] on span "Save to Zendesk" at bounding box center [982, 206] width 91 height 21
click at [992, 238] on span "Publish" at bounding box center [973, 244] width 72 height 21
drag, startPoint x: 1056, startPoint y: 369, endPoint x: 1583, endPoint y: 510, distance: 545.5
click at [998, 183] on div "Translate To th Thai Save for review Save to Zendesk" at bounding box center [824, 172] width 480 height 38
click at [1004, 198] on span "Save to Zendesk" at bounding box center [982, 206] width 91 height 21
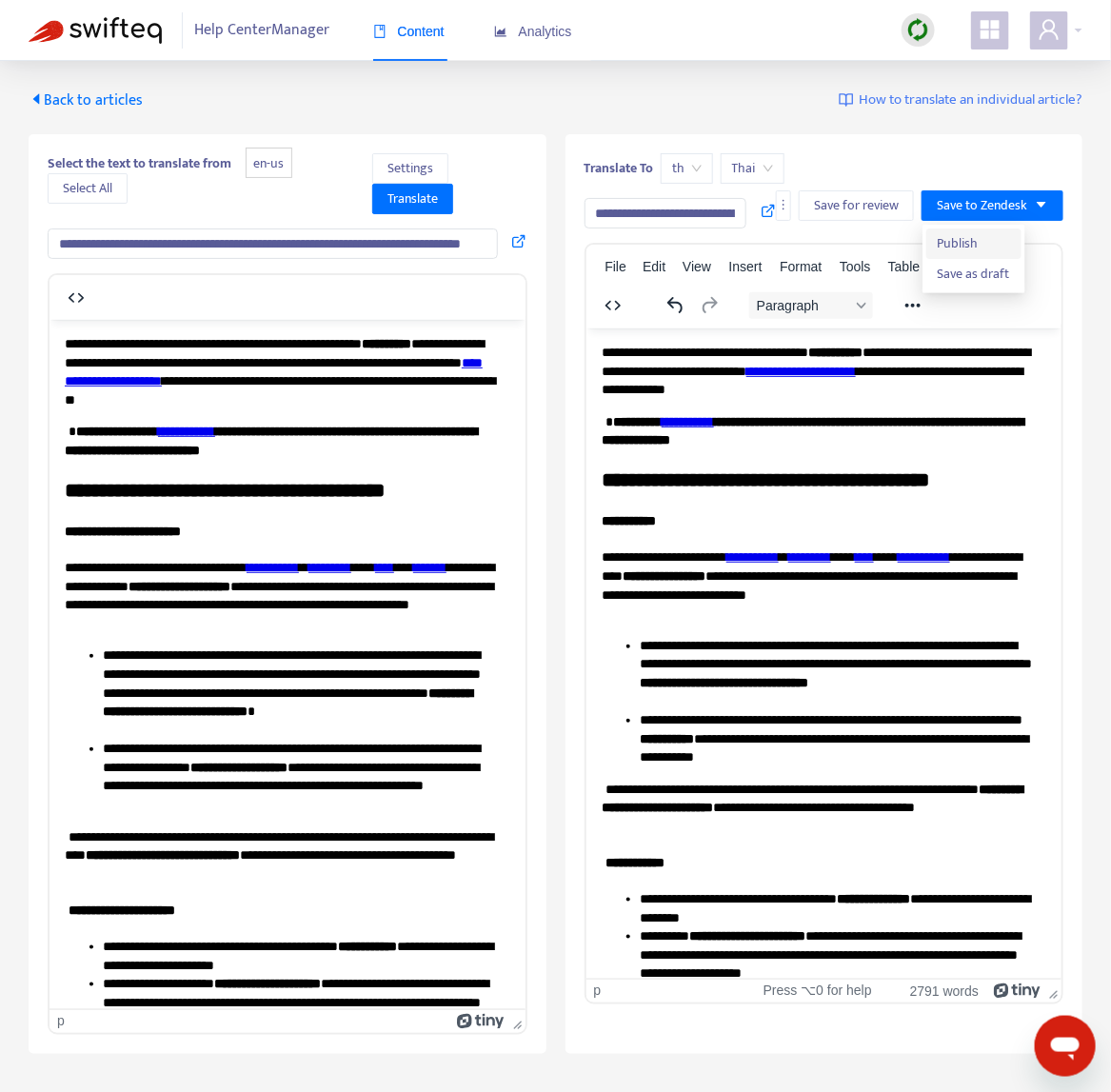
click at [968, 242] on span "Publish" at bounding box center [973, 244] width 72 height 21
click at [516, 241] on icon at bounding box center [520, 241] width 15 height 15
